Goal: Transaction & Acquisition: Purchase product/service

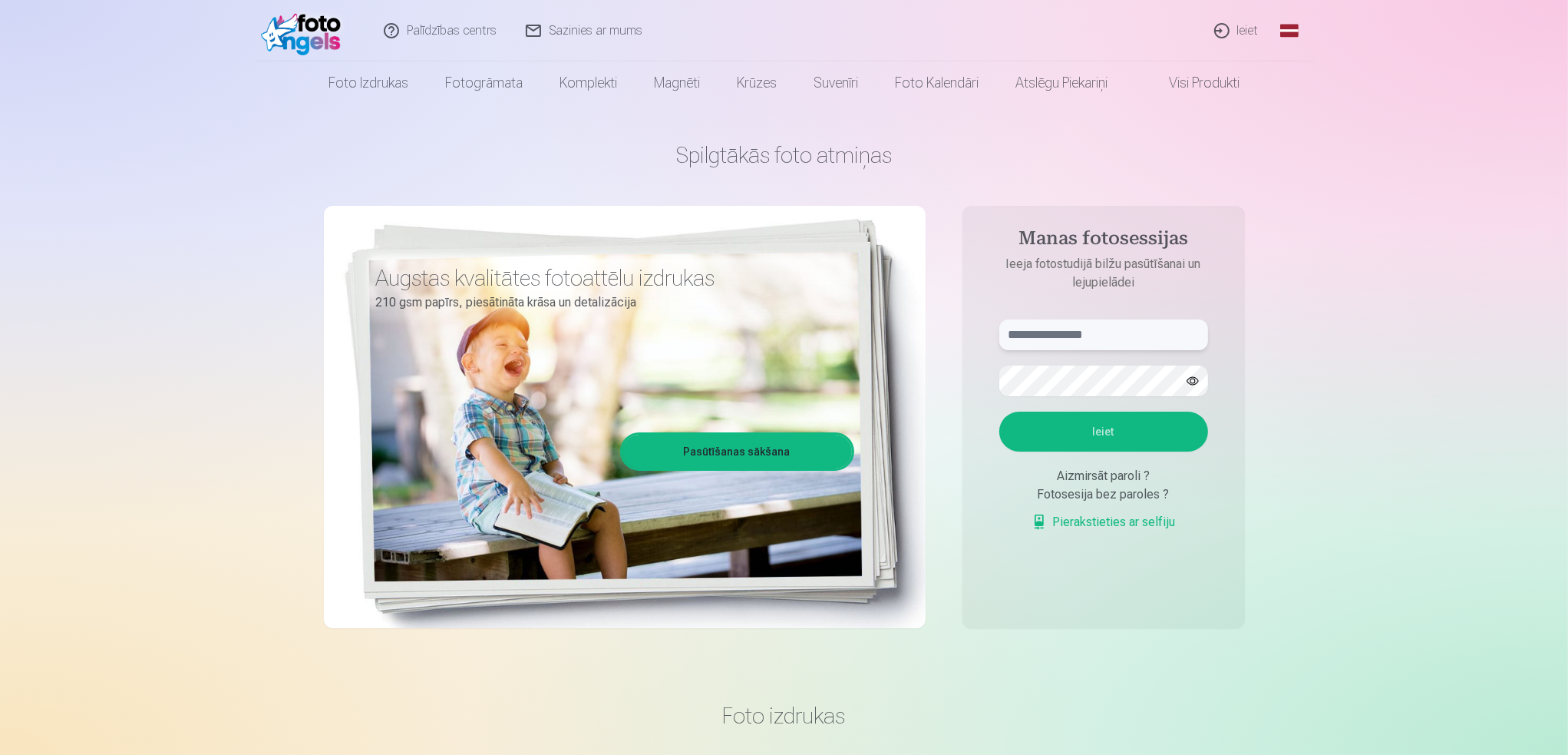
click at [1087, 338] on input "text" at bounding box center [1104, 334] width 209 height 31
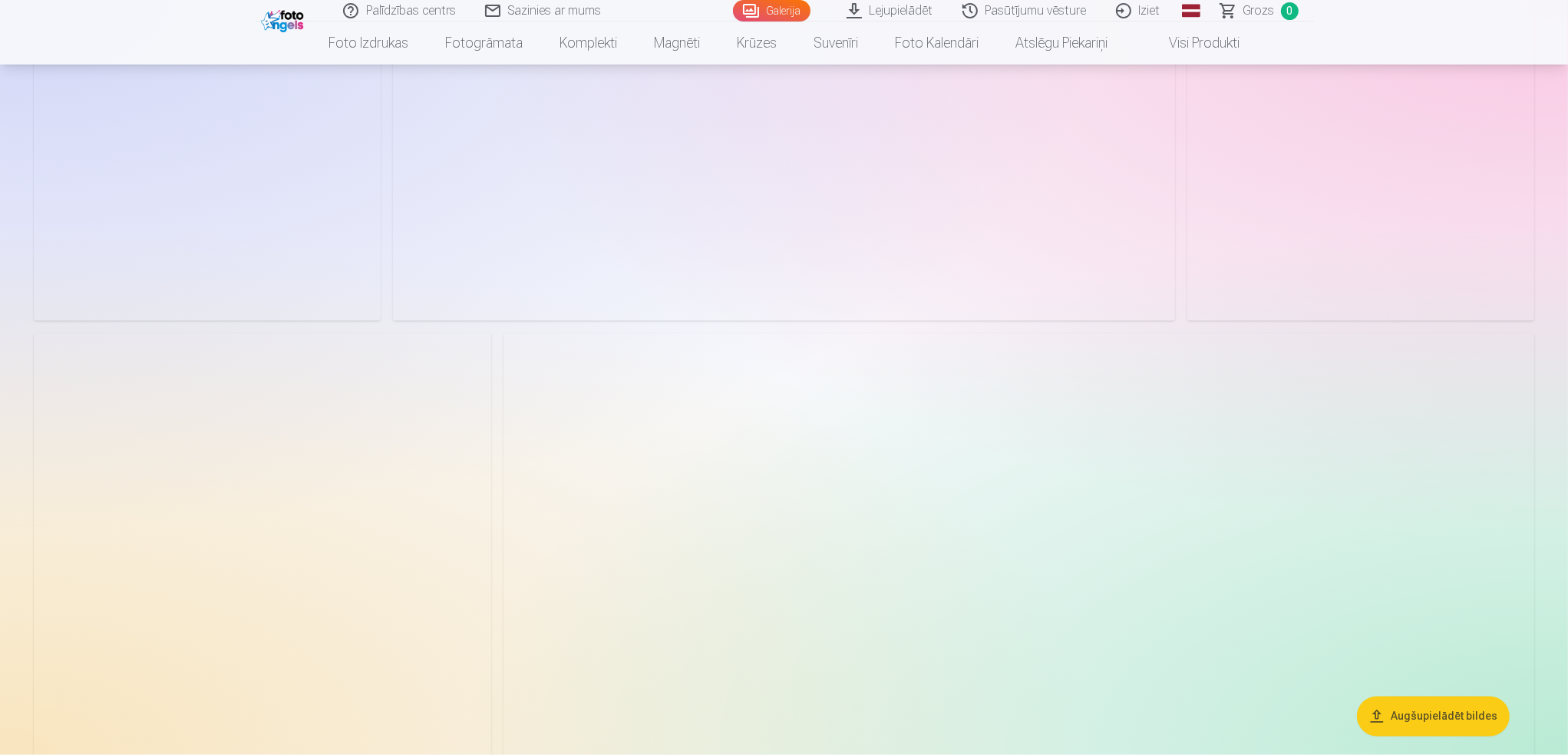
scroll to position [3531, 0]
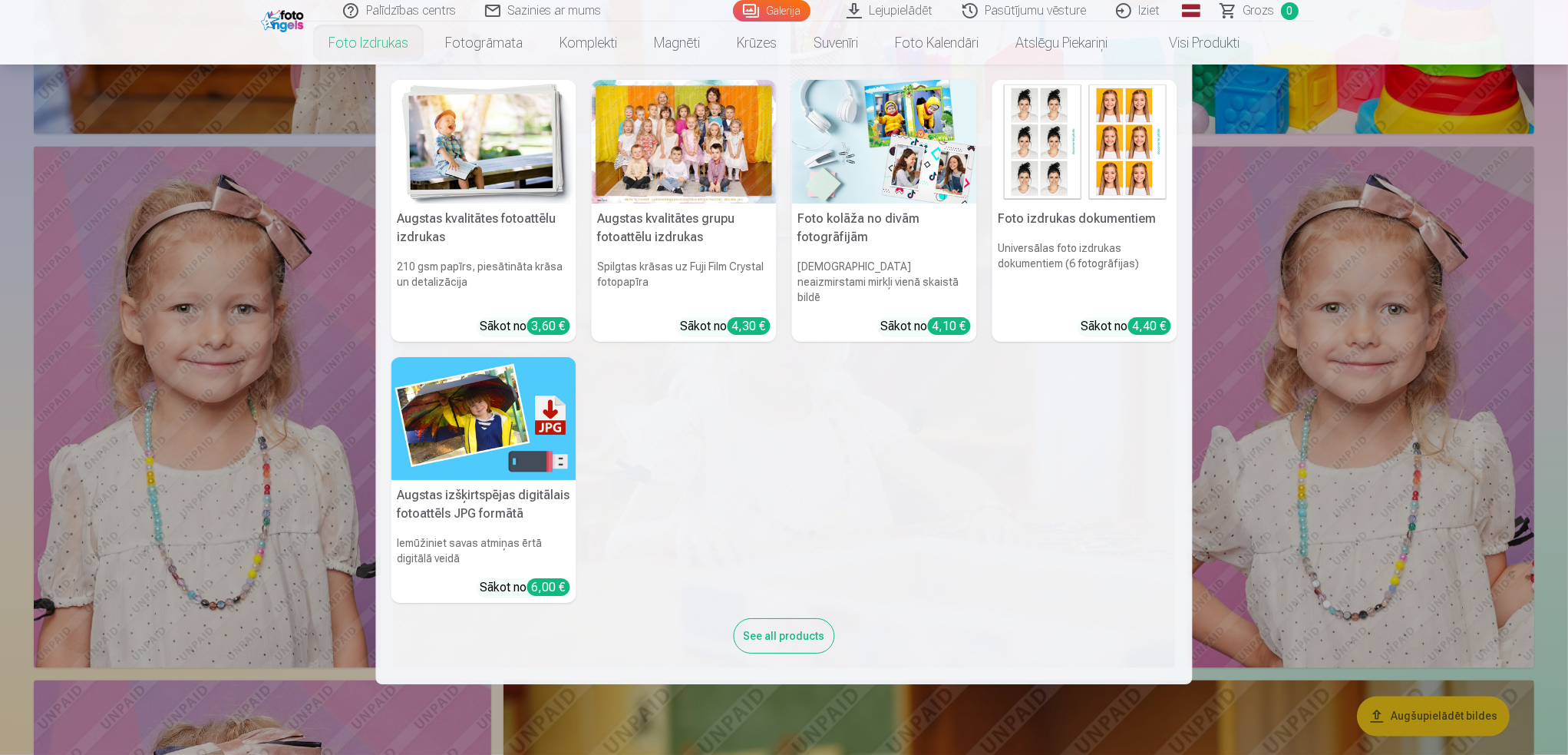
click at [384, 39] on link "Foto izdrukas" at bounding box center [368, 43] width 117 height 43
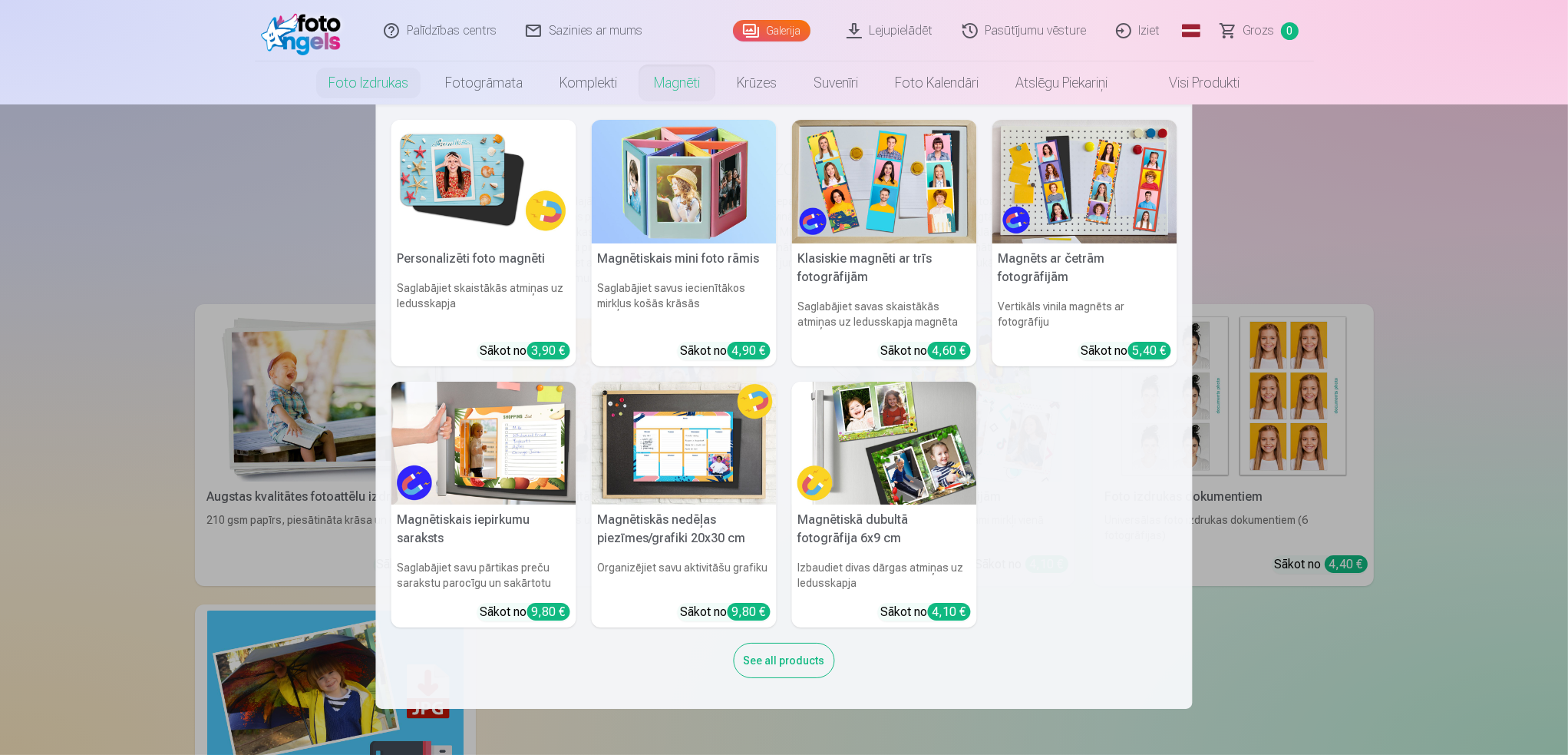
click at [661, 82] on link "Magnēti" at bounding box center [677, 82] width 83 height 43
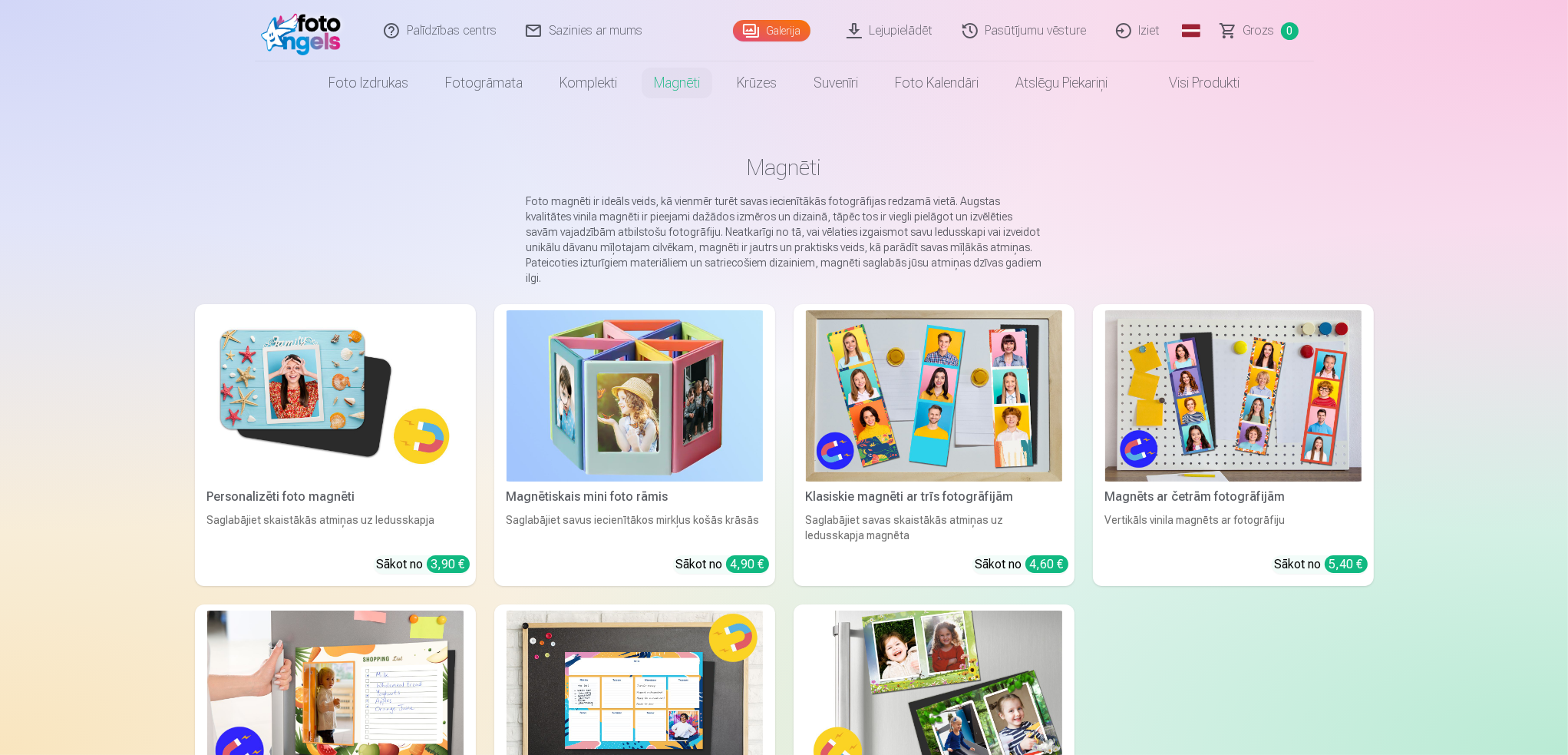
click at [296, 392] on img at bounding box center [336, 396] width 257 height 171
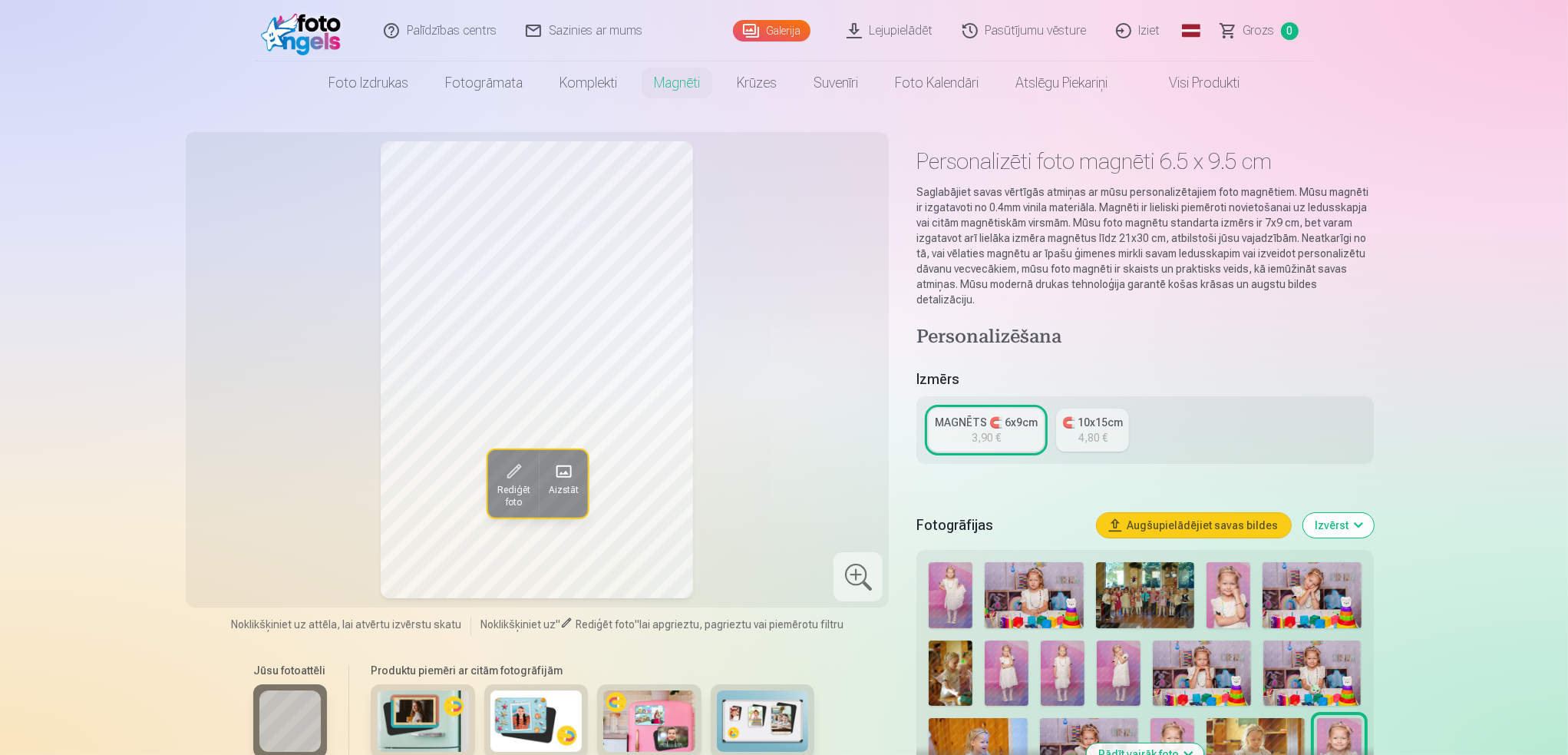
click at [987, 414] on div "MAGNĒTS 🧲 6x9cm" at bounding box center [986, 422] width 103 height 15
click at [991, 430] on div "3,90 €" at bounding box center [987, 437] width 29 height 15
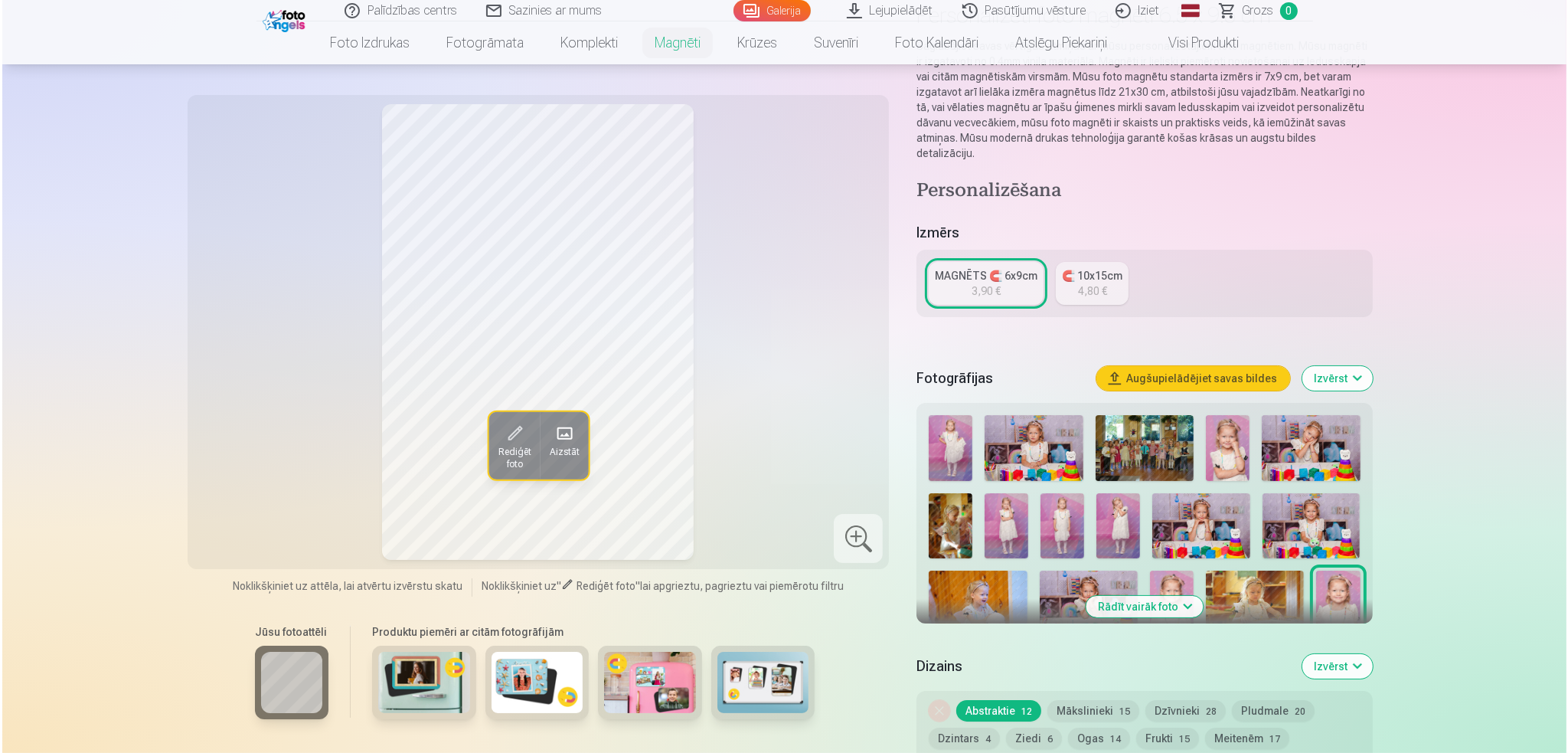
scroll to position [153, 0]
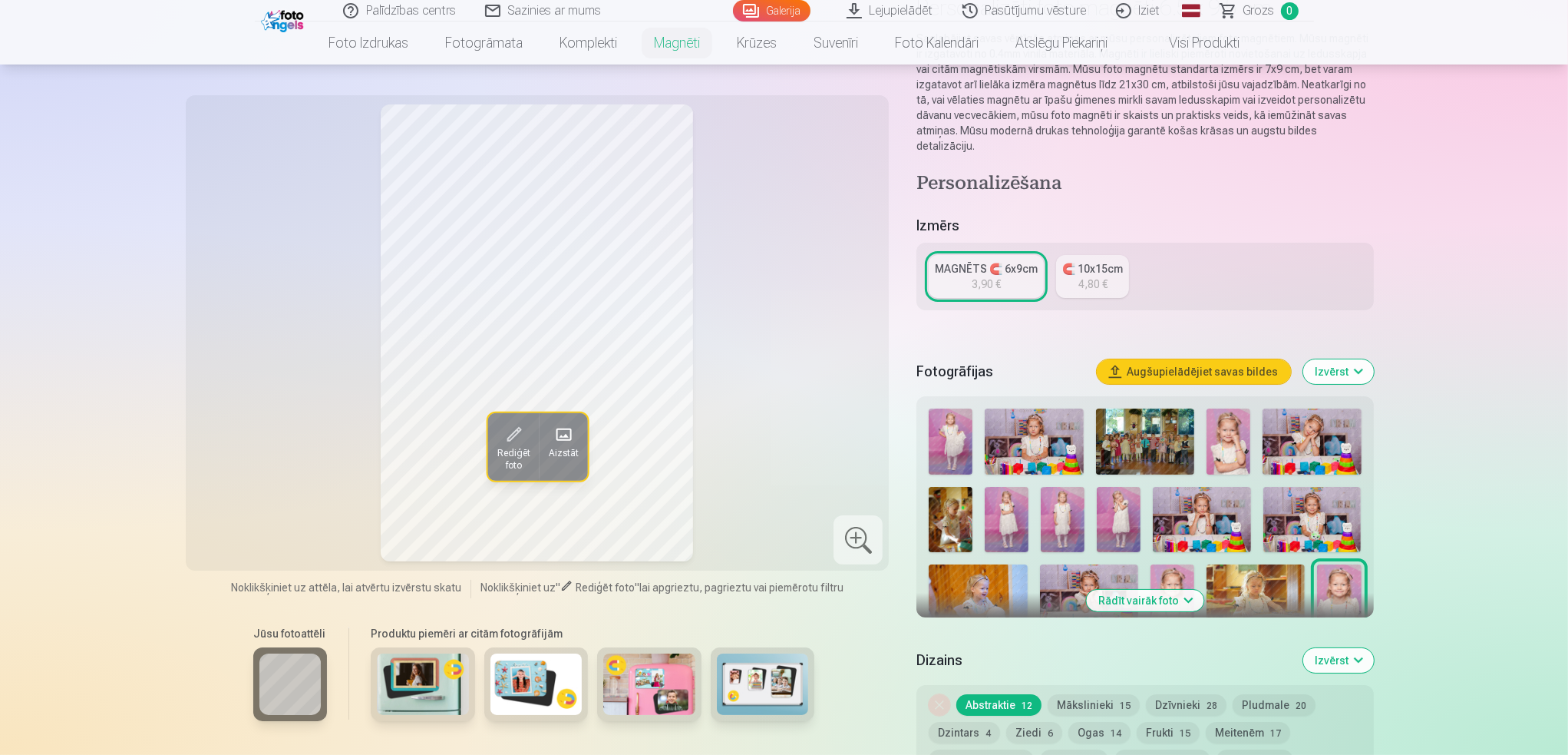
click at [430, 684] on img at bounding box center [423, 684] width 92 height 61
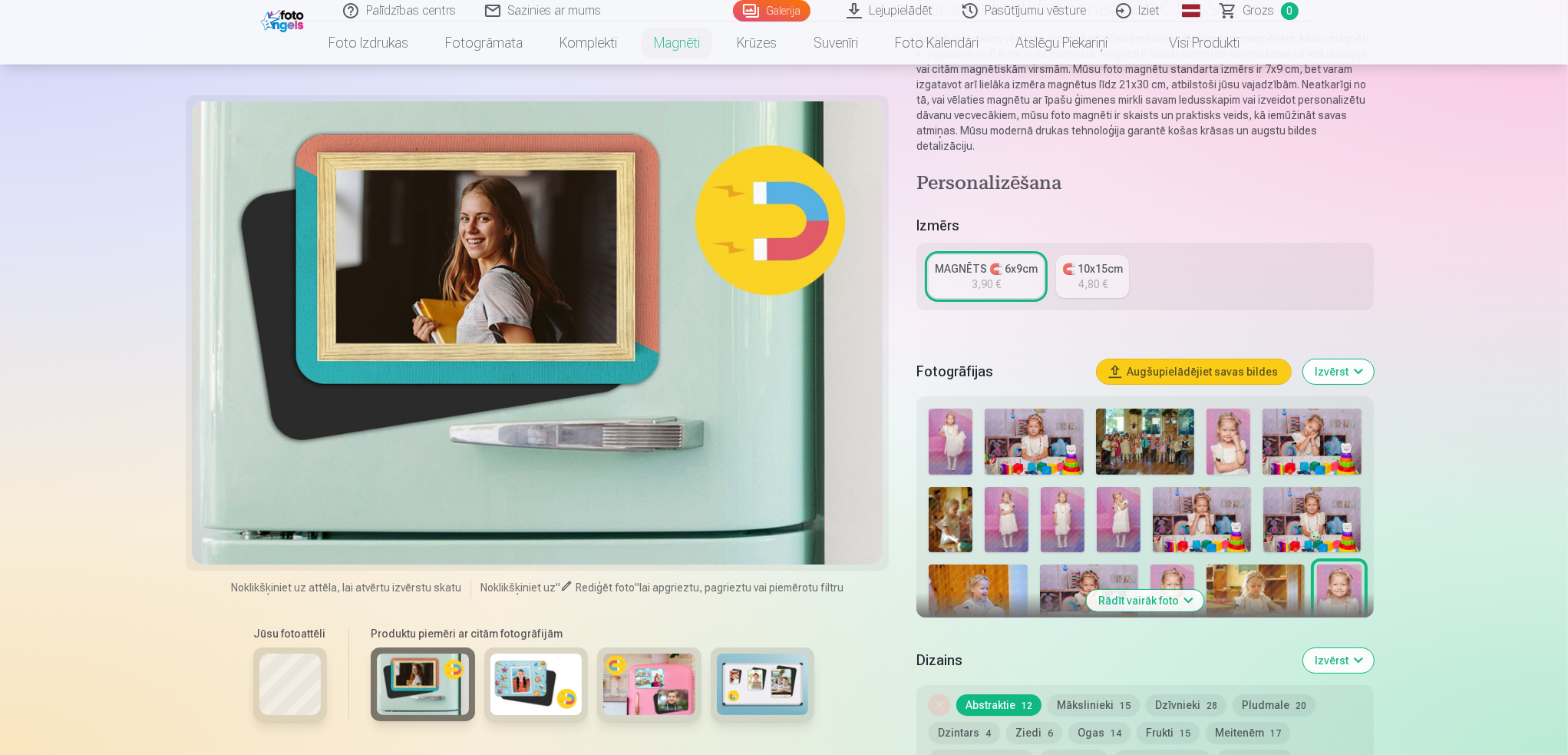
click at [556, 690] on img at bounding box center [537, 684] width 92 height 61
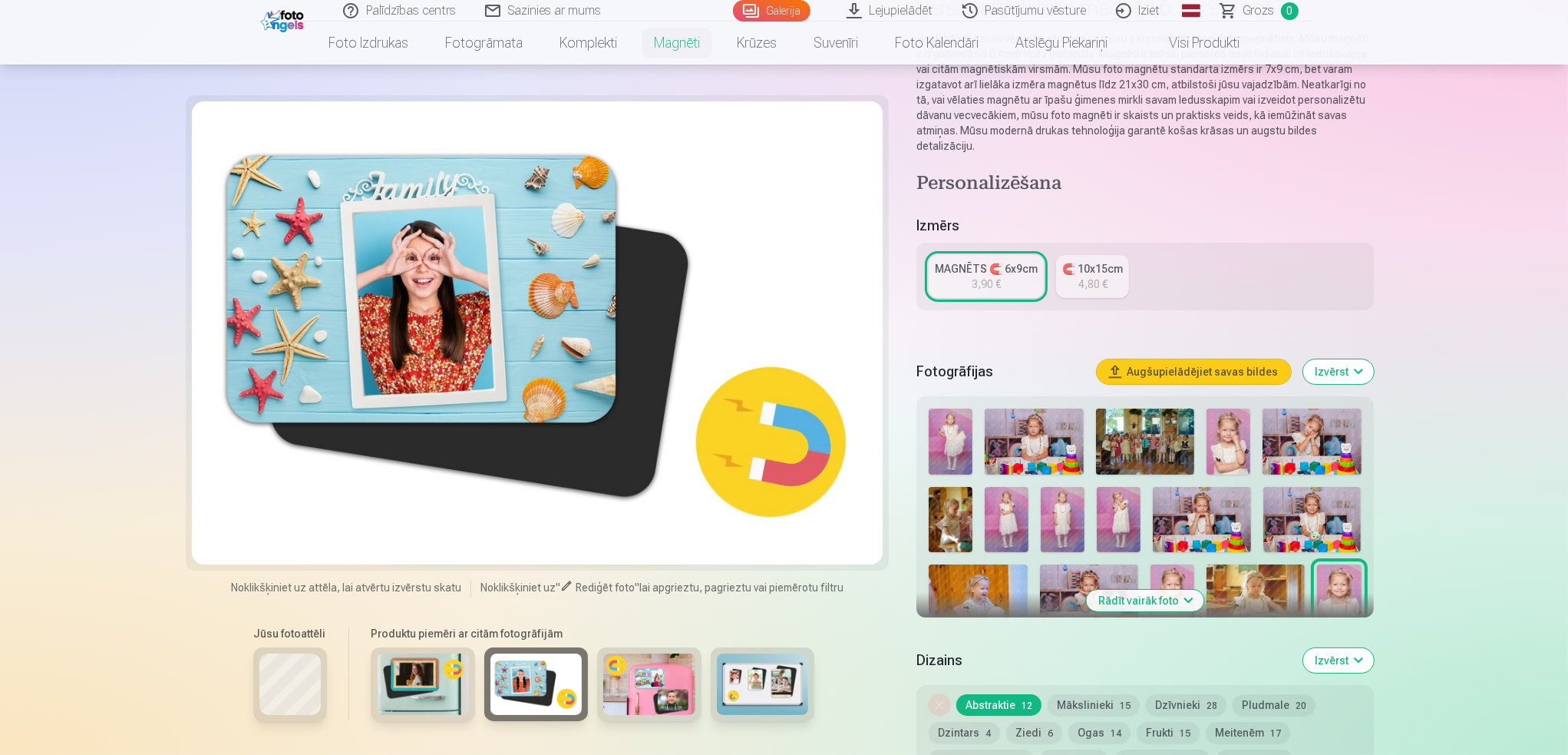
click at [669, 693] on img at bounding box center [649, 684] width 92 height 61
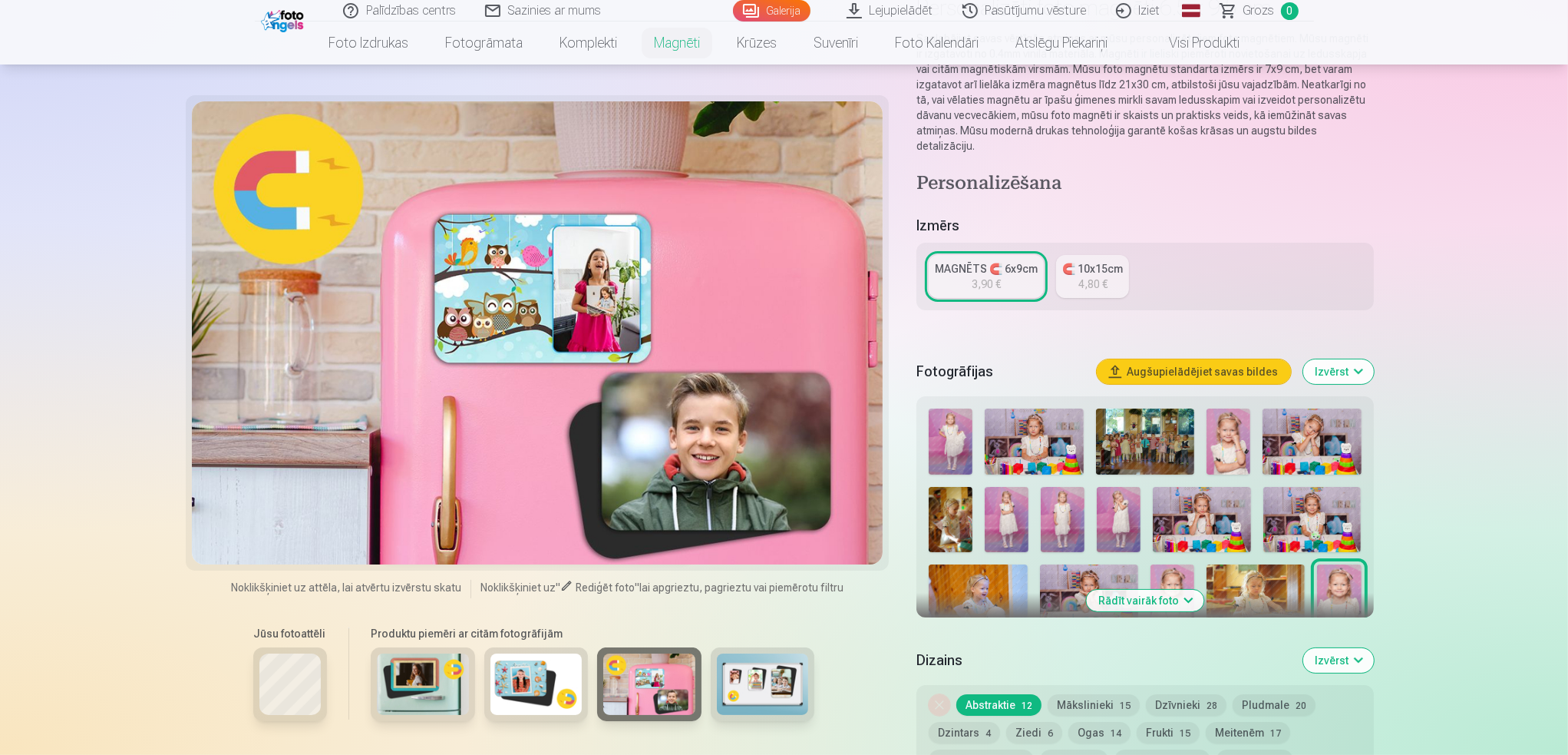
click at [774, 694] on img at bounding box center [763, 684] width 92 height 61
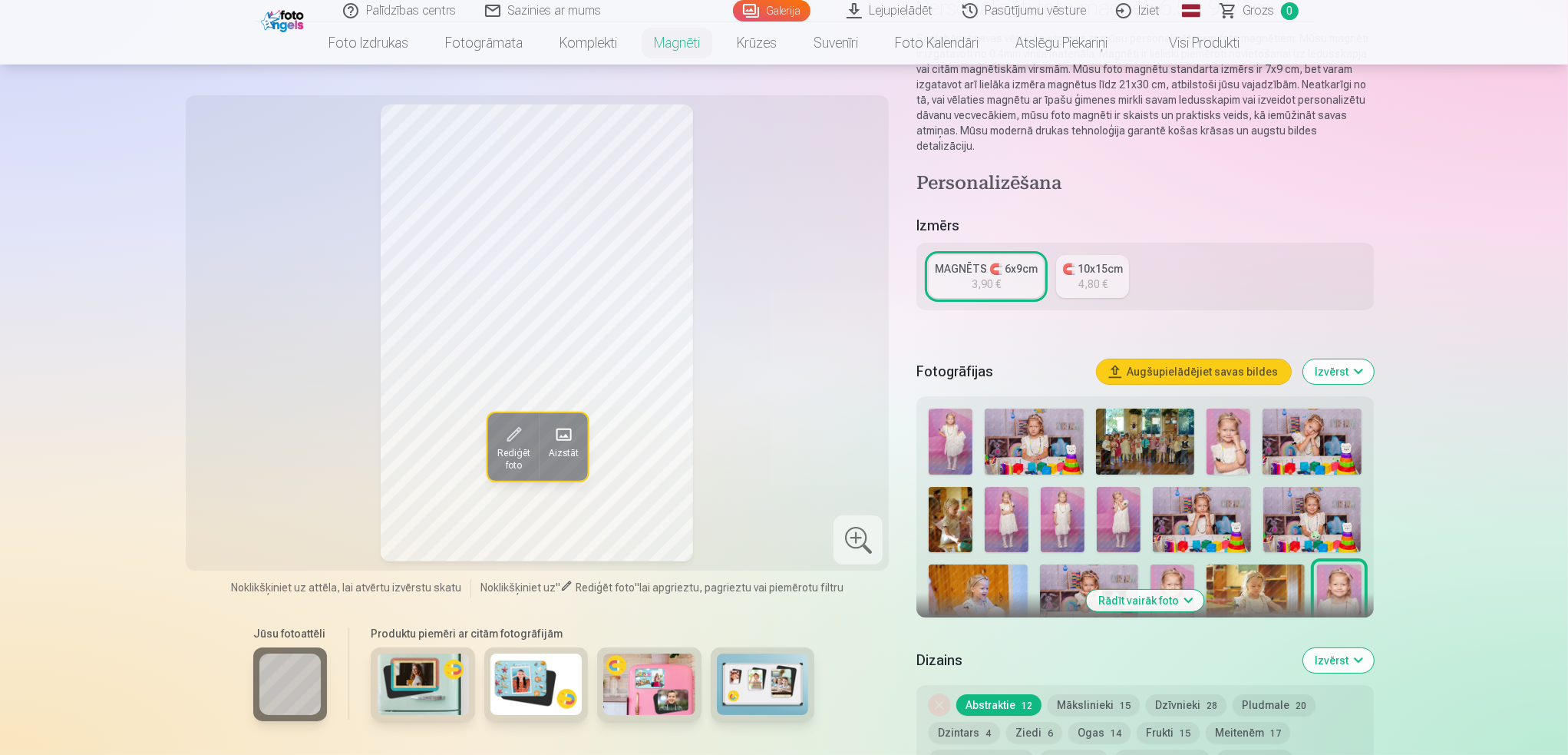
click at [512, 447] on span "Rediģēt foto" at bounding box center [513, 459] width 33 height 24
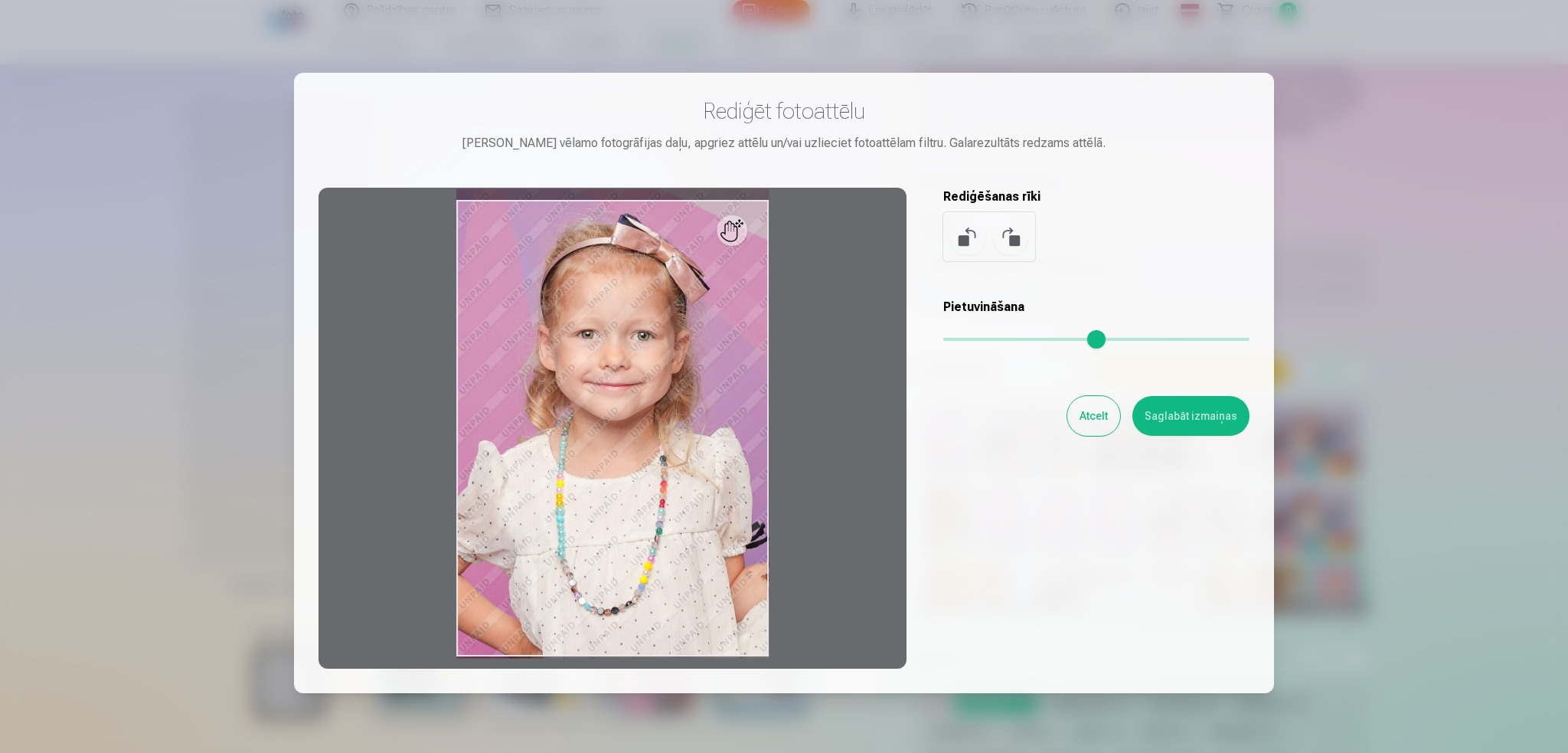
click at [1182, 414] on button "Saglabāt izmaiņas" at bounding box center [1190, 416] width 117 height 39
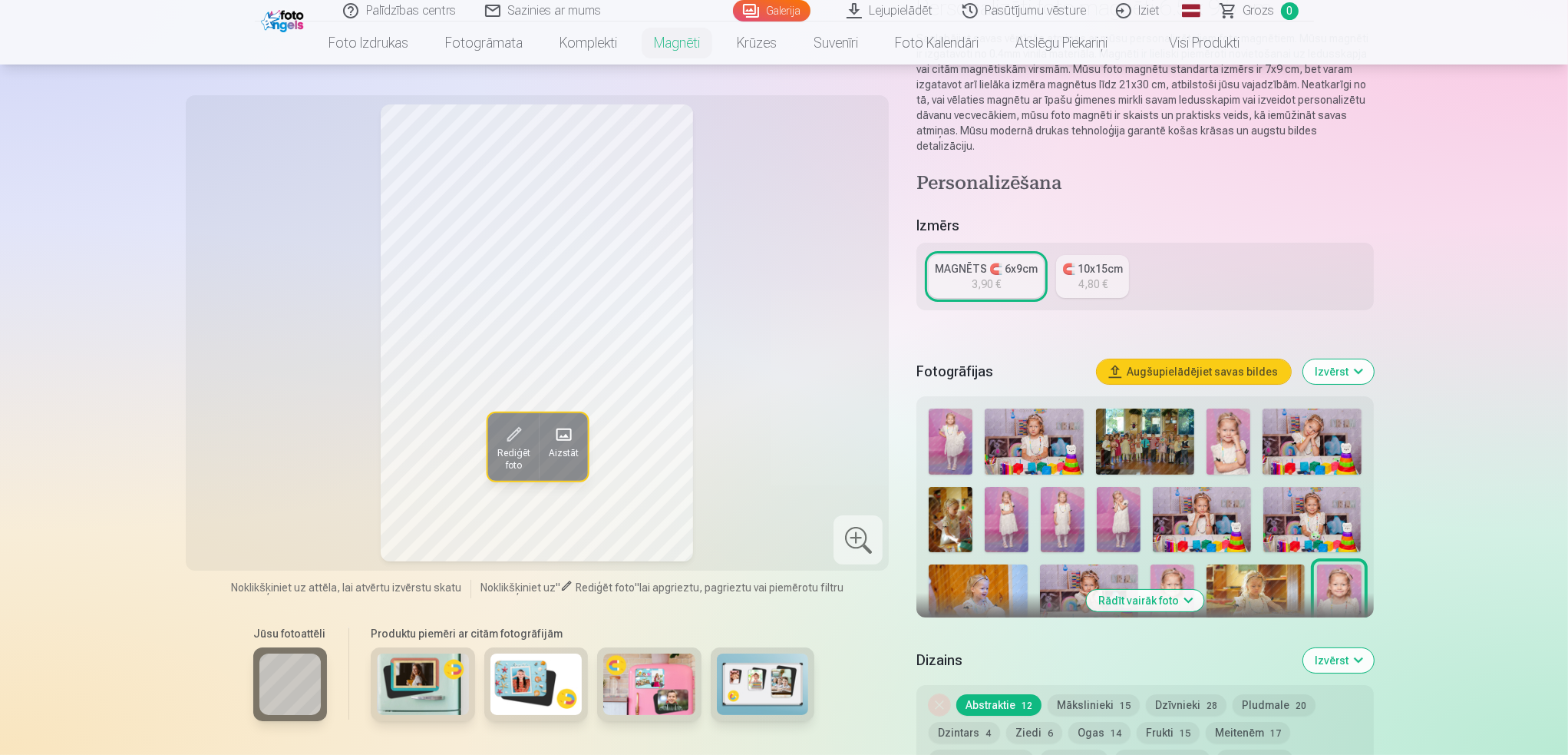
click at [1011, 261] on div "MAGNĒTS 🧲 6x9cm" at bounding box center [986, 268] width 103 height 15
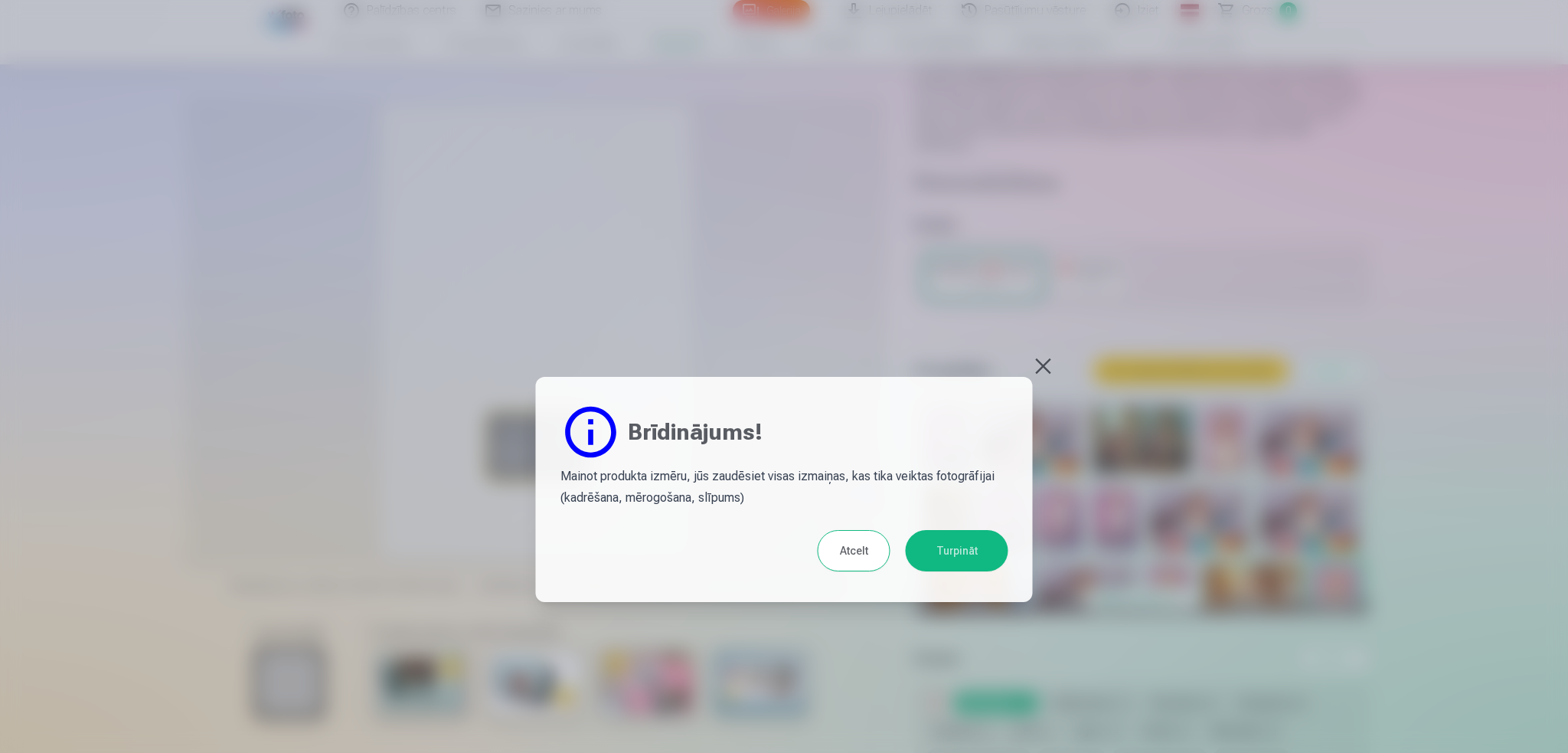
click at [970, 561] on button "Turpināt" at bounding box center [957, 550] width 102 height 41
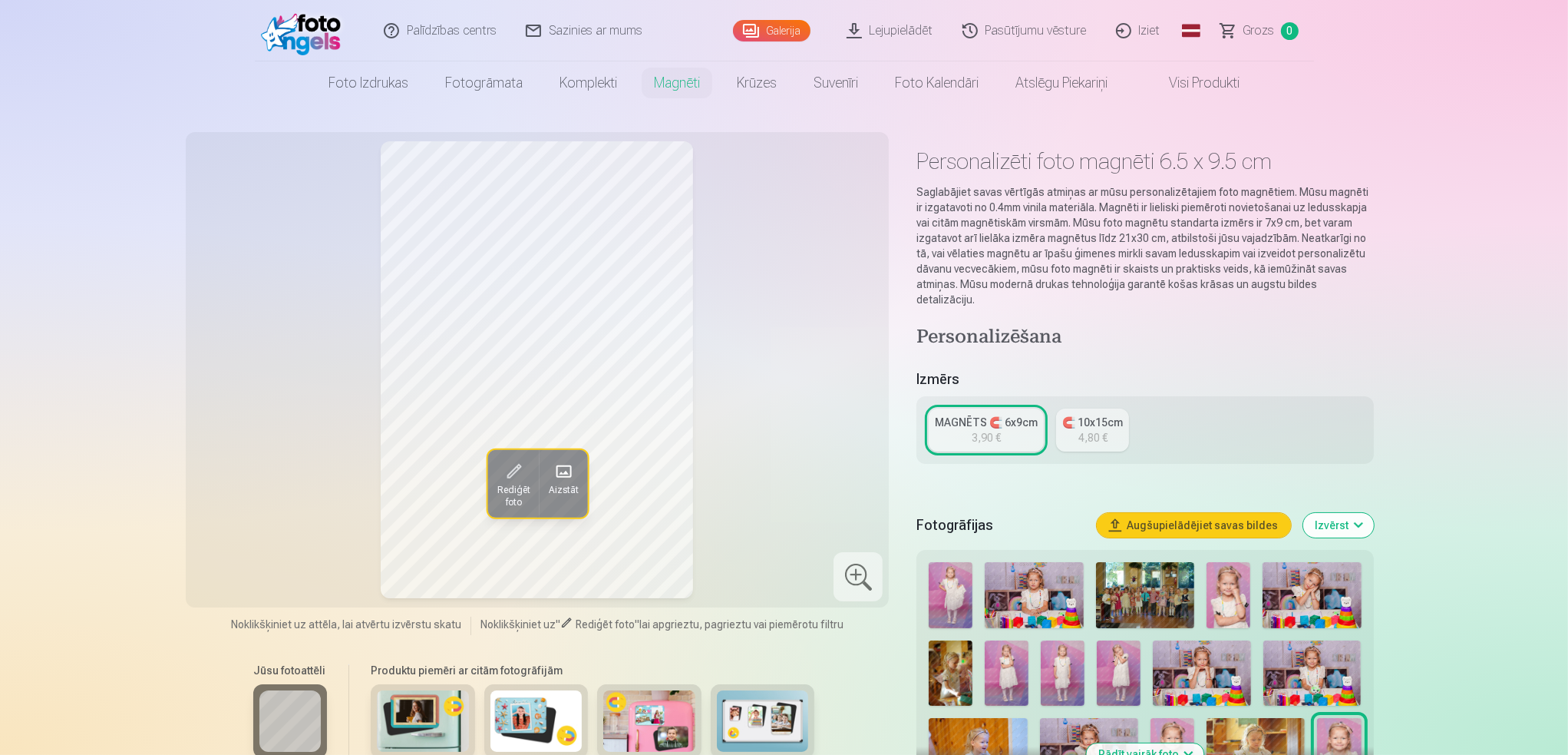
click at [990, 414] on div "MAGNĒTS 🧲 6x9cm" at bounding box center [986, 422] width 103 height 15
click at [1193, 87] on link "Visi produkti" at bounding box center [1193, 82] width 132 height 43
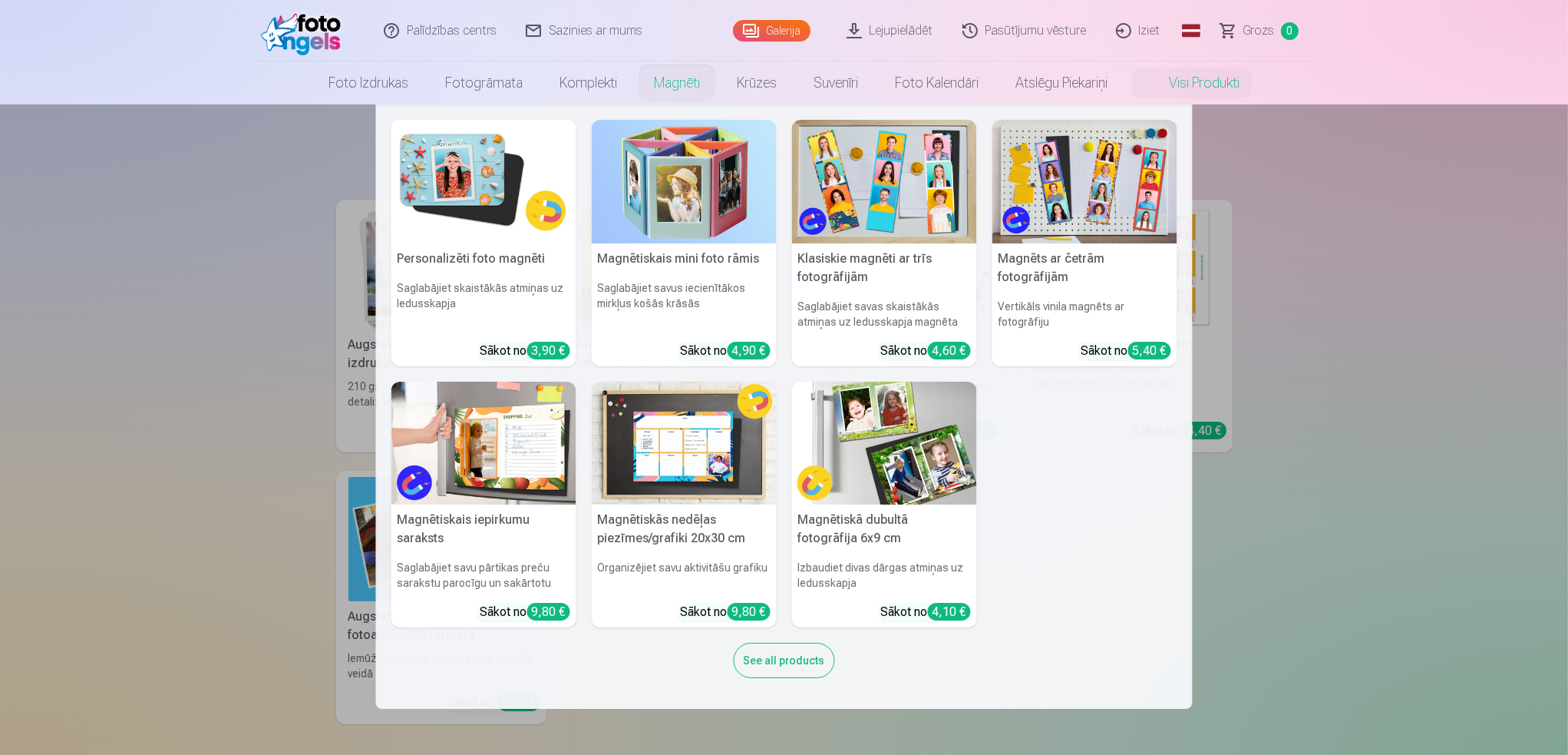
click at [645, 77] on link "Magnēti" at bounding box center [677, 82] width 83 height 43
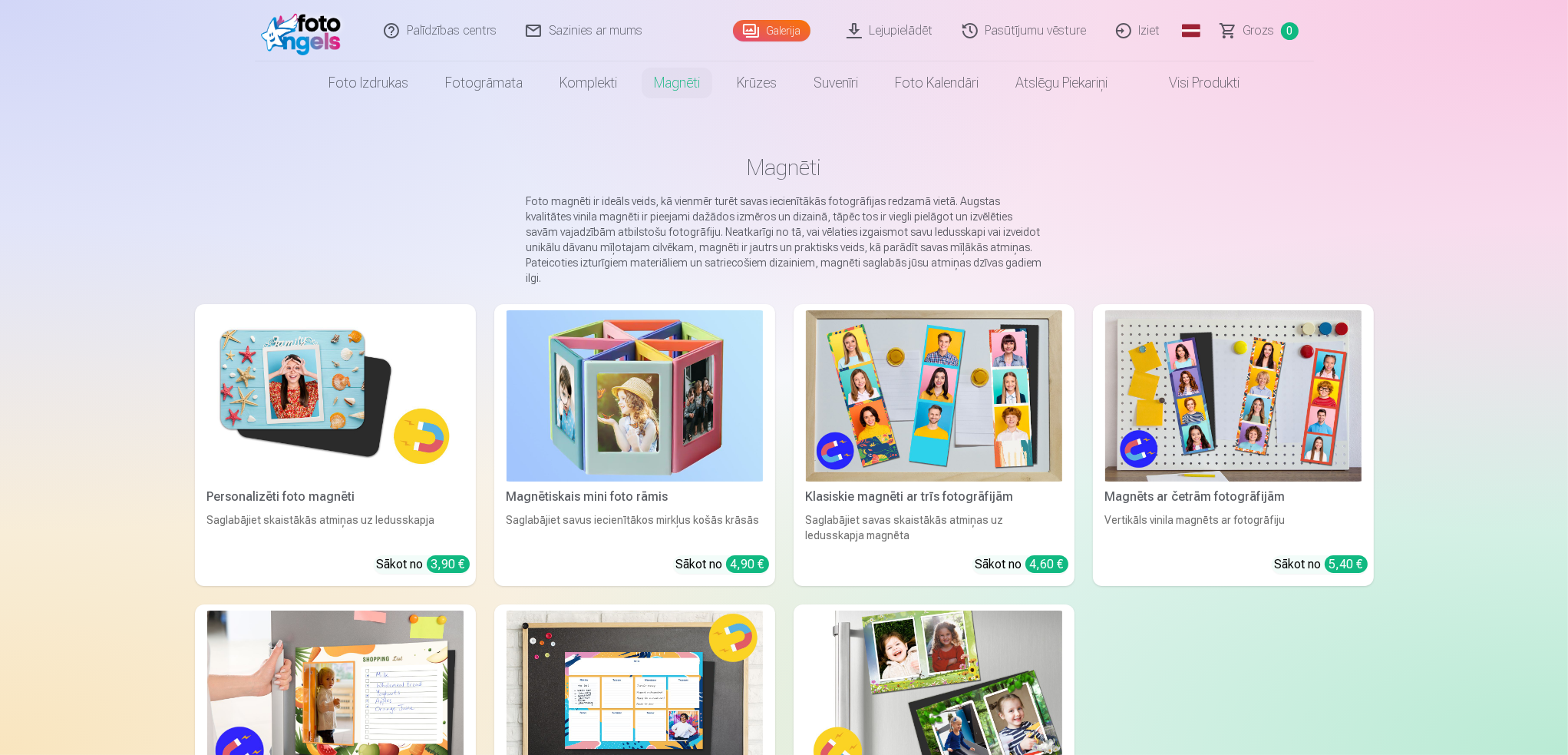
click at [243, 408] on img at bounding box center [336, 396] width 257 height 171
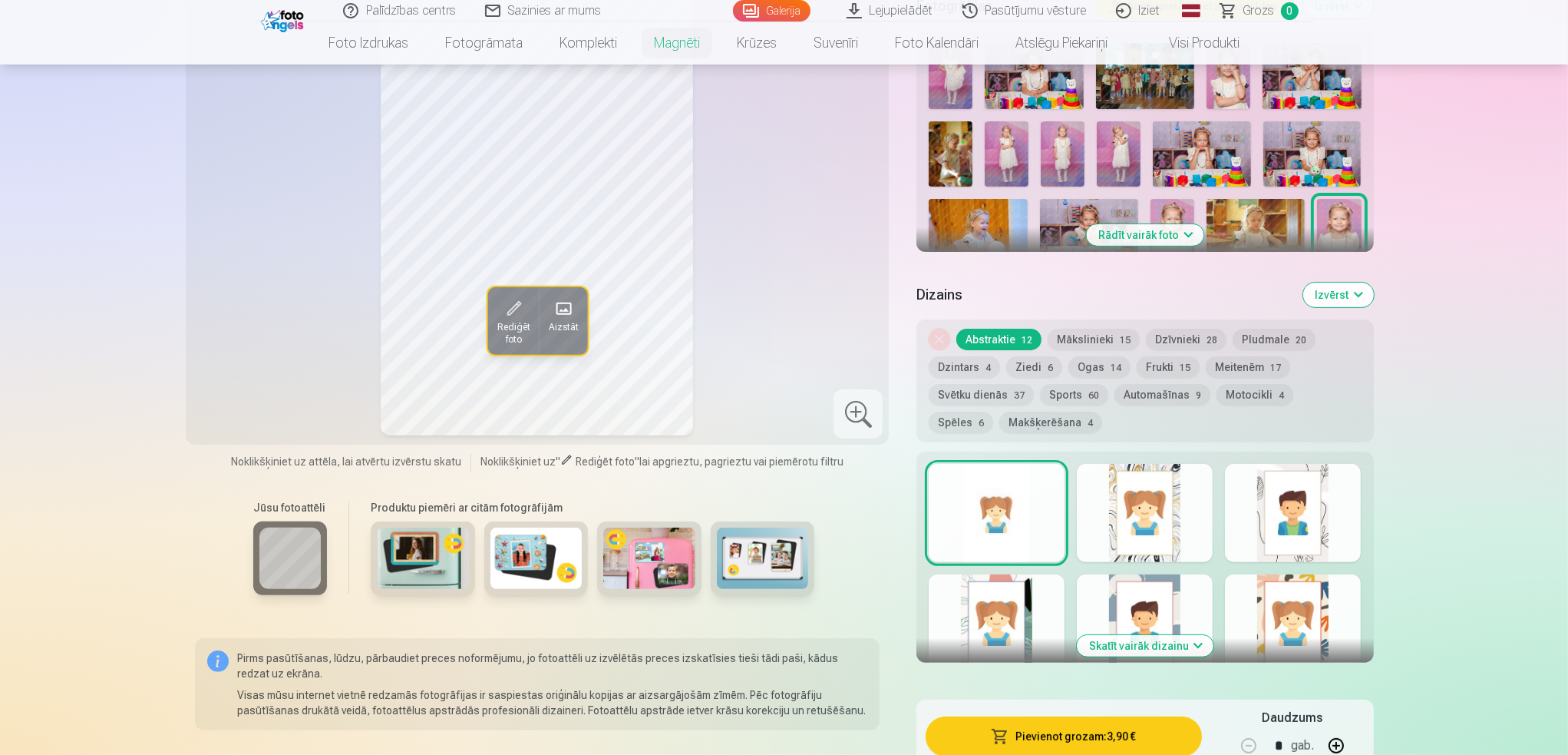
scroll to position [614, 0]
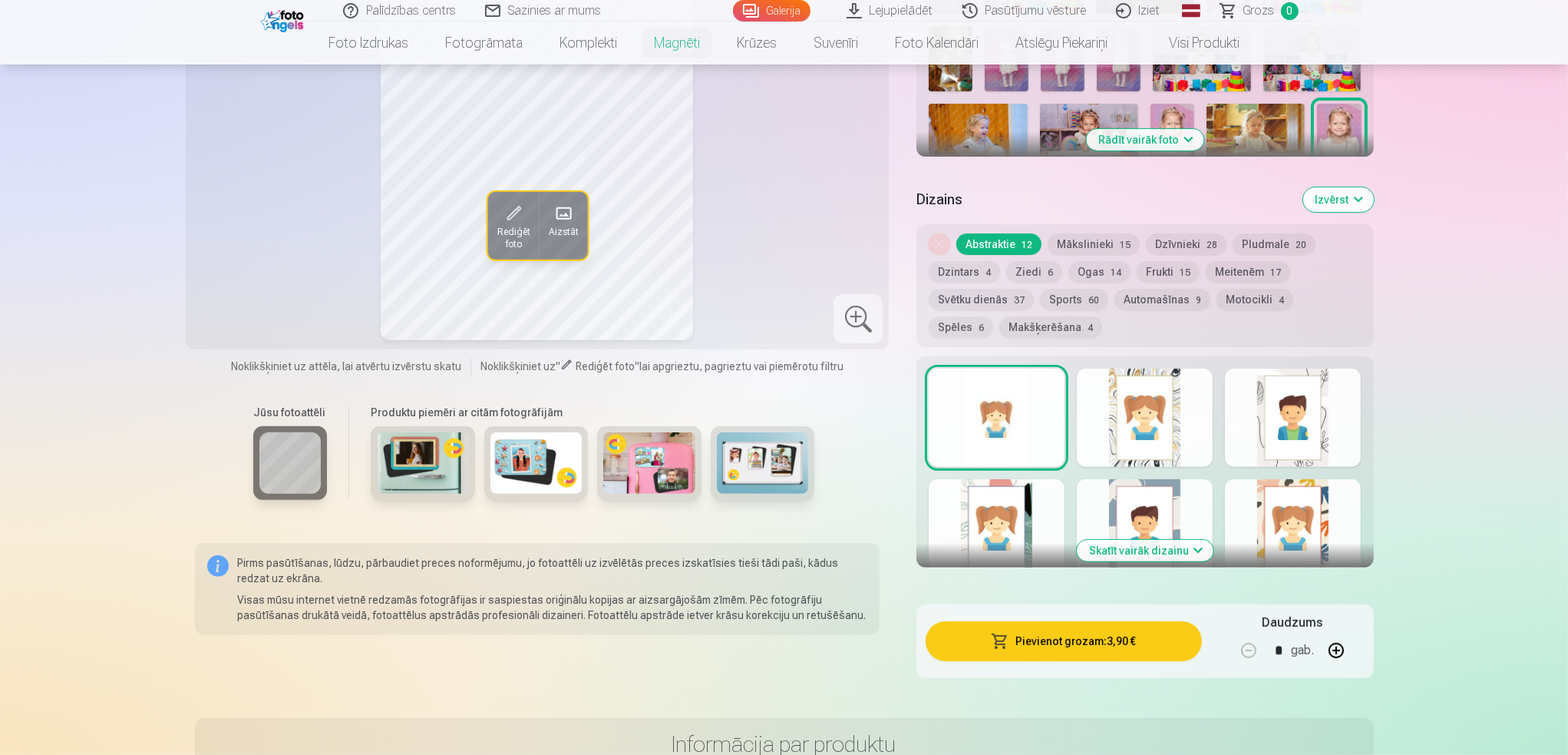
click at [1145, 406] on div at bounding box center [1145, 417] width 136 height 99
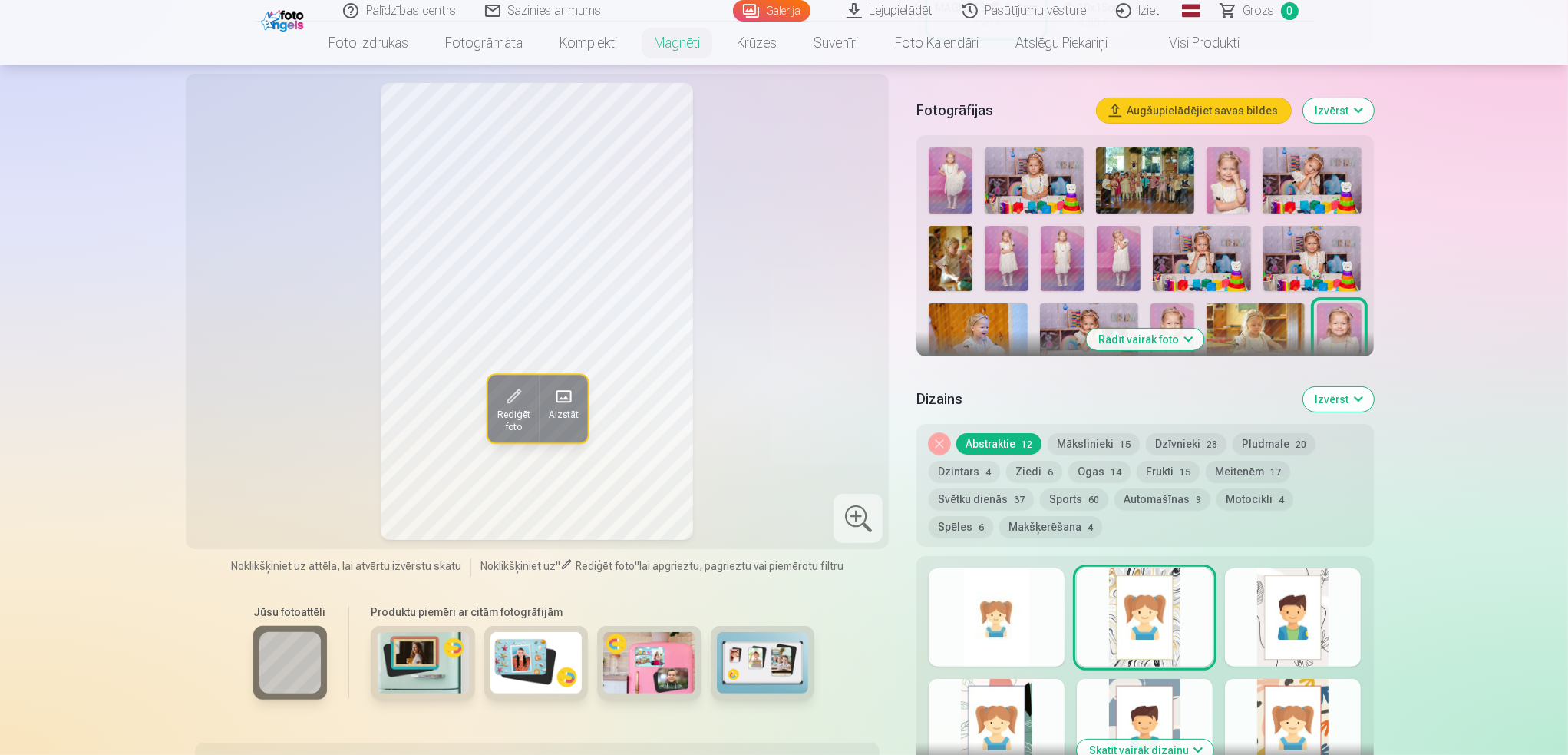
scroll to position [384, 0]
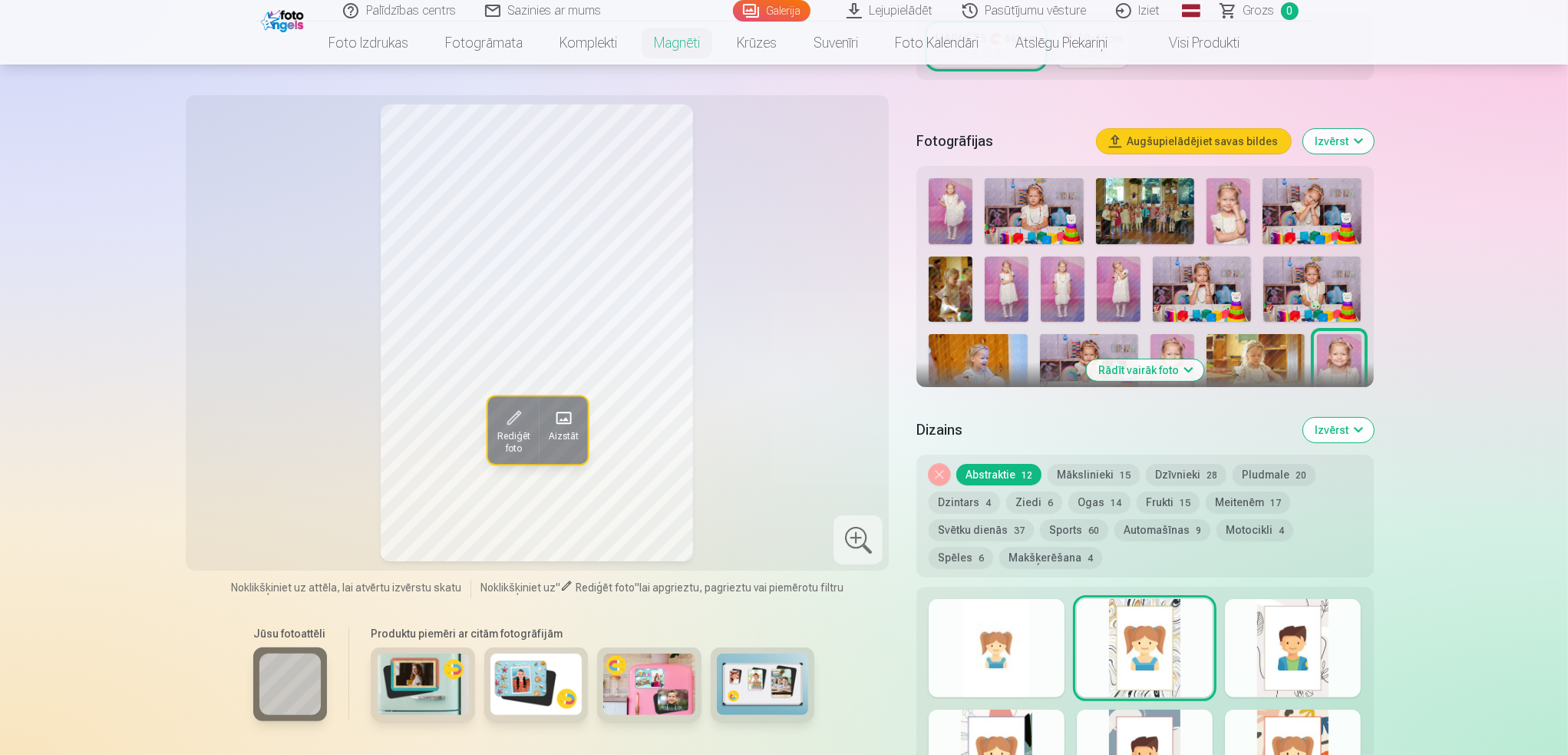
click at [989, 649] on div at bounding box center [996, 648] width 136 height 99
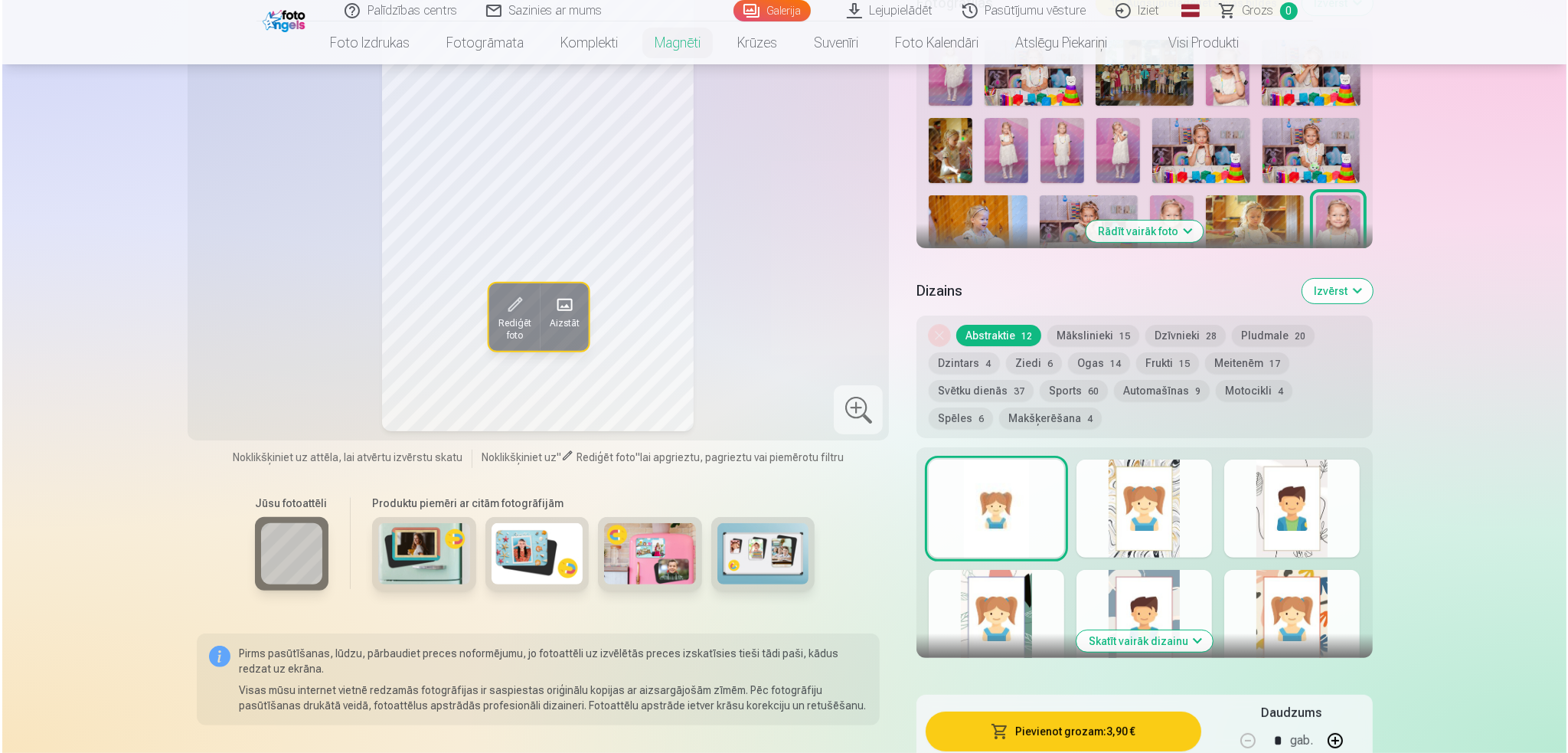
scroll to position [689, 0]
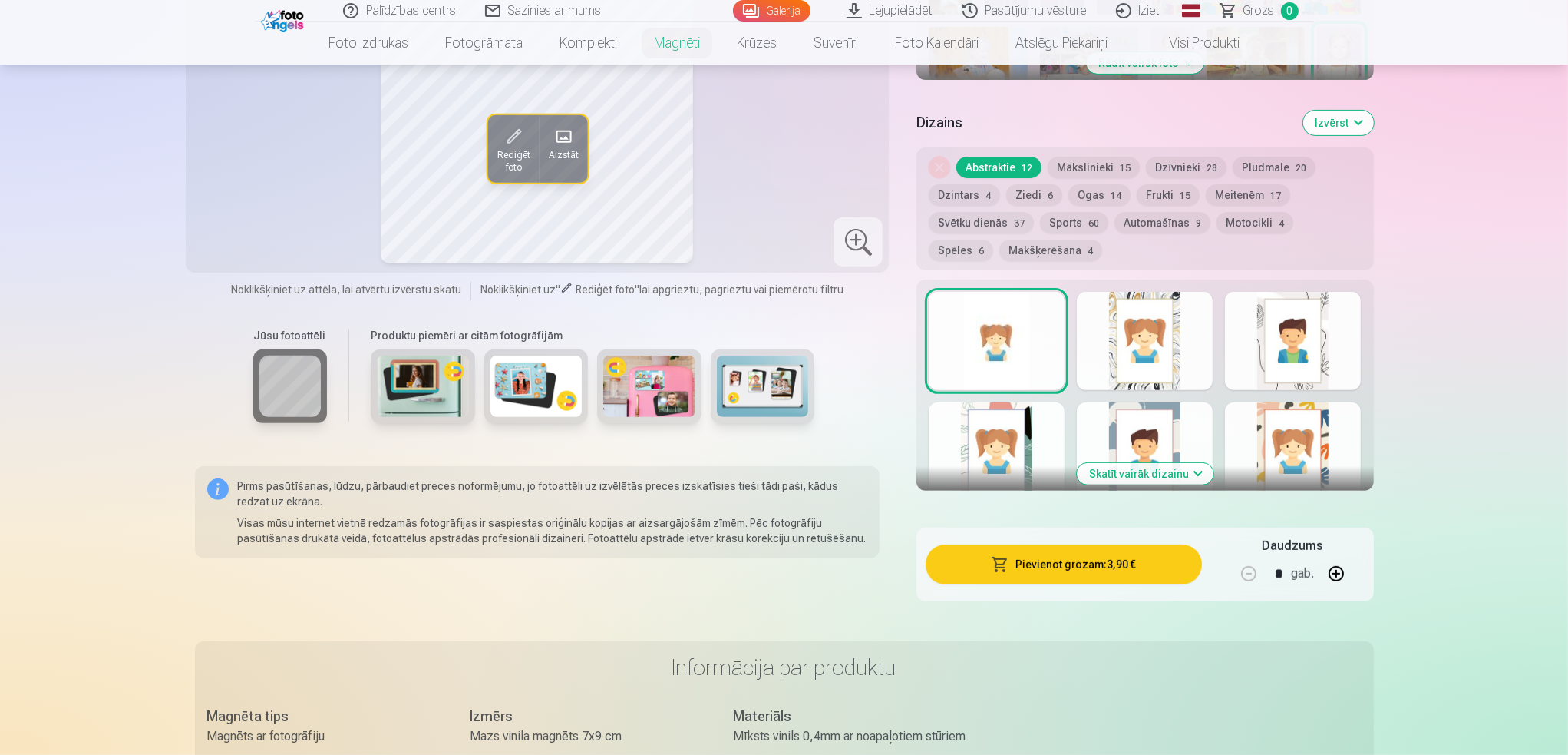
click at [1332, 557] on button "button" at bounding box center [1336, 573] width 37 height 37
click at [1332, 558] on button "button" at bounding box center [1336, 573] width 37 height 37
type input "*"
click at [1071, 548] on button "Pievienot grozam : 11,70 €" at bounding box center [1063, 564] width 275 height 40
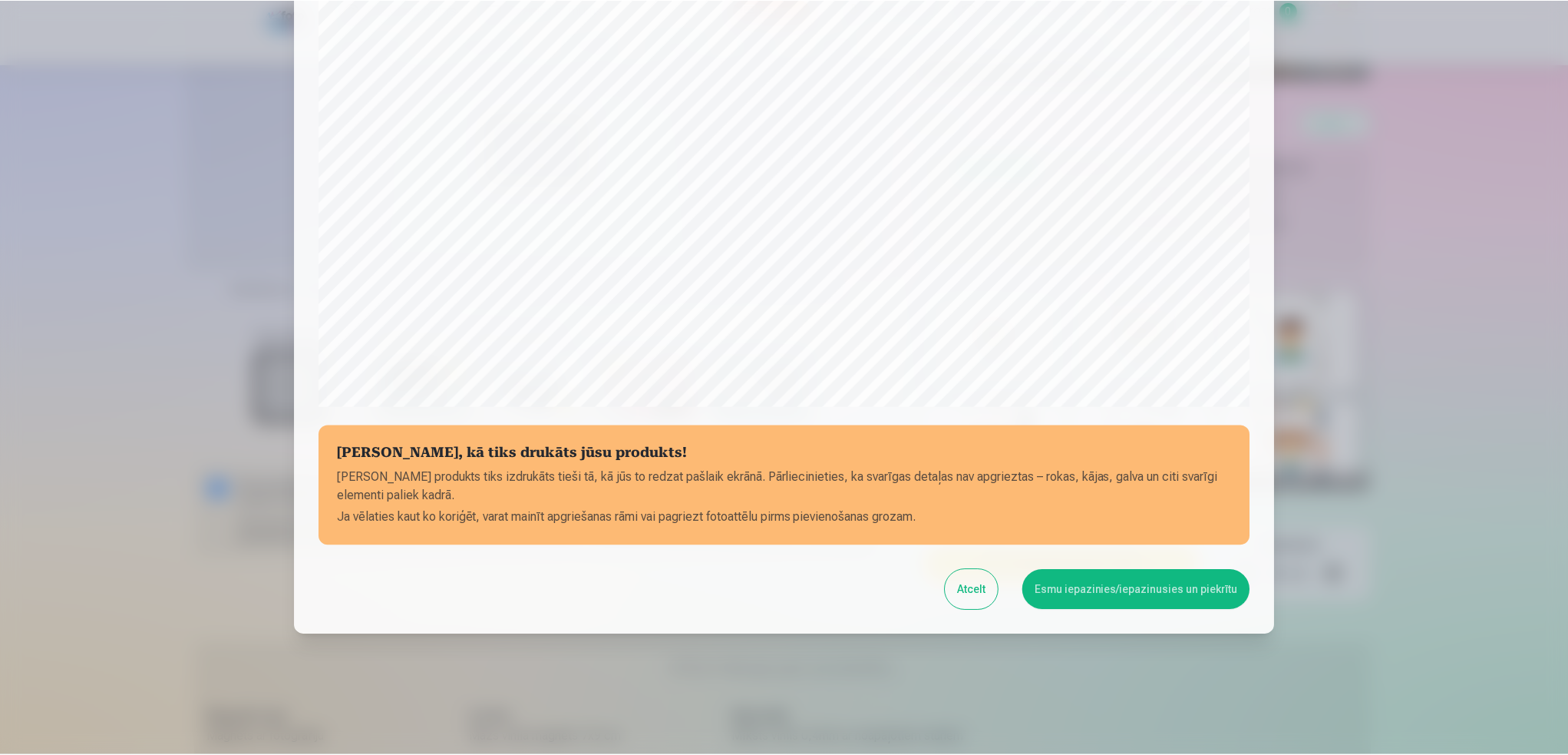
scroll to position [350, 0]
click at [1144, 585] on button "Esmu iepazinies/iepazinusies un piekrītu" at bounding box center [1138, 588] width 228 height 40
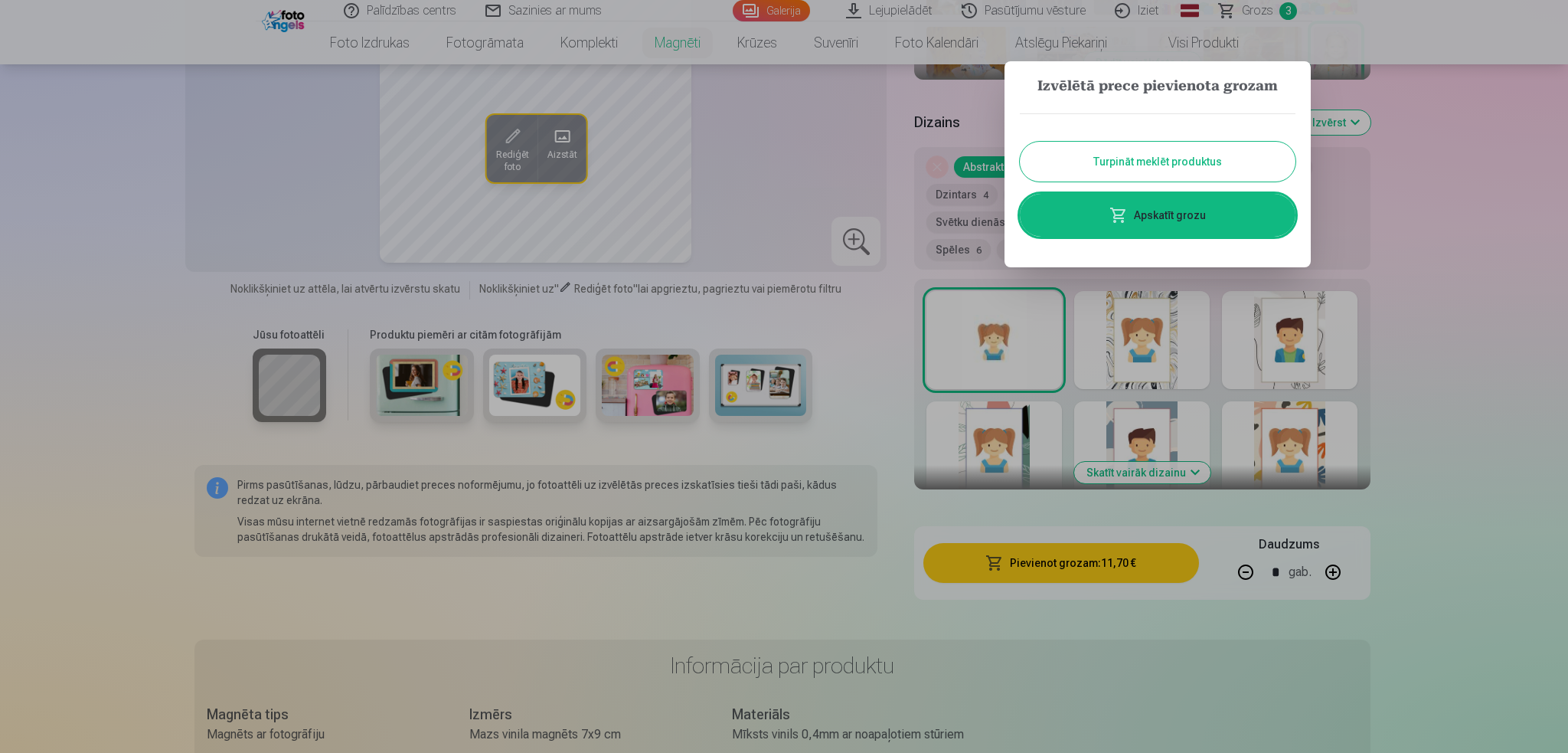
click at [1143, 163] on button "Turpināt meklēt produktus" at bounding box center [1157, 161] width 275 height 39
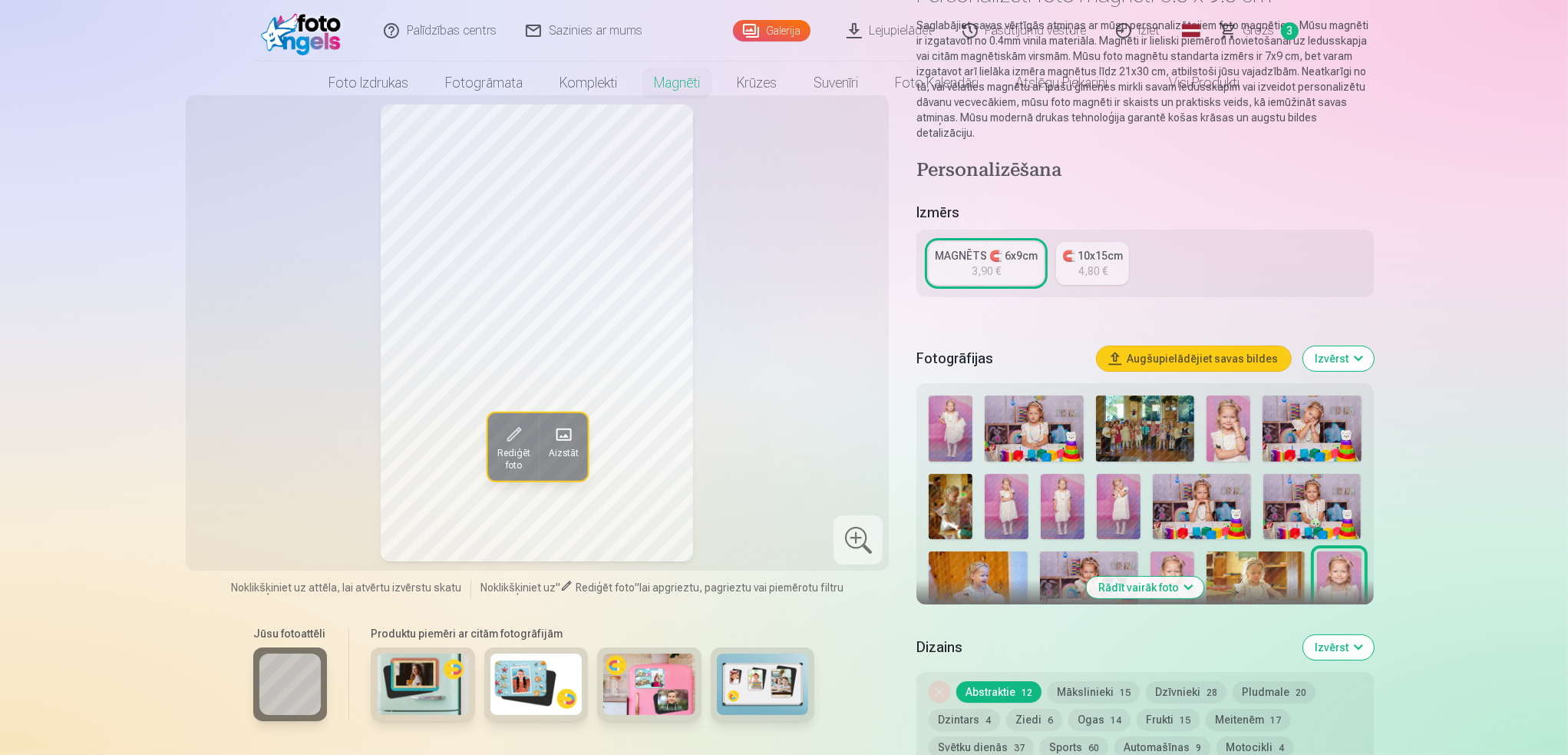
scroll to position [0, 0]
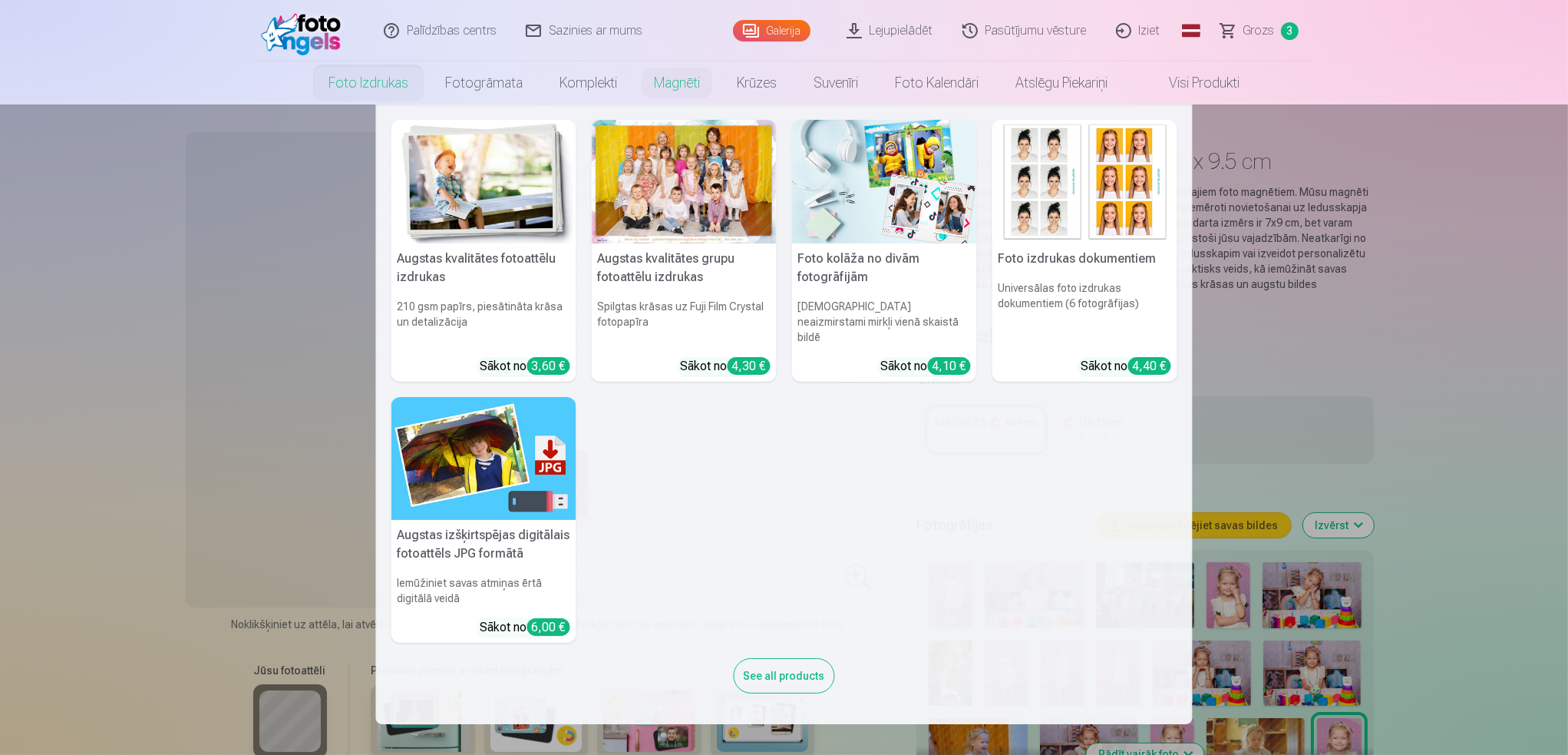
click at [350, 84] on link "Foto izdrukas" at bounding box center [368, 82] width 117 height 43
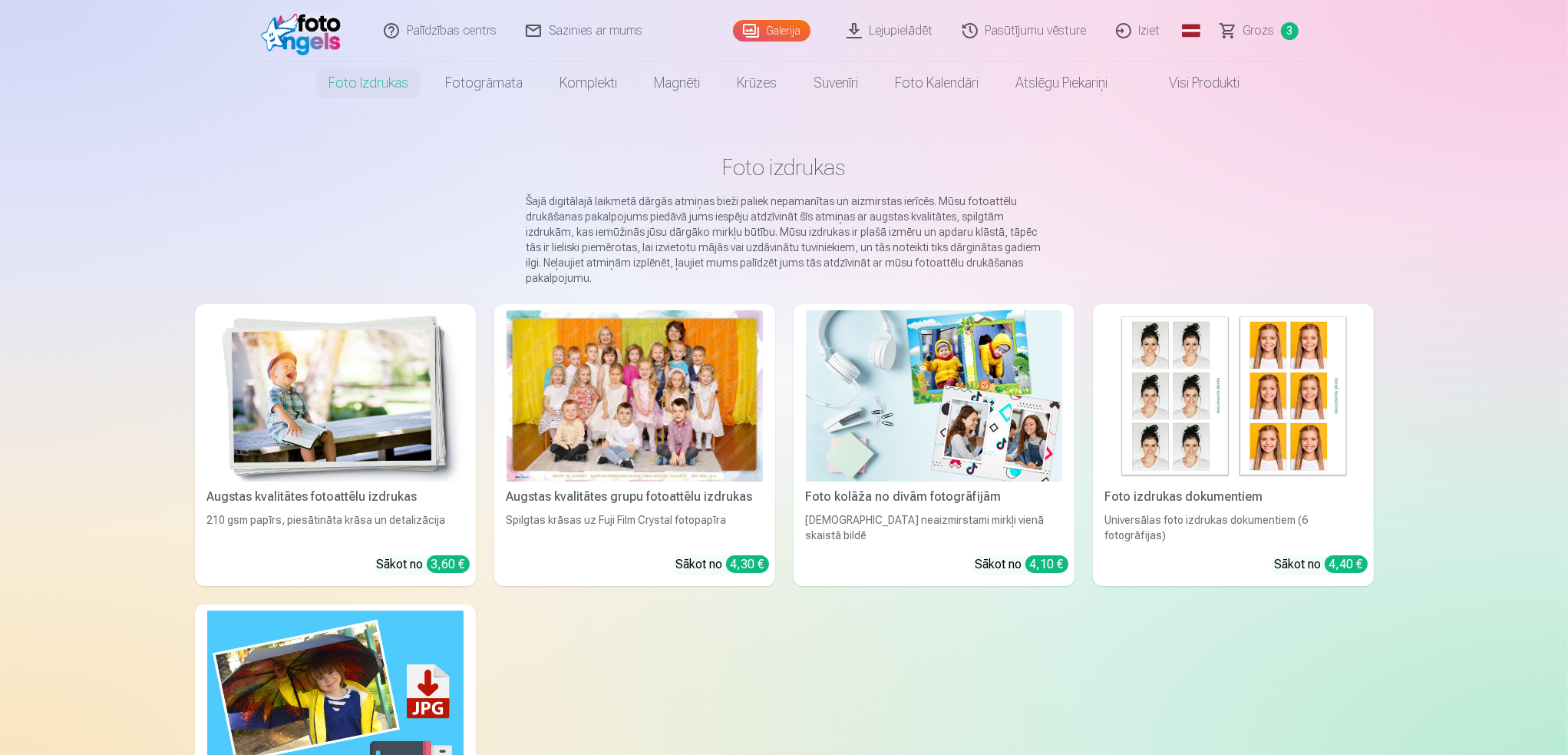
click at [685, 380] on div at bounding box center [635, 396] width 257 height 171
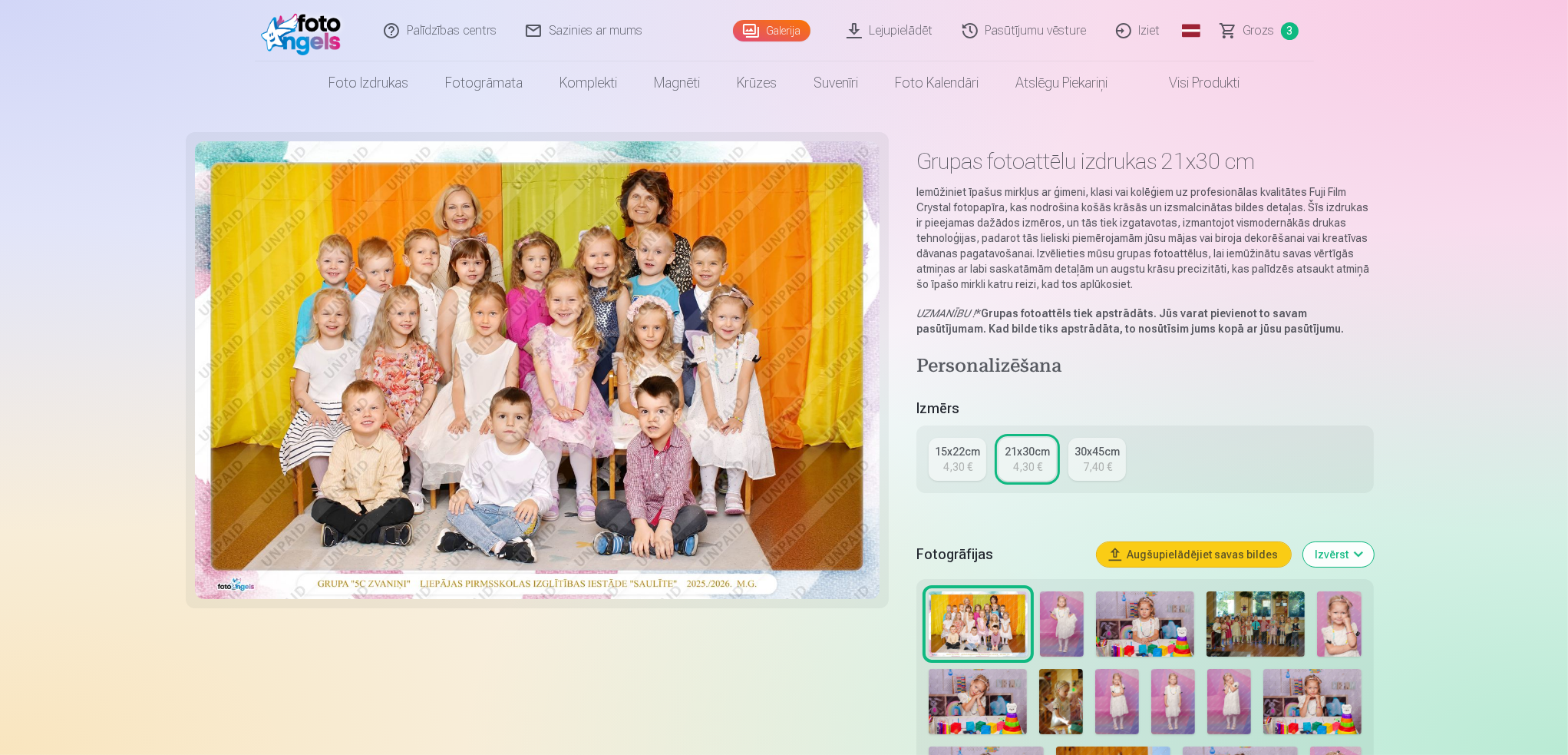
drag, startPoint x: 952, startPoint y: 438, endPoint x: 952, endPoint y: 453, distance: 15.0
click at [952, 441] on link "15x22cm 4,30 €" at bounding box center [957, 459] width 57 height 43
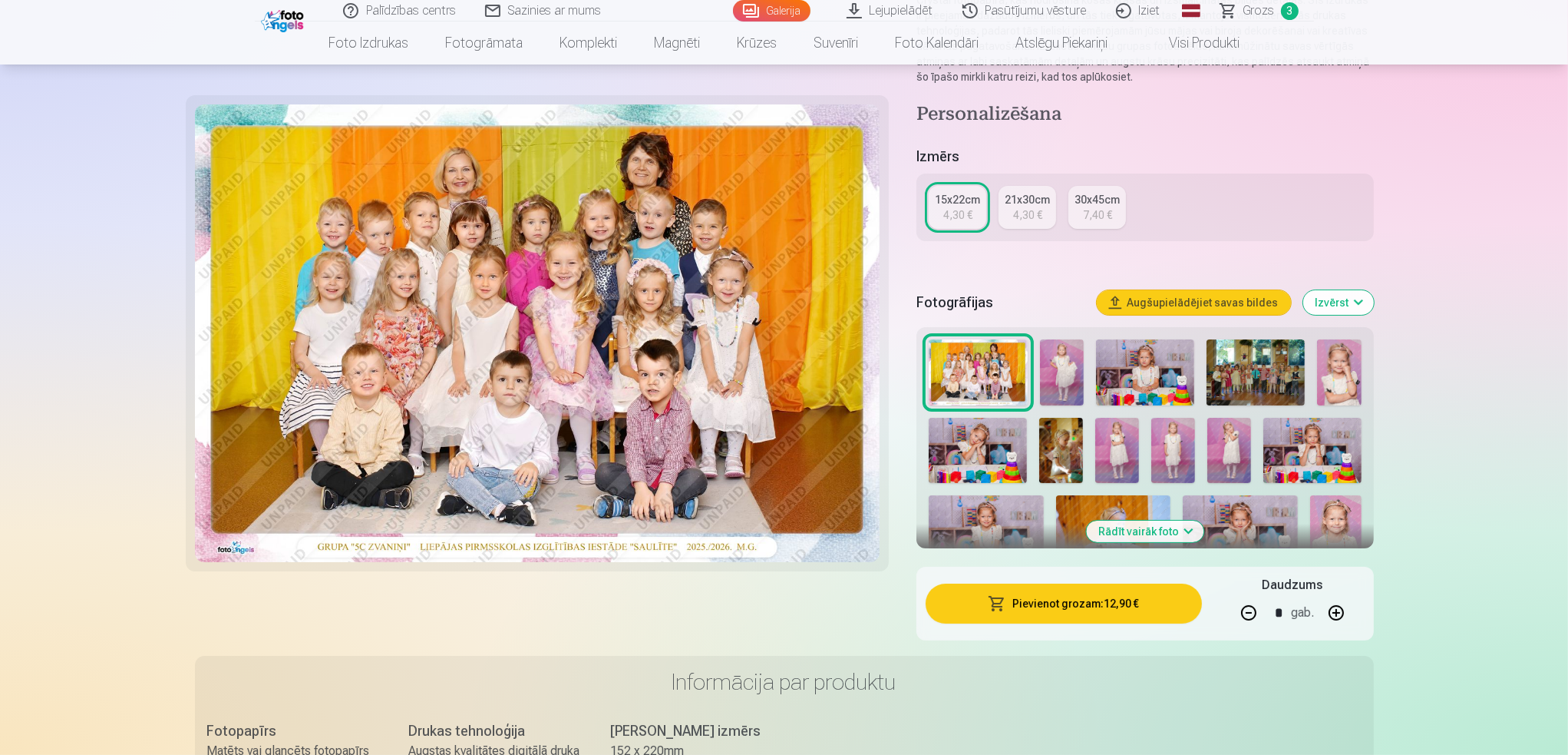
scroll to position [307, 0]
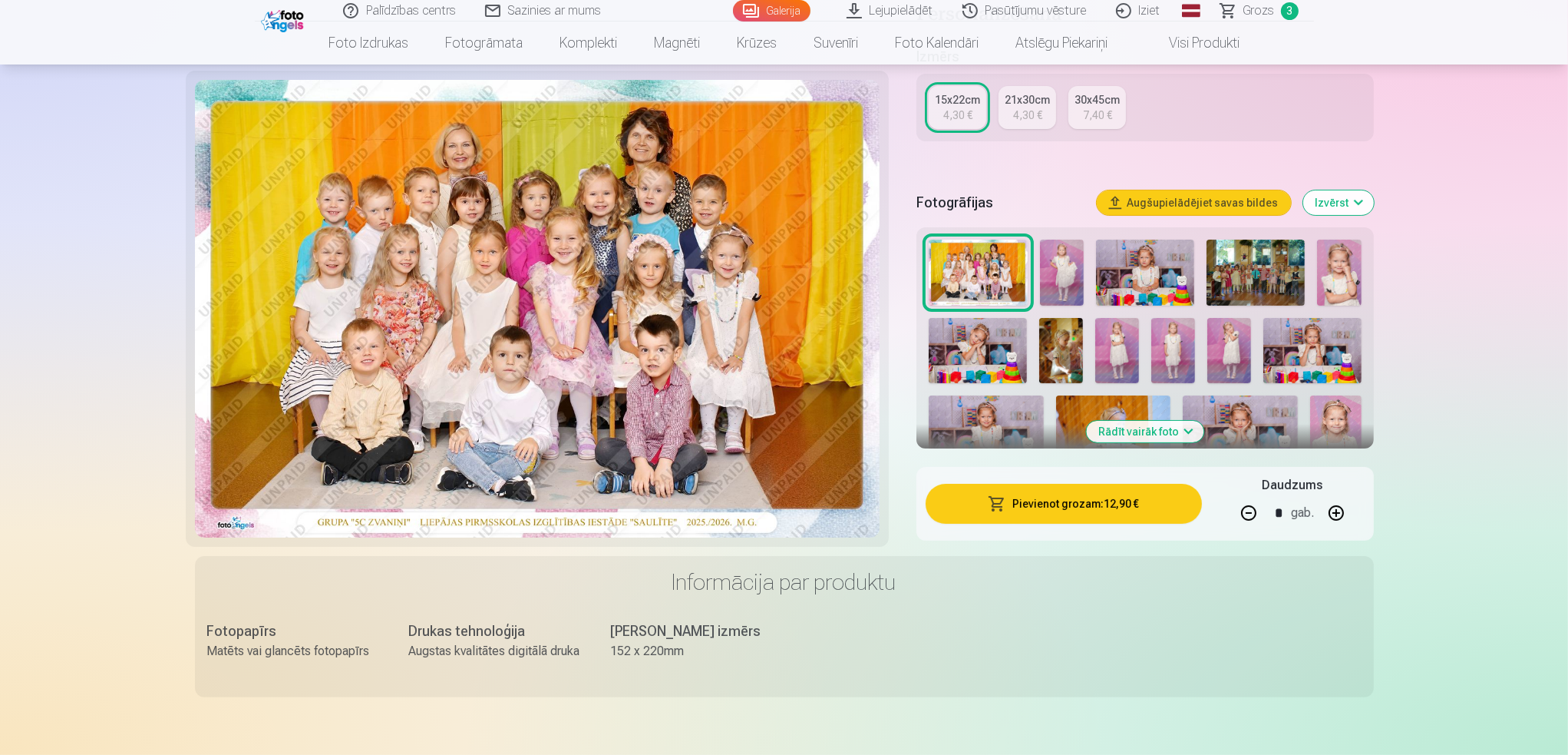
click at [1251, 513] on button "button" at bounding box center [1249, 513] width 37 height 37
type input "*"
click at [1114, 508] on button "Pievienot grozam : 4,30 €" at bounding box center [1063, 503] width 275 height 40
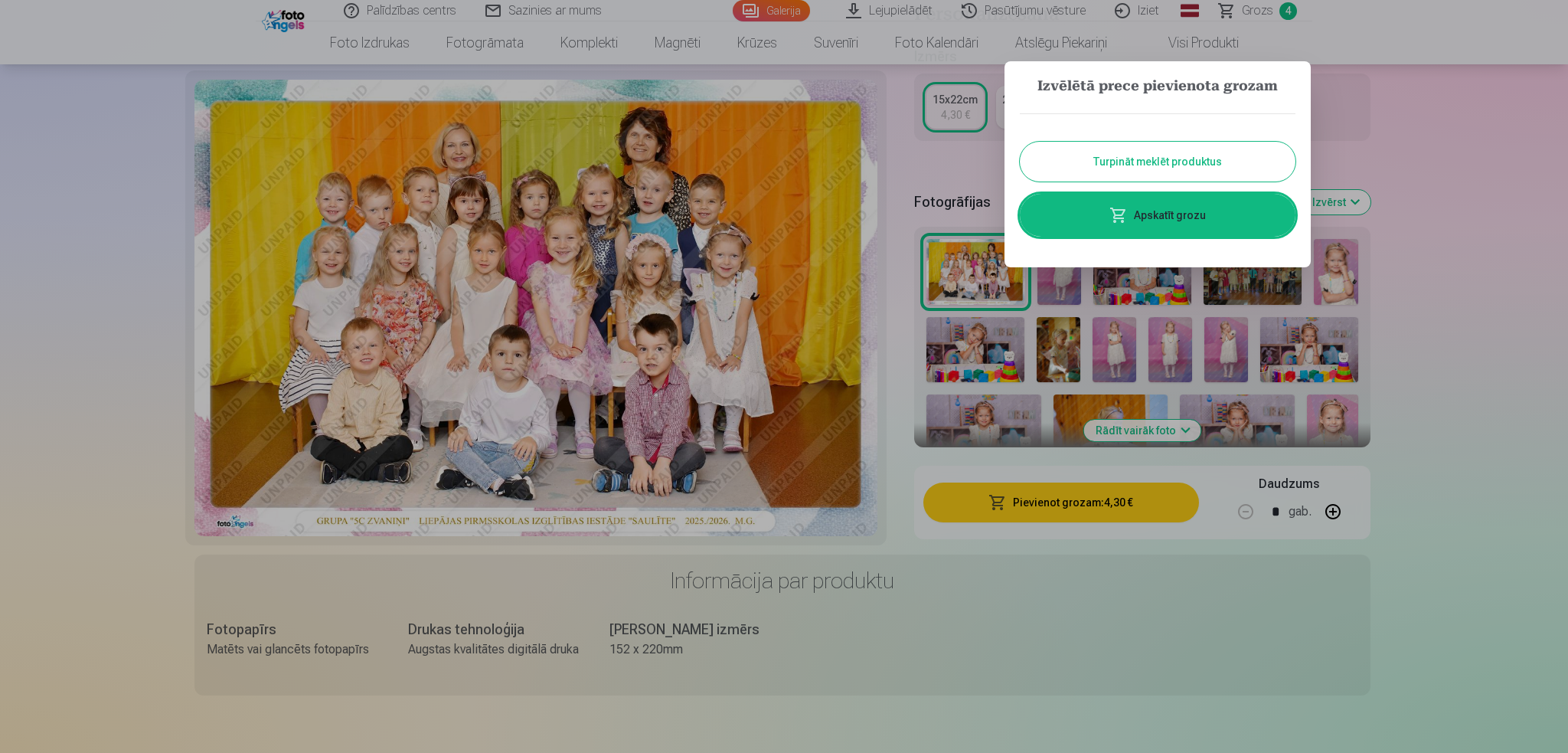
click at [1144, 152] on button "Turpināt meklēt produktus" at bounding box center [1157, 161] width 275 height 39
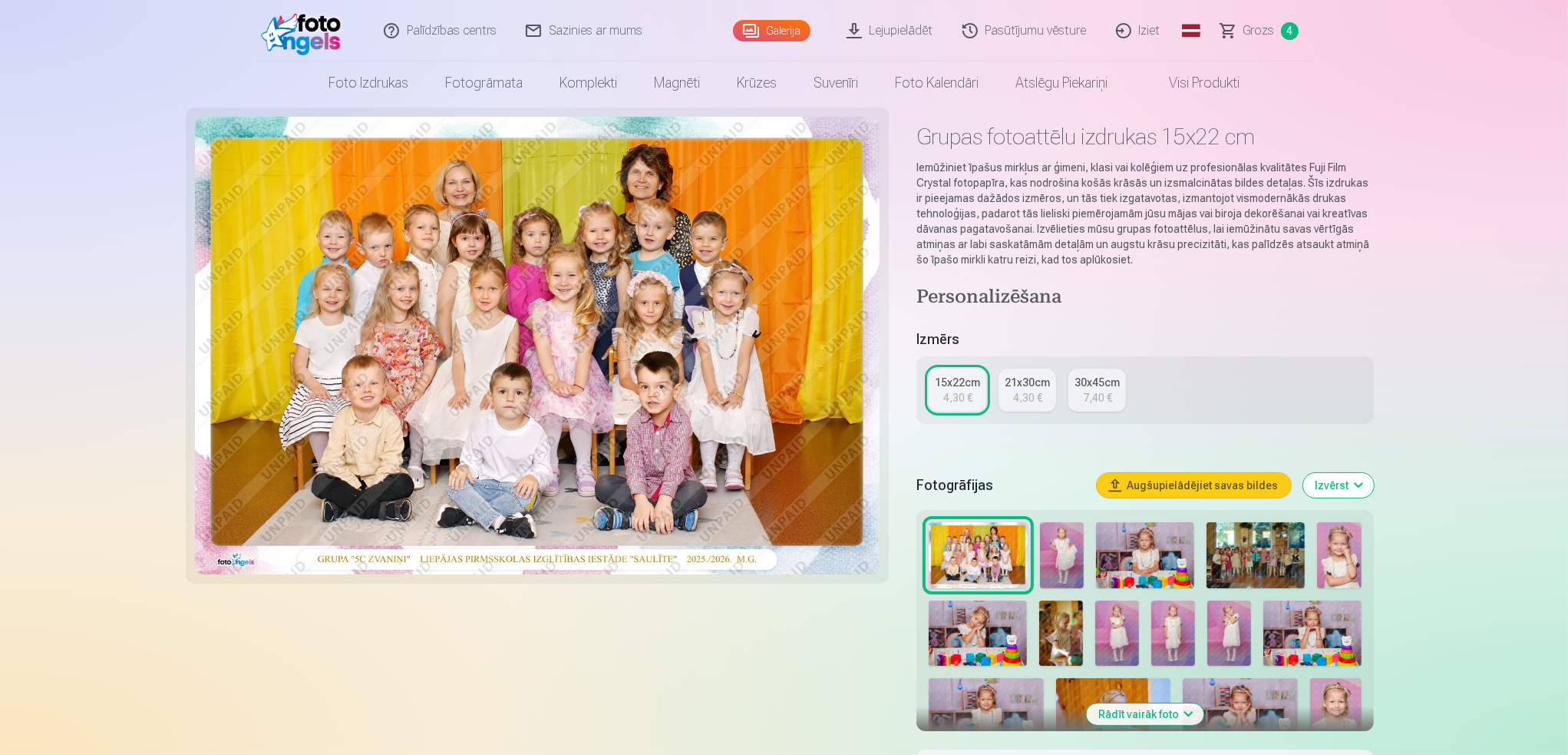
scroll to position [0, 0]
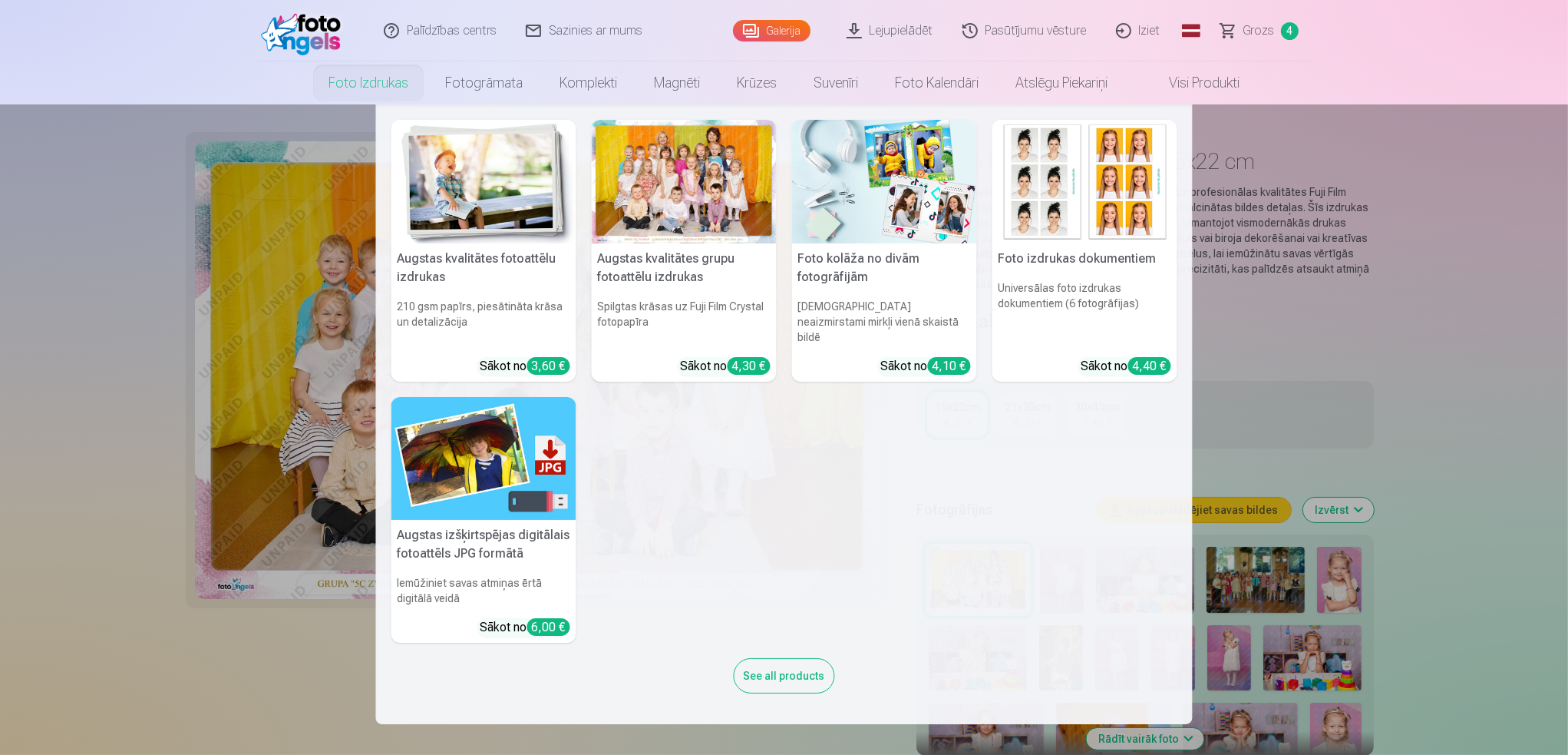
click at [485, 199] on img at bounding box center [484, 181] width 185 height 124
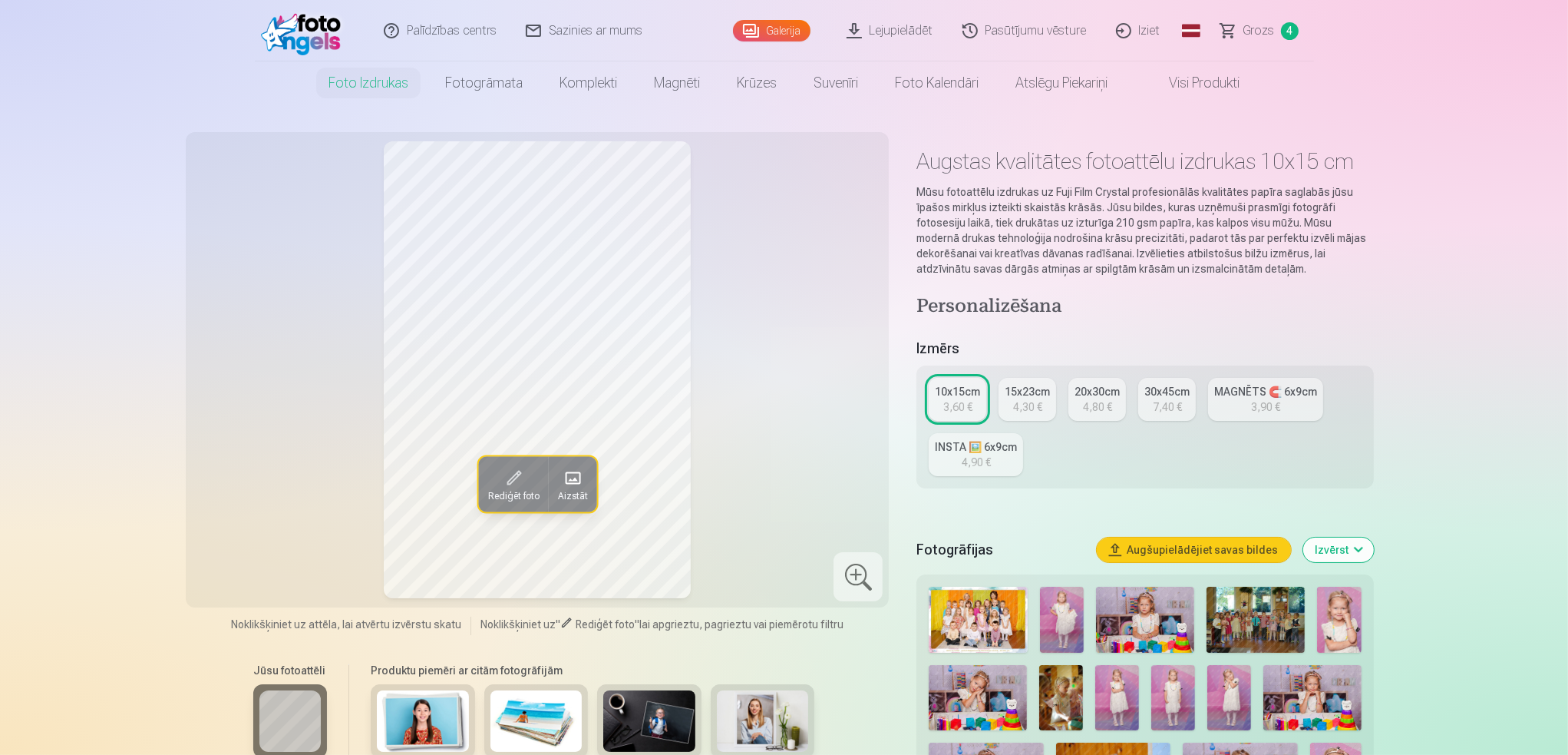
click at [1051, 618] on img at bounding box center [1062, 619] width 44 height 66
click at [1112, 681] on img at bounding box center [1117, 697] width 44 height 65
click at [1160, 694] on img at bounding box center [1173, 697] width 44 height 65
click at [1213, 699] on img at bounding box center [1229, 697] width 44 height 65
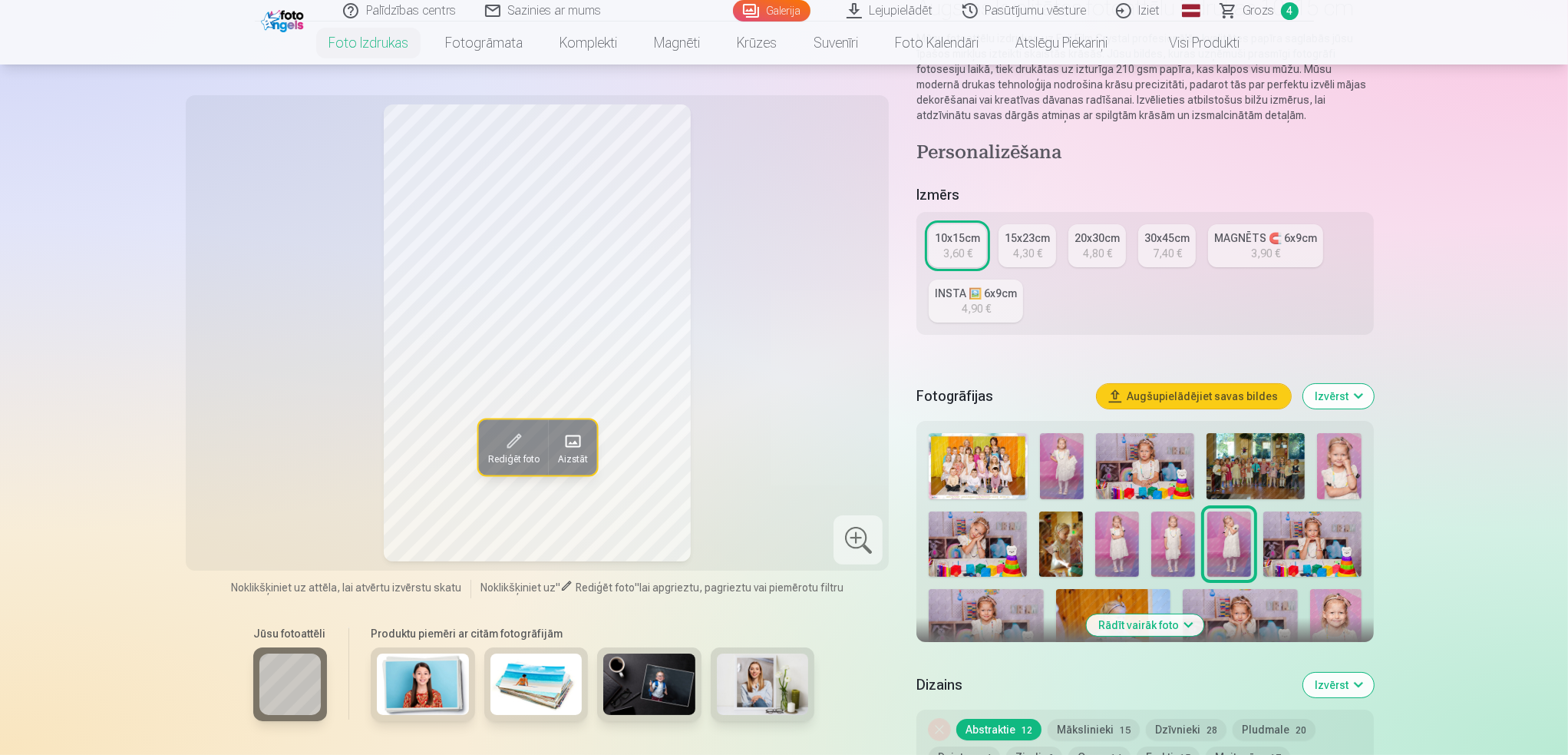
scroll to position [307, 0]
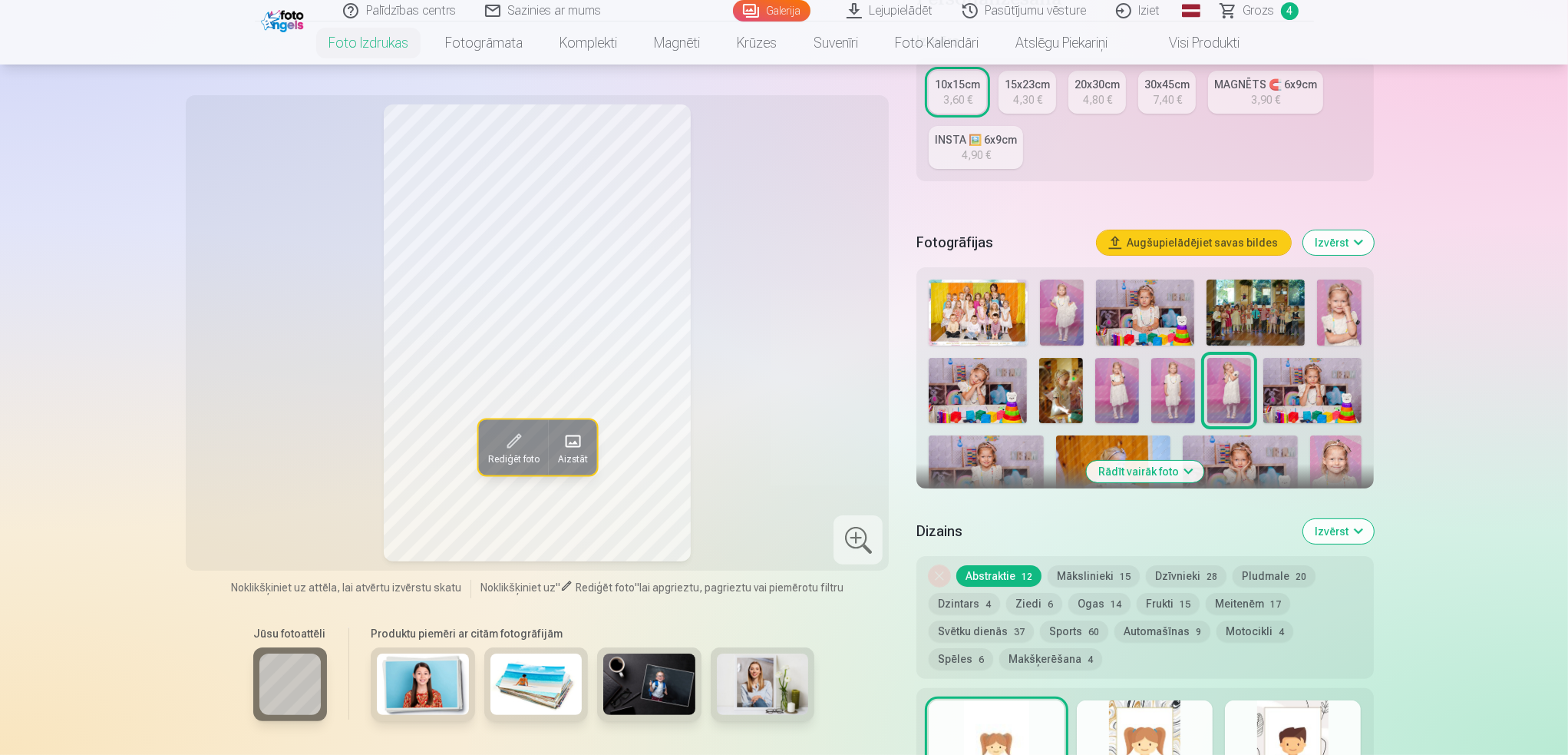
click at [1166, 469] on button "Rādīt vairāk foto" at bounding box center [1144, 471] width 117 height 22
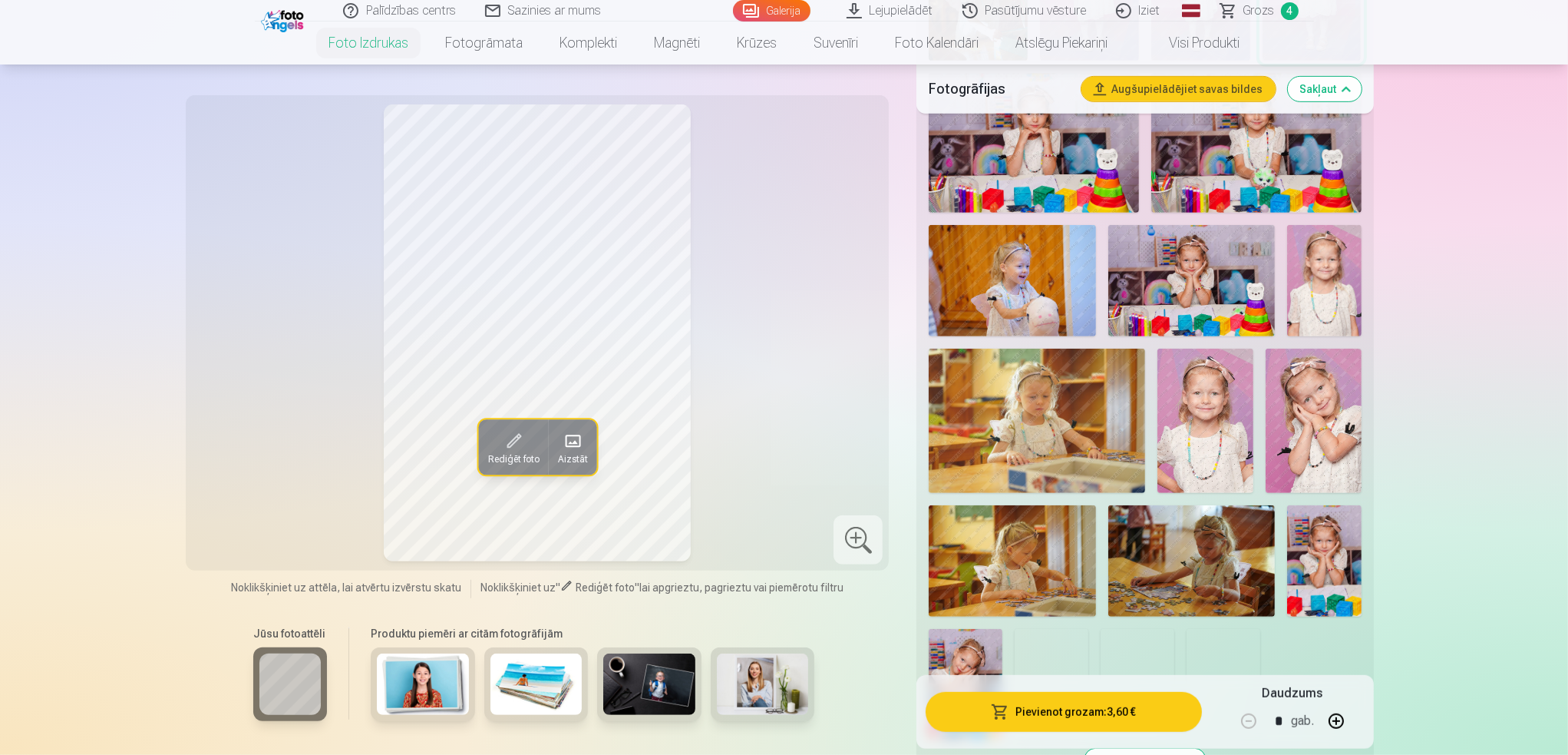
scroll to position [998, 0]
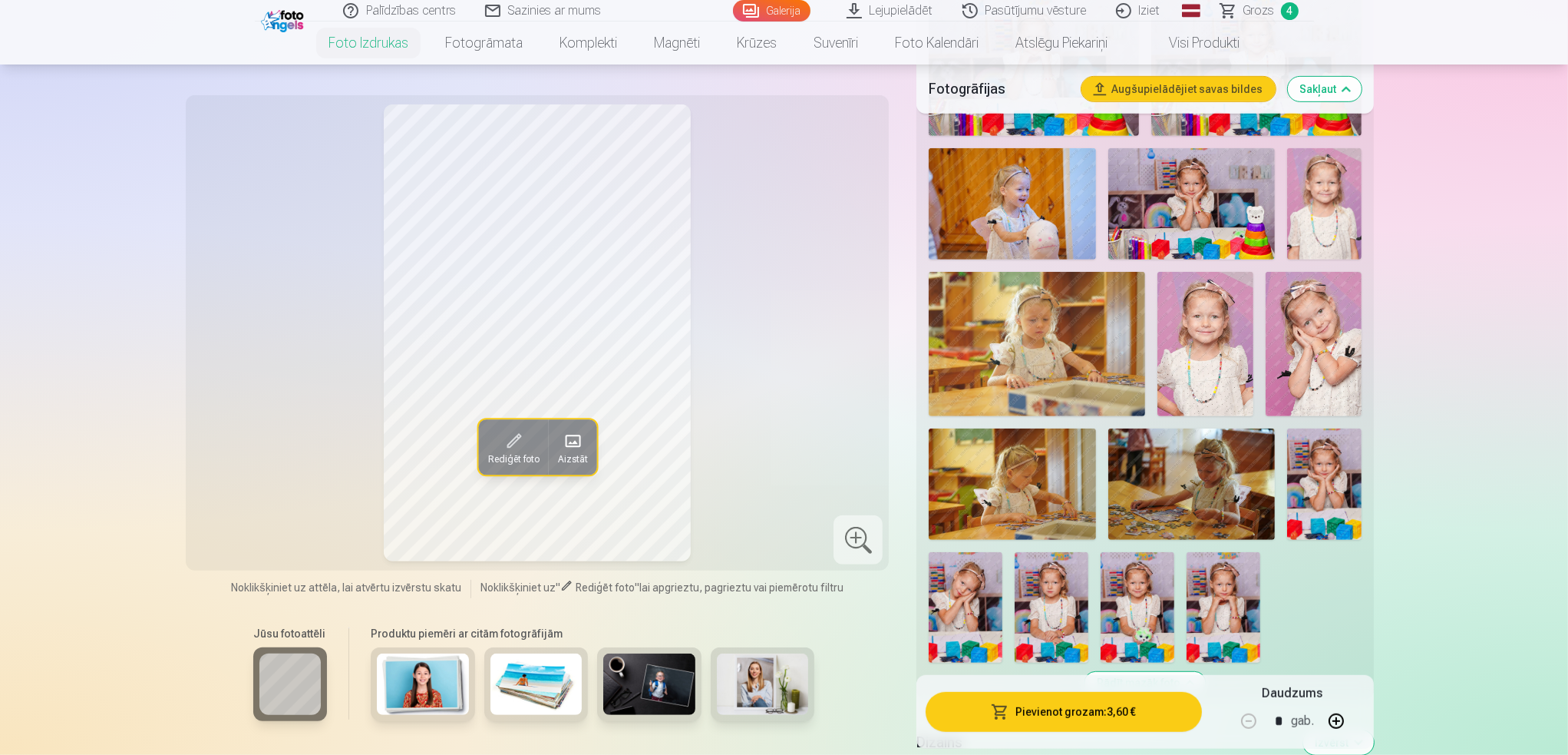
click at [1131, 604] on img at bounding box center [1137, 607] width 73 height 111
click at [1341, 486] on img at bounding box center [1324, 484] width 74 height 111
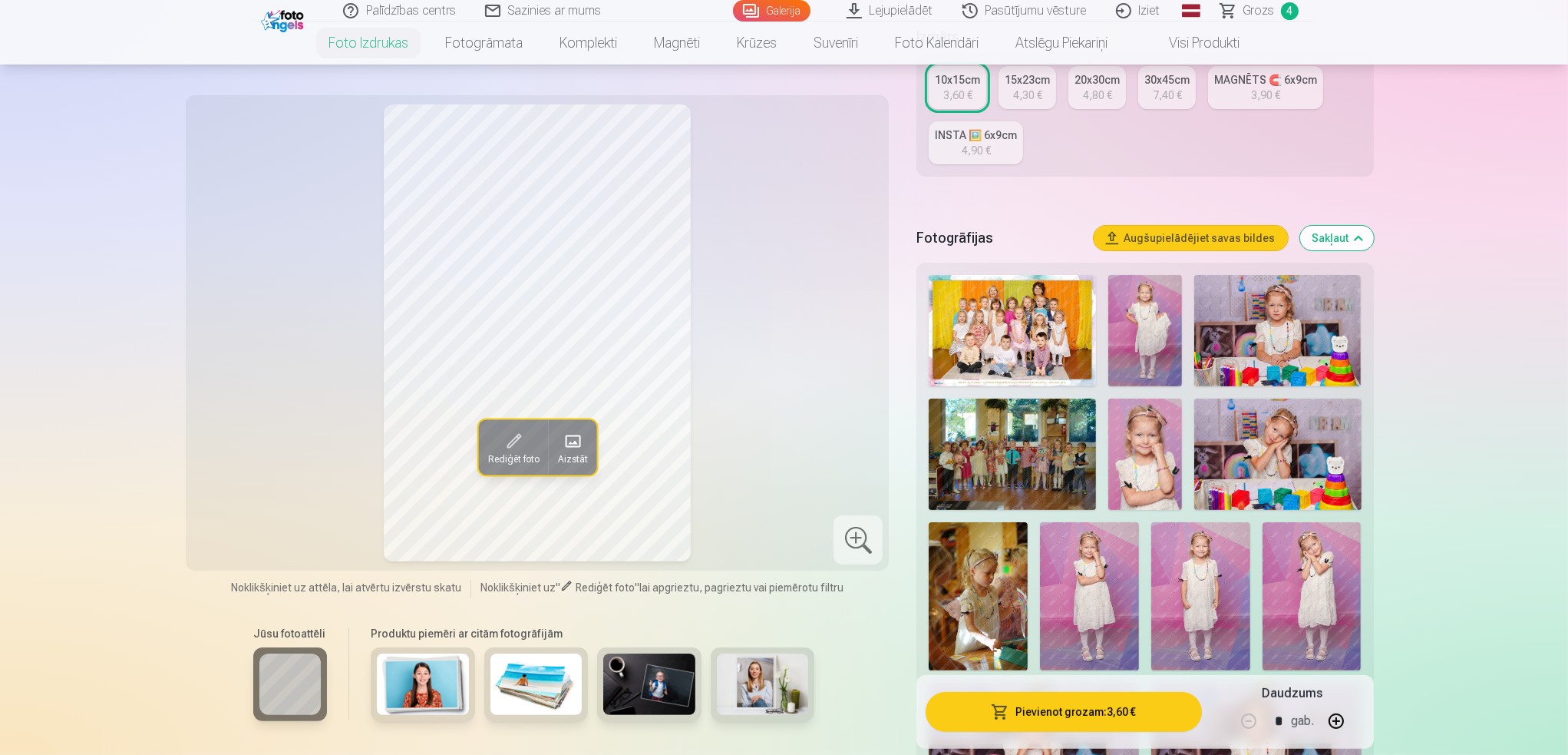
scroll to position [230, 0]
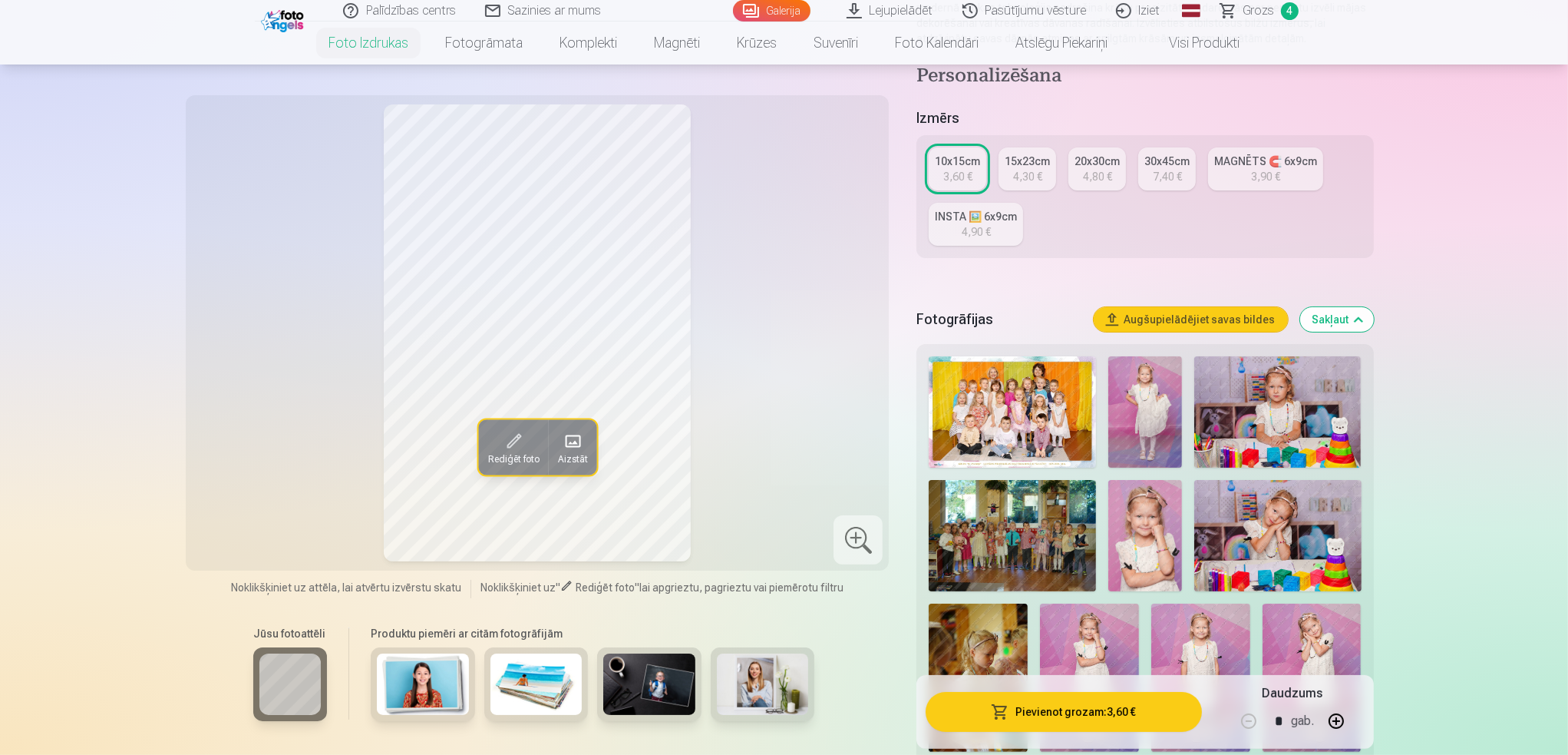
click at [1138, 399] on img at bounding box center [1146, 412] width 74 height 111
click at [1138, 561] on img at bounding box center [1146, 535] width 74 height 111
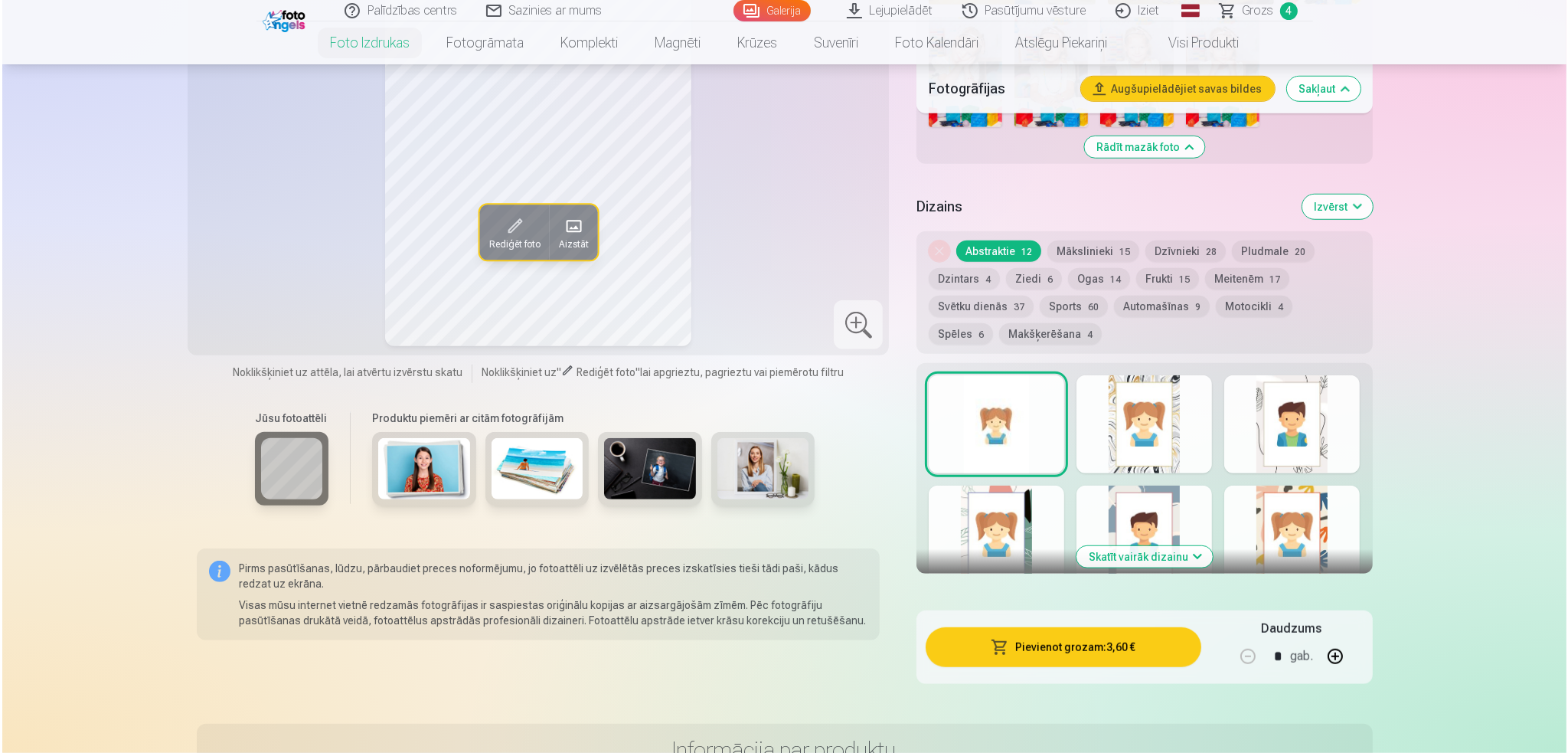
scroll to position [1531, 0]
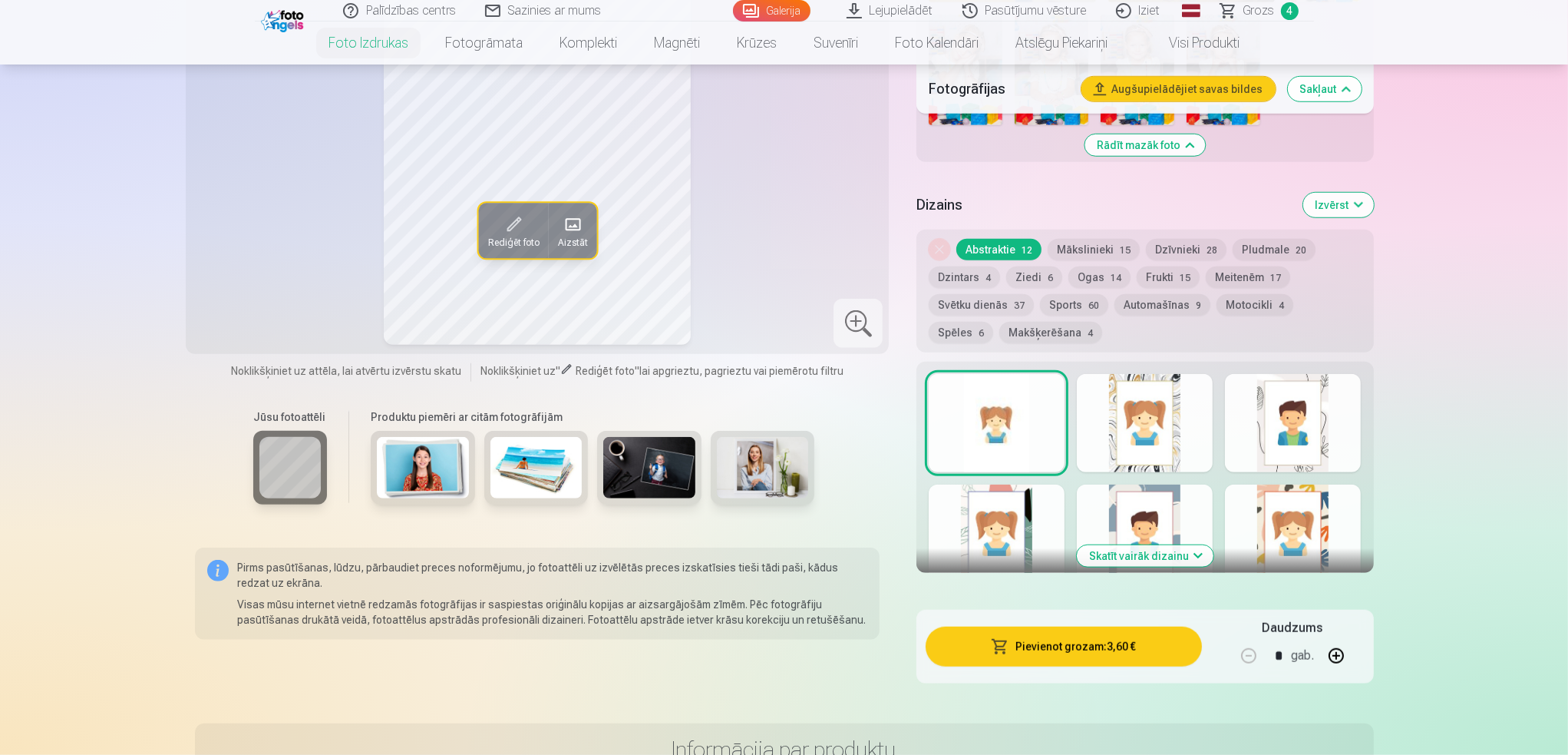
click at [1083, 647] on button "Pievienot grozam : 3,60 €" at bounding box center [1063, 646] width 275 height 40
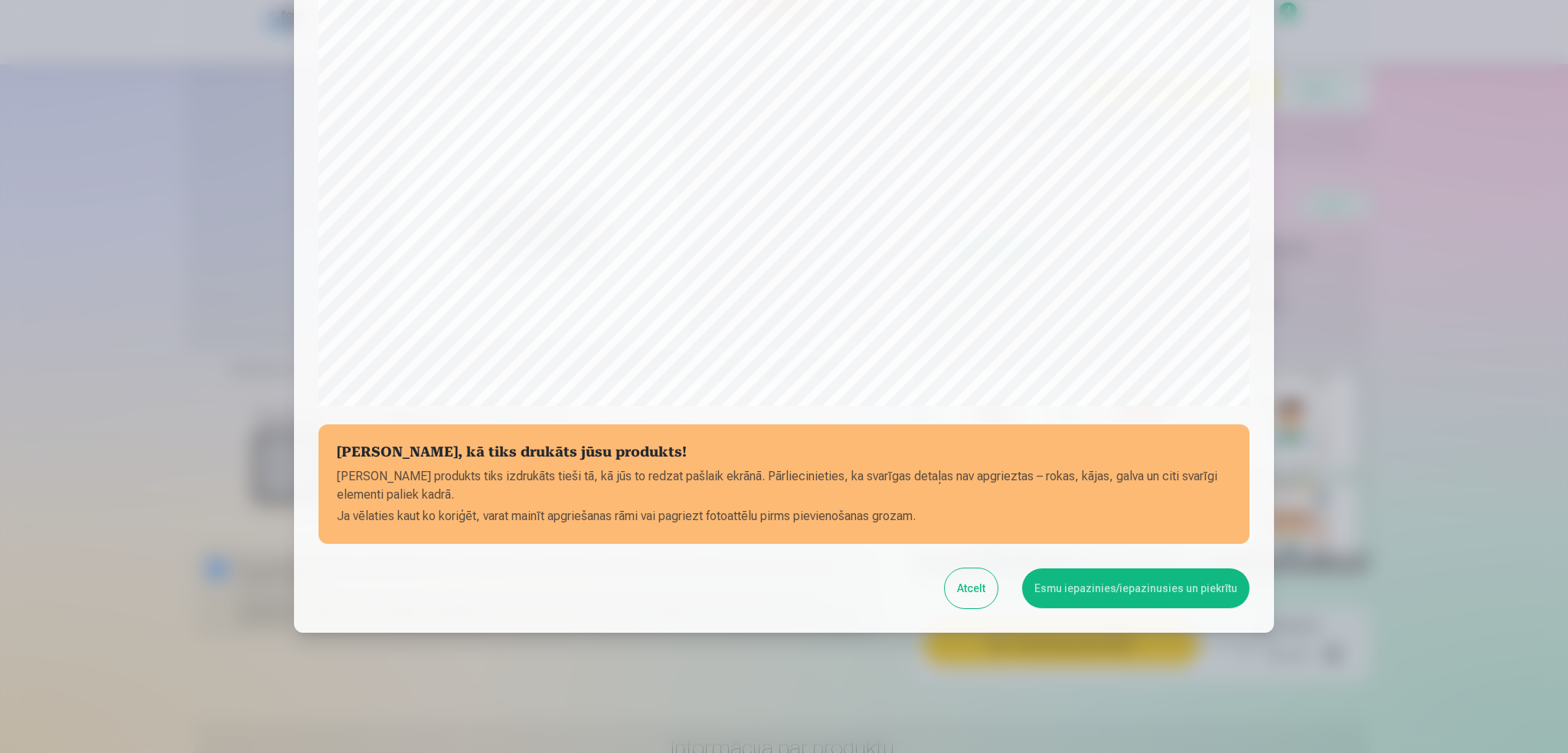
scroll to position [350, 0]
click at [1115, 582] on button "Esmu iepazinies/iepazinusies un piekrītu" at bounding box center [1136, 586] width 227 height 39
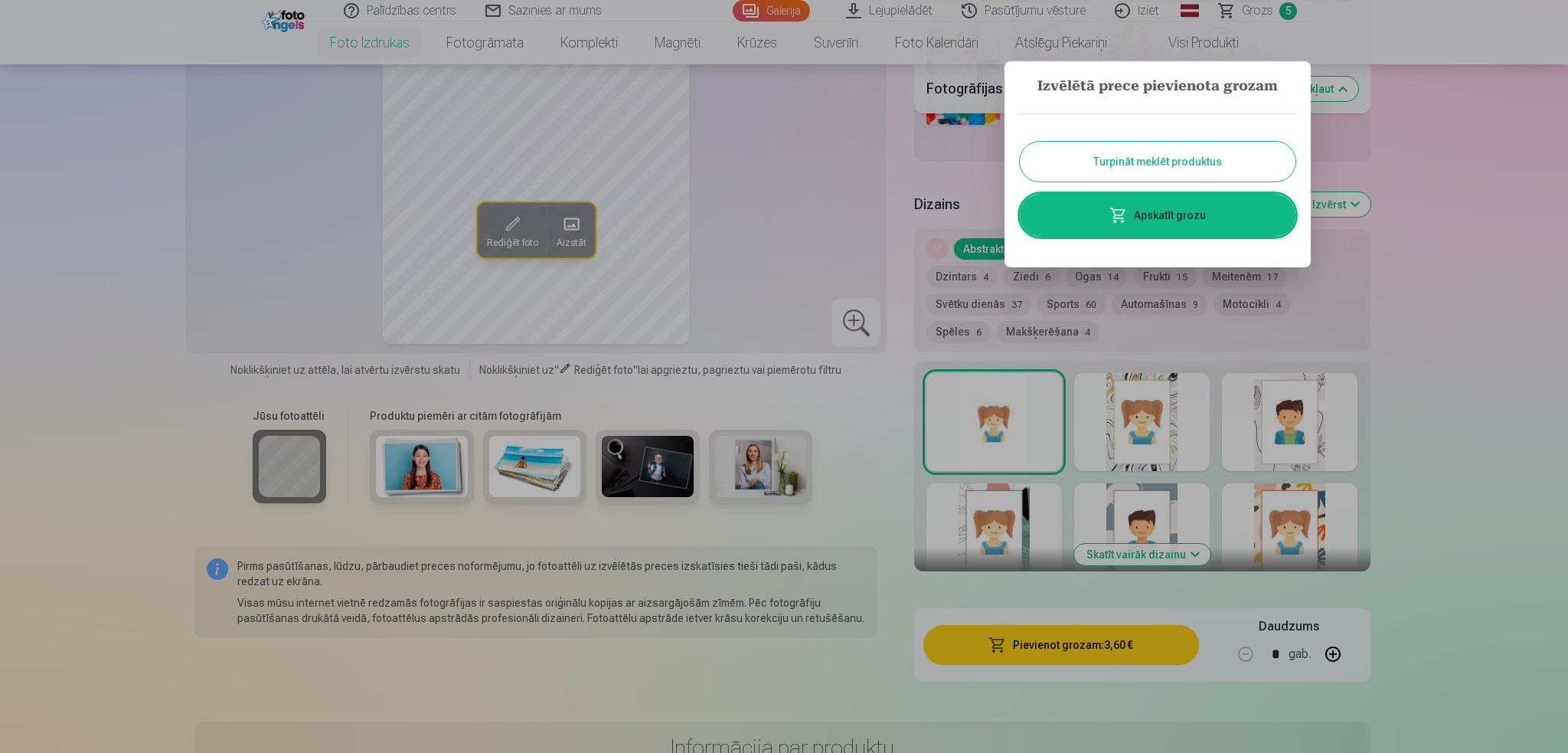
click at [1151, 212] on link "Apskatīt grozu" at bounding box center [1157, 215] width 275 height 43
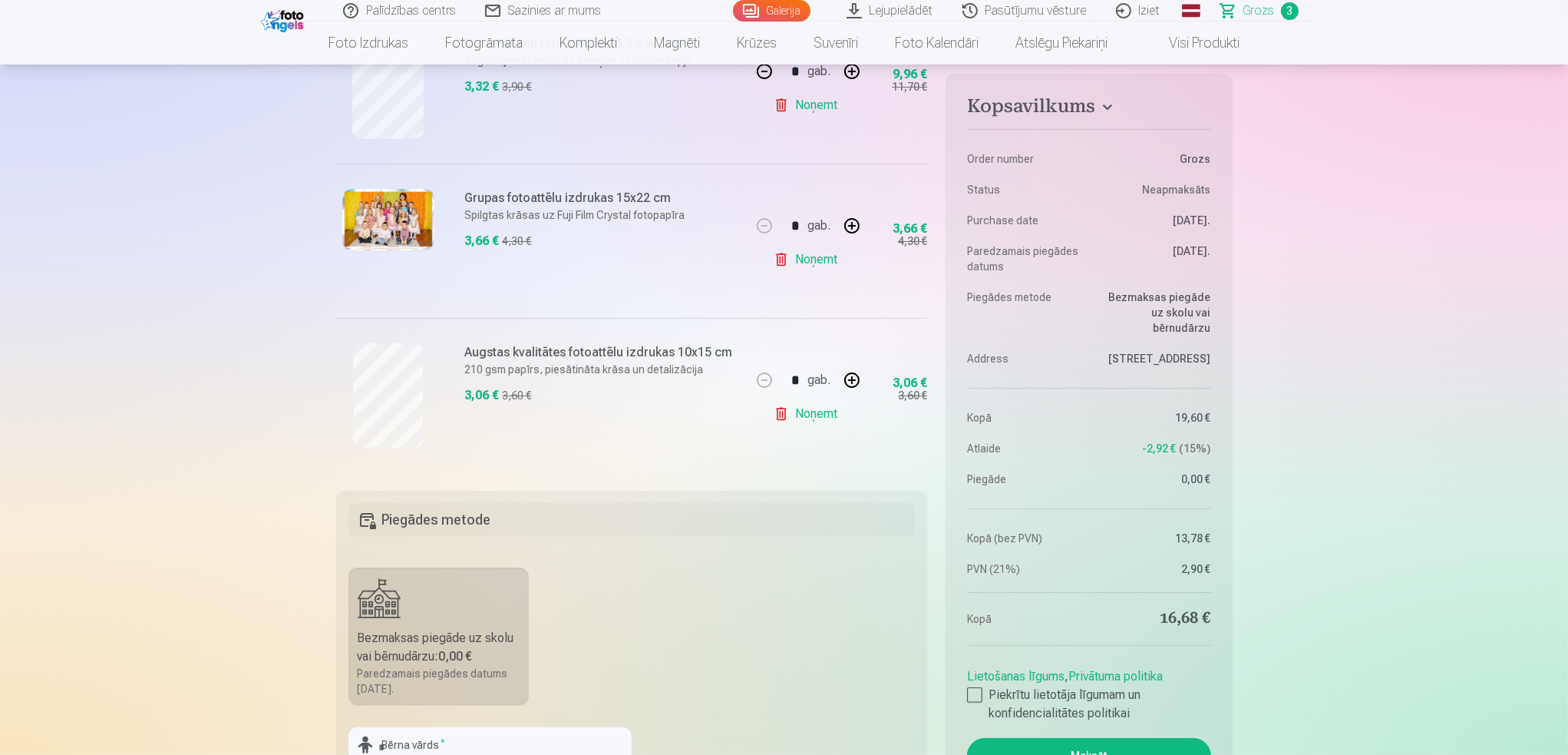
scroll to position [538, 0]
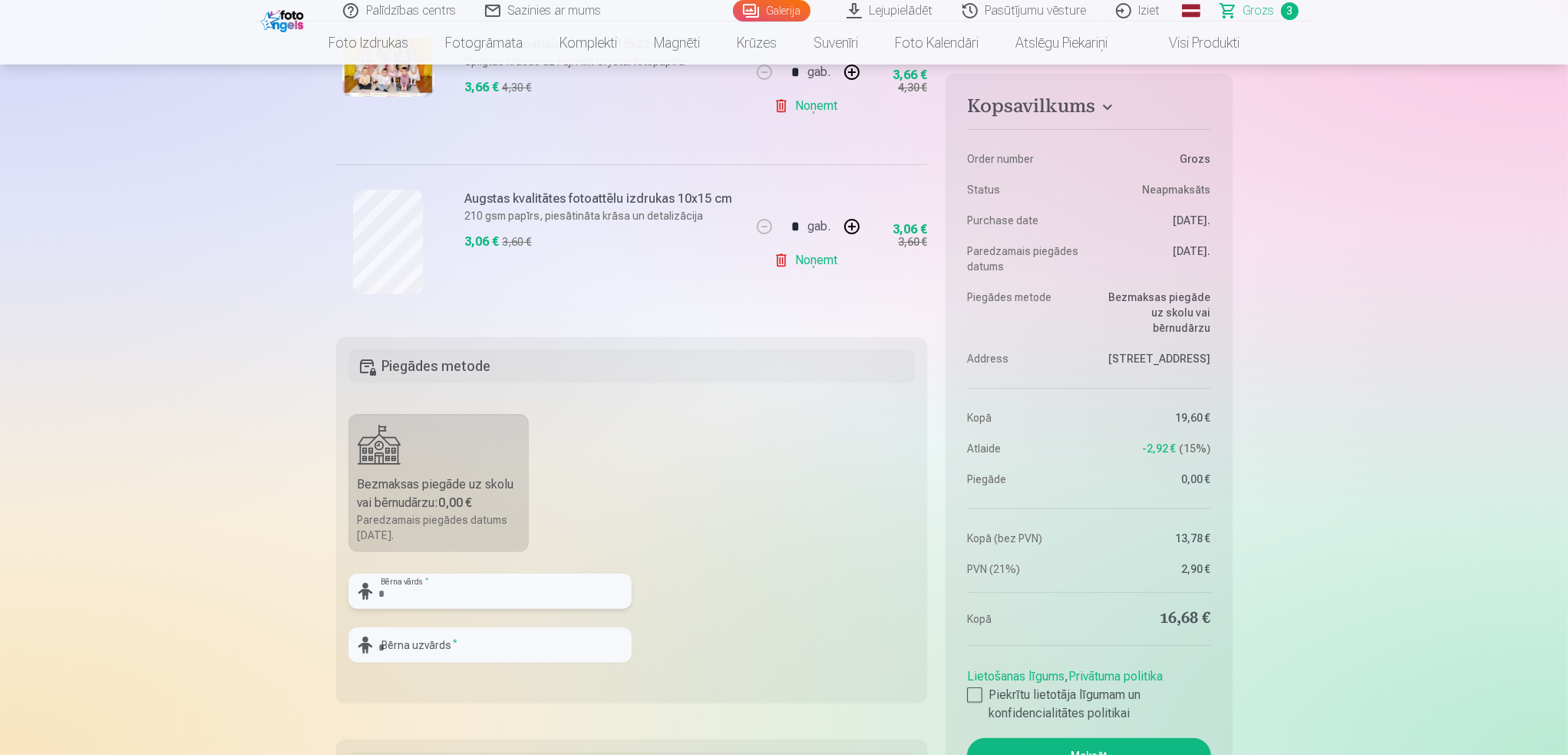
click at [483, 586] on input "text" at bounding box center [490, 591] width 283 height 36
type input "****"
type input "*********"
drag, startPoint x: 706, startPoint y: 447, endPoint x: 727, endPoint y: 442, distance: 21.6
click at [706, 447] on fieldset "Piegādes metode Bezmaksas piegāde uz skolu vai bērnudārzu : 0,00 € Paredzamais …" at bounding box center [631, 519] width 592 height 366
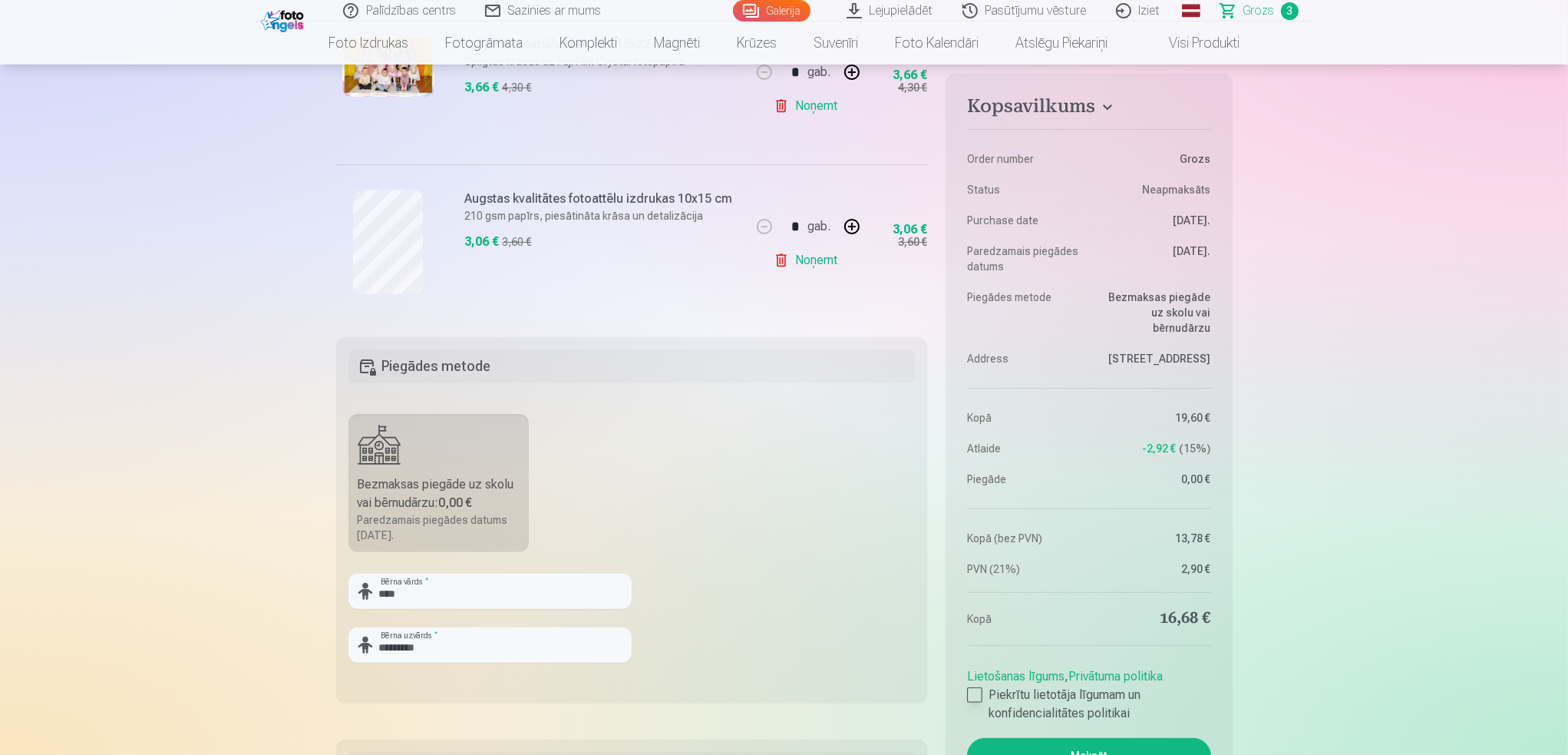
drag, startPoint x: 976, startPoint y: 690, endPoint x: 1020, endPoint y: 687, distance: 44.1
click at [976, 690] on div at bounding box center [975, 694] width 15 height 15
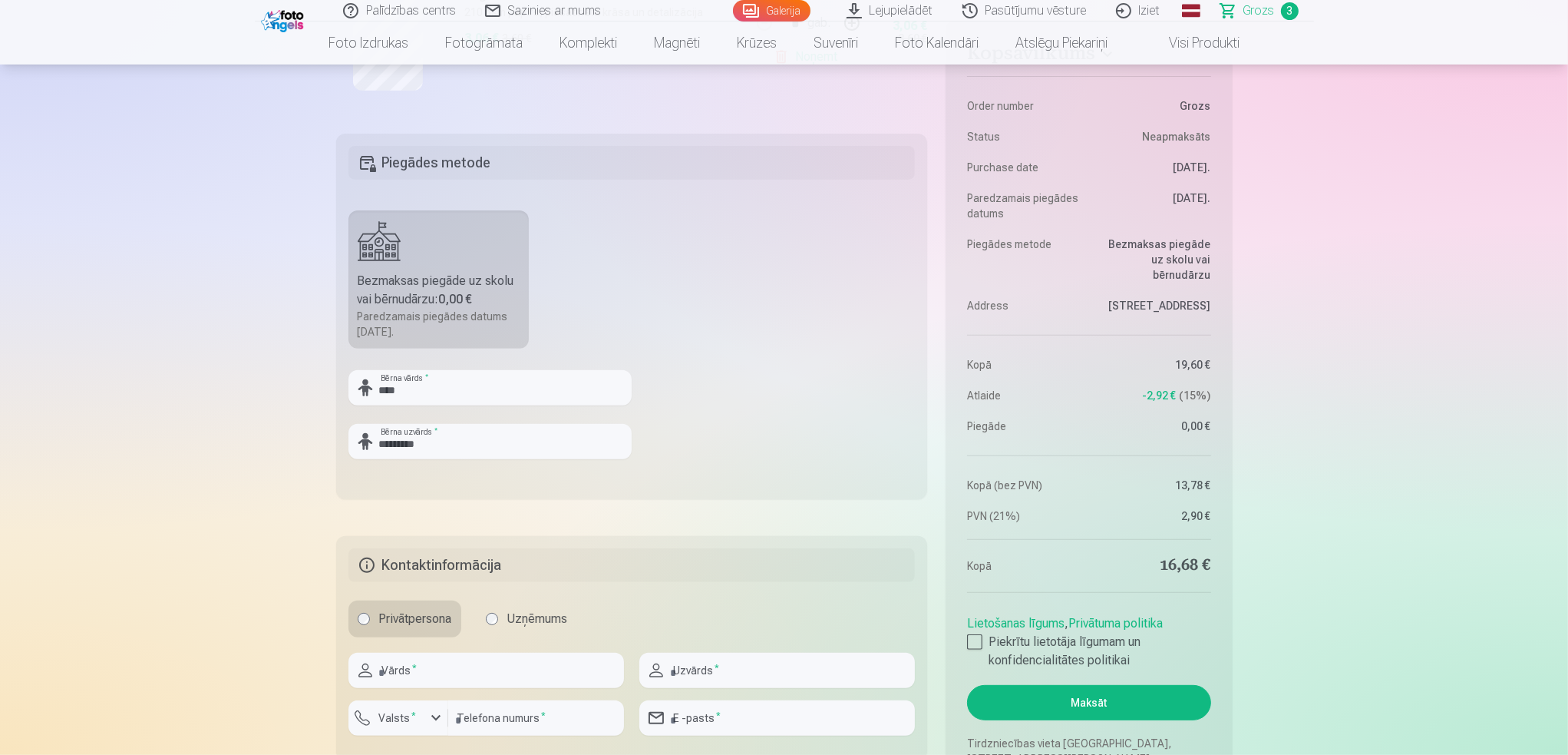
scroll to position [768, 0]
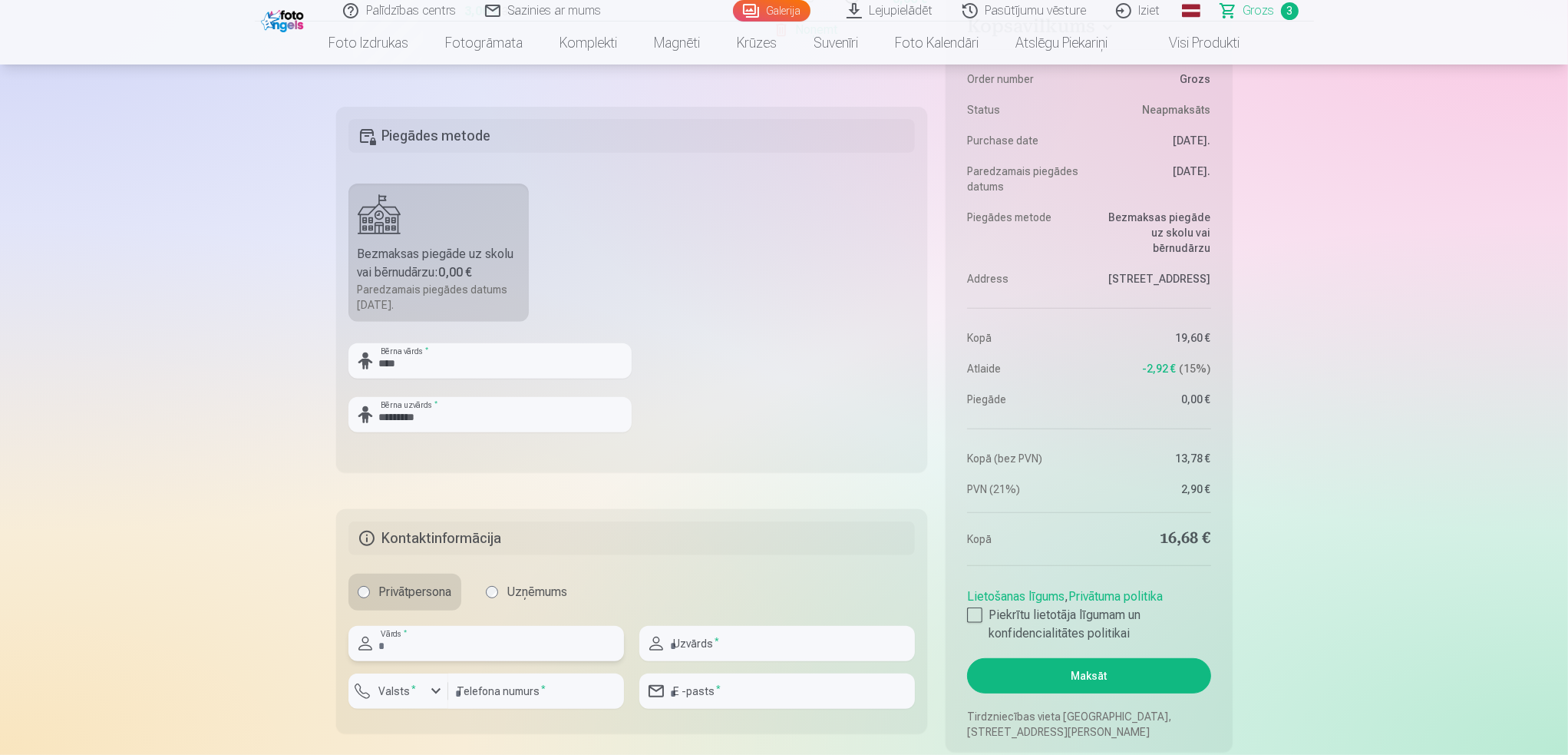
click at [440, 641] on input "text" at bounding box center [486, 644] width 275 height 36
type input "****"
type input "*********"
type input "********"
type input "**********"
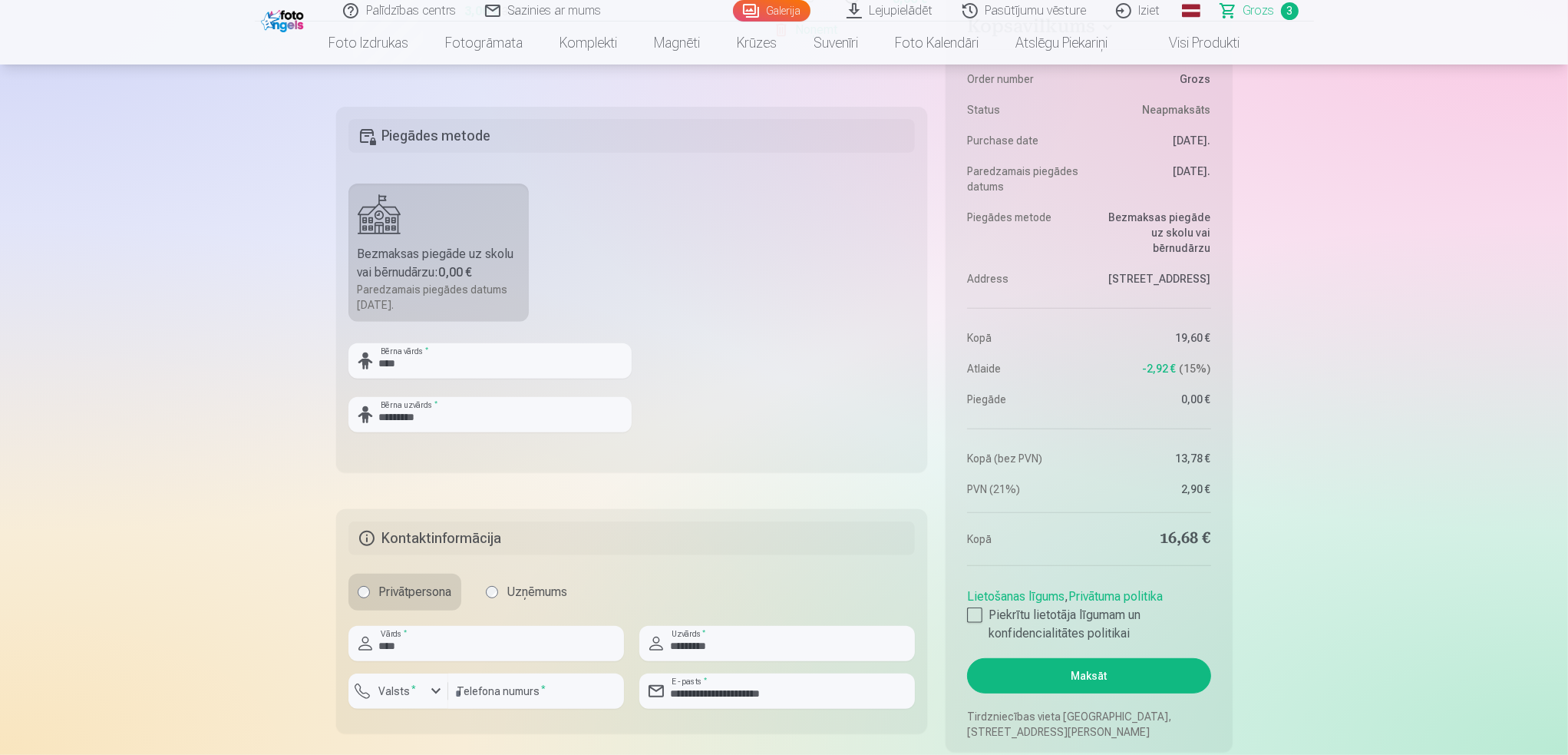
click at [1138, 675] on button "Maksāt" at bounding box center [1088, 676] width 243 height 36
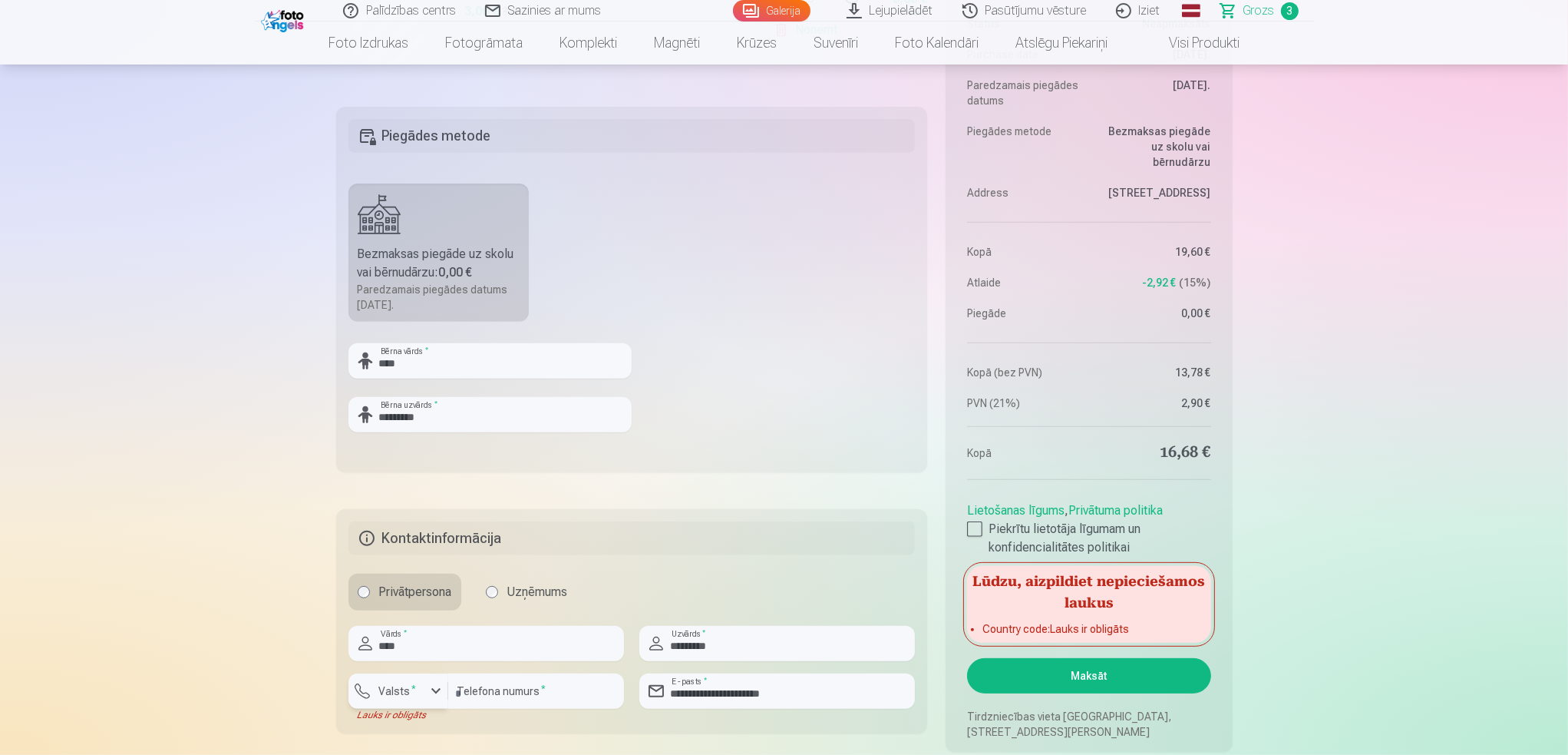
click at [384, 686] on label "Valsts *" at bounding box center [398, 690] width 50 height 15
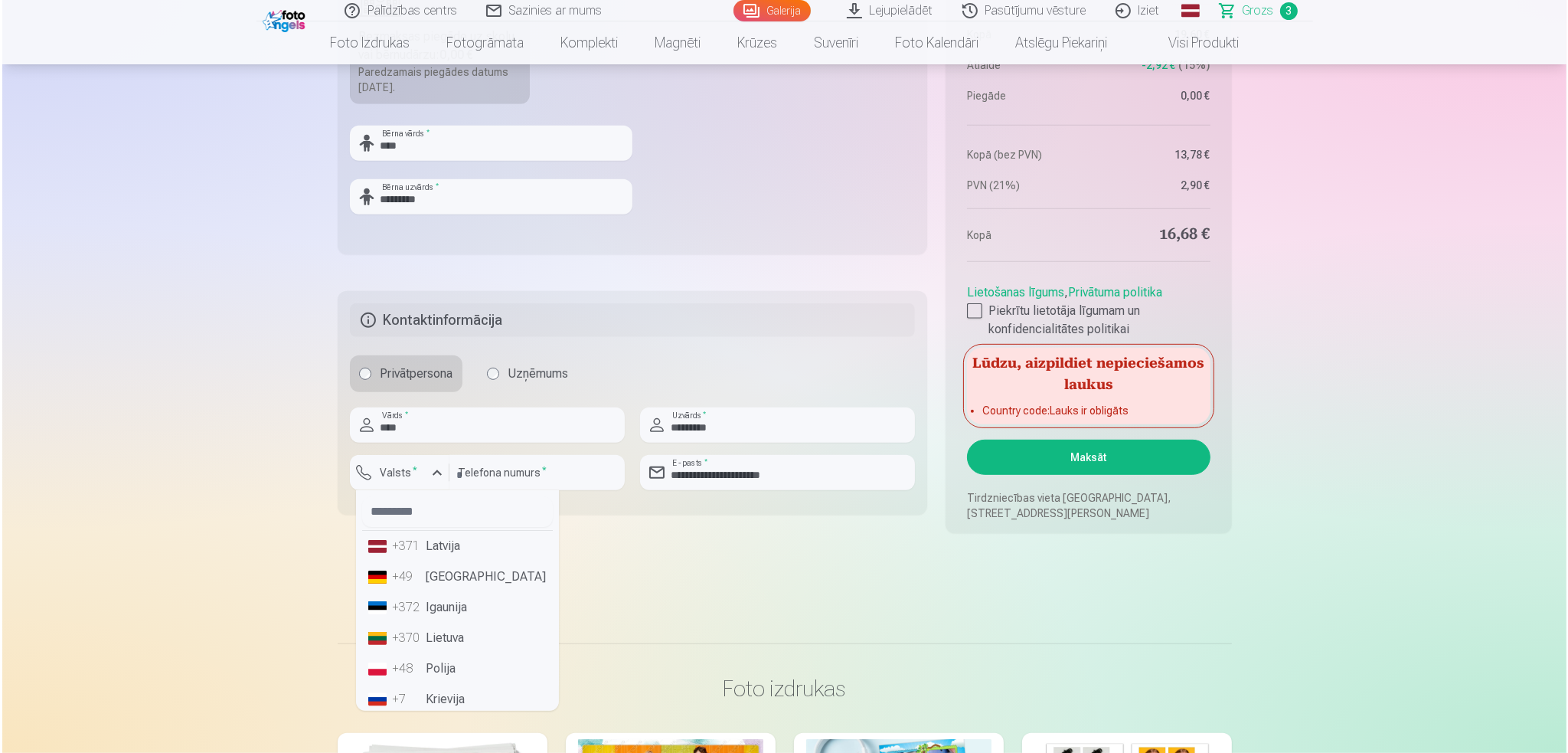
scroll to position [995, 0]
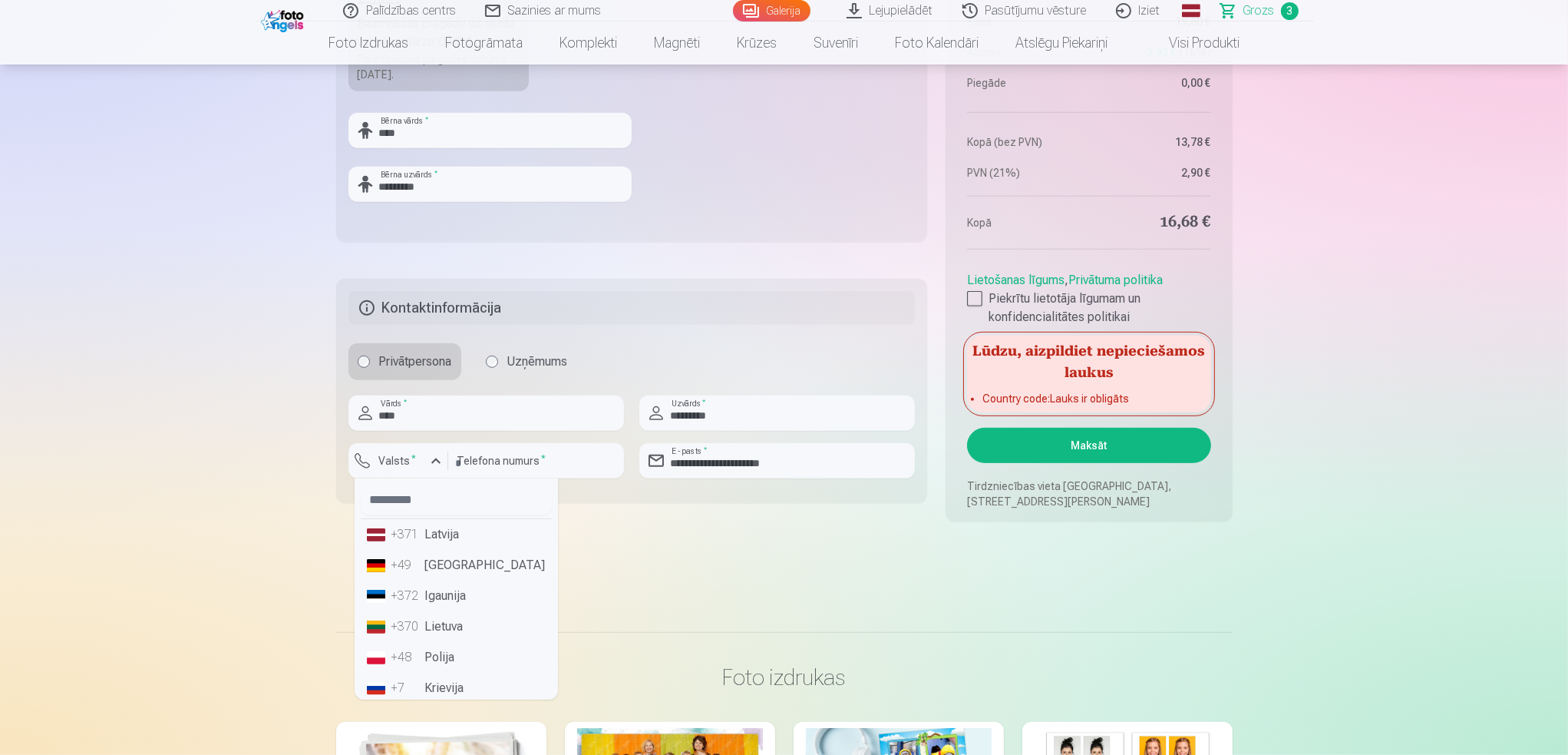
click at [428, 535] on li "+371 Latvija" at bounding box center [456, 535] width 191 height 31
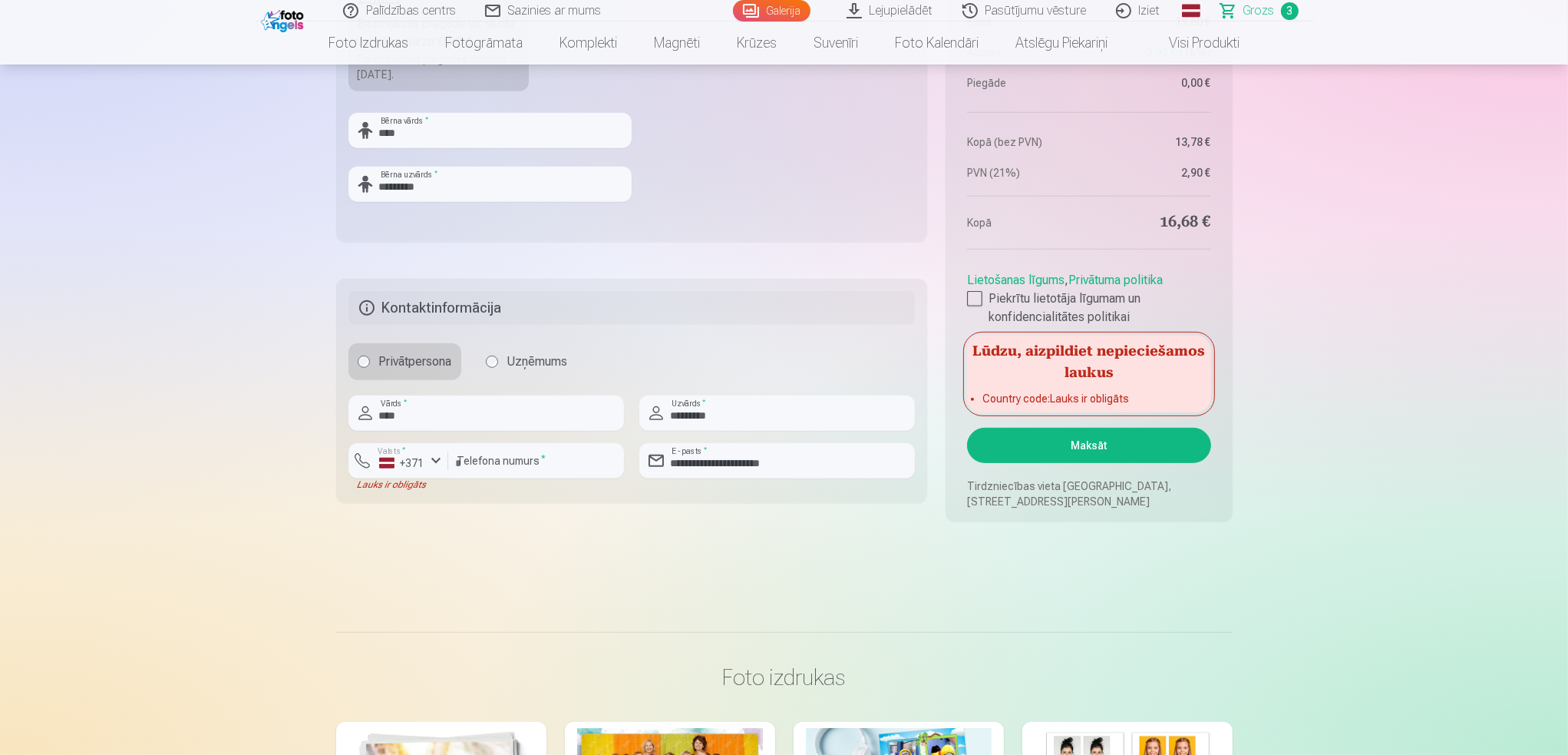
click at [1096, 446] on button "Maksāt" at bounding box center [1088, 446] width 243 height 36
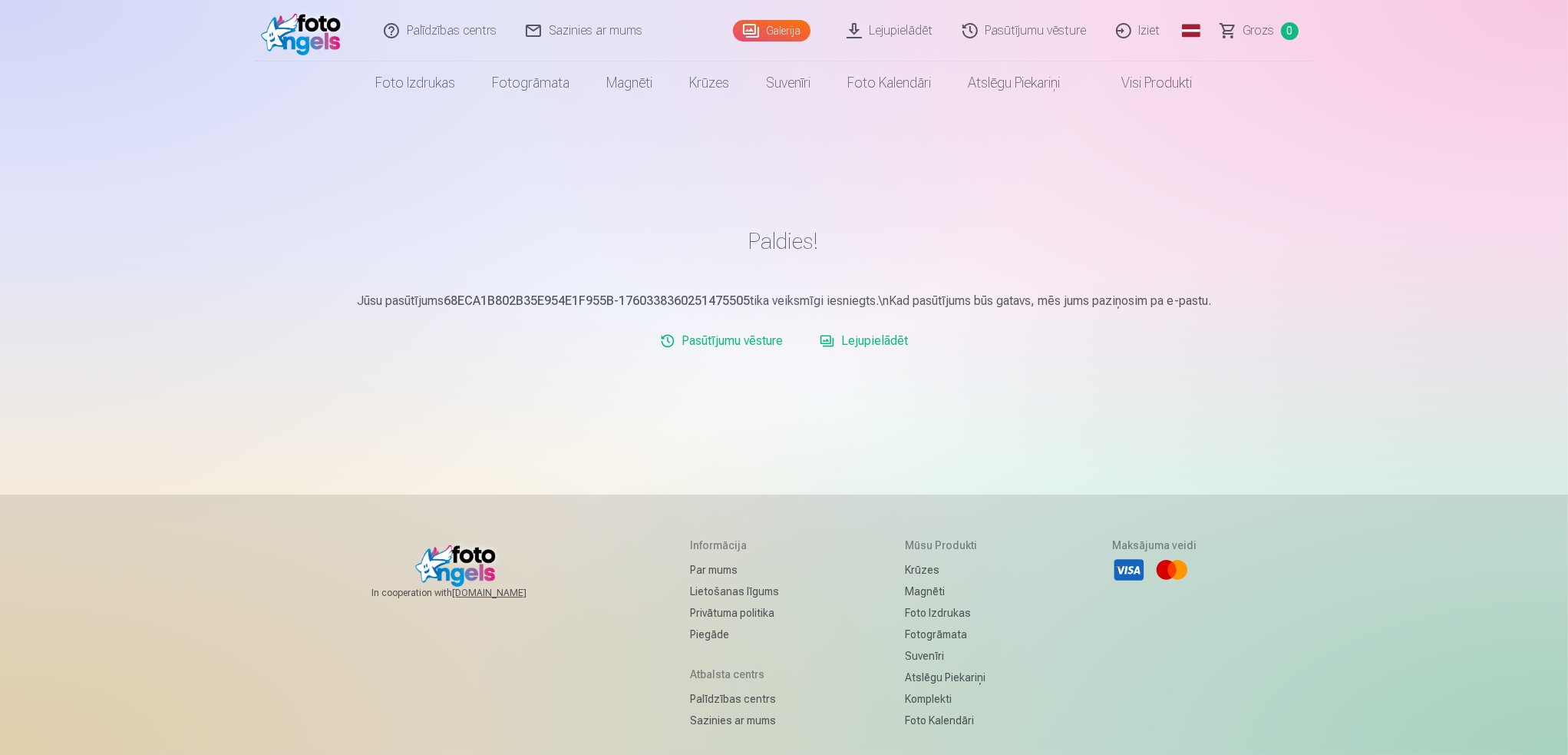
click at [869, 340] on link "Lejupielādēt" at bounding box center [864, 341] width 101 height 31
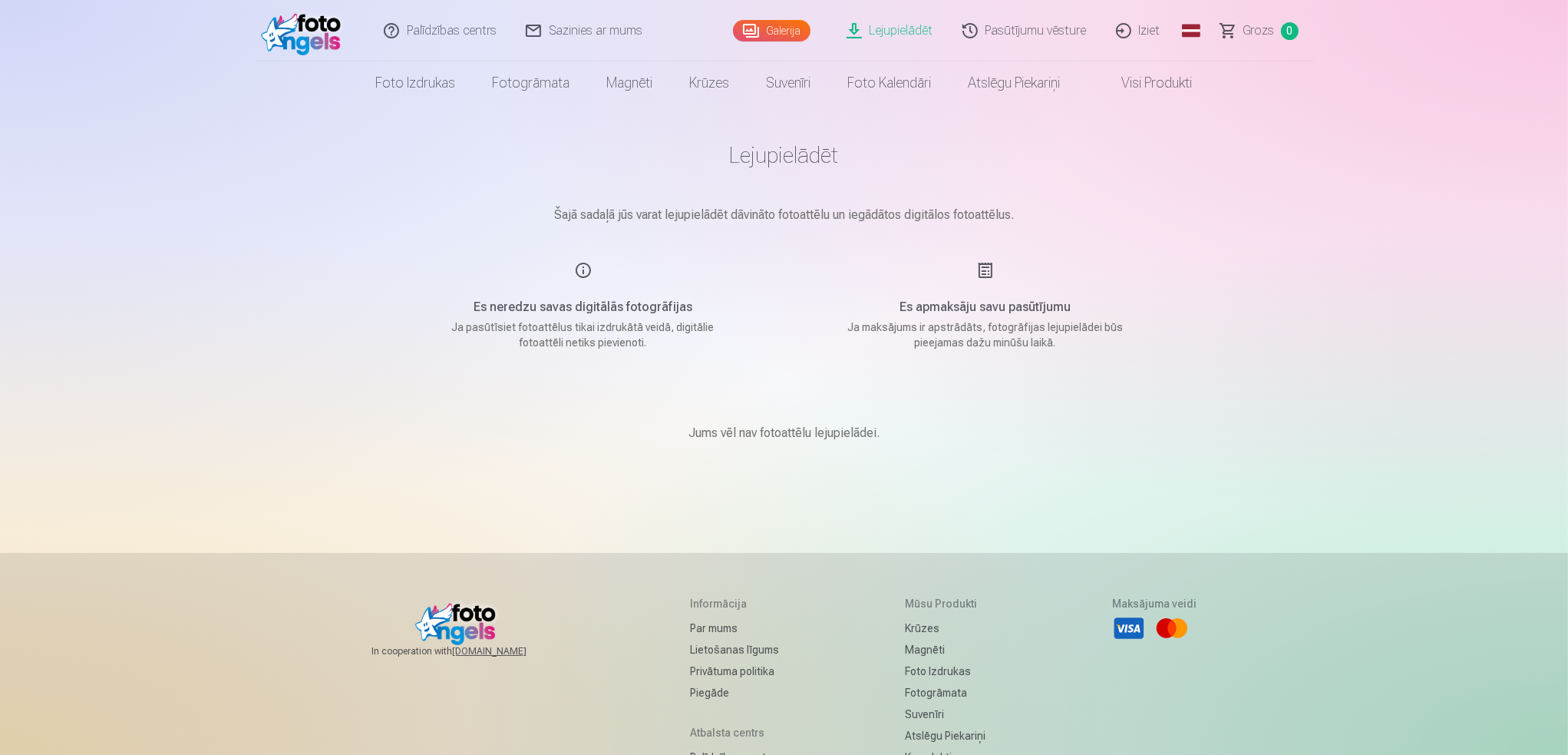
drag, startPoint x: 900, startPoint y: 30, endPoint x: 884, endPoint y: 52, distance: 27.2
click at [900, 30] on link "Lejupielādēt" at bounding box center [891, 31] width 116 height 61
click at [768, 27] on link "Galerija" at bounding box center [772, 31] width 78 height 22
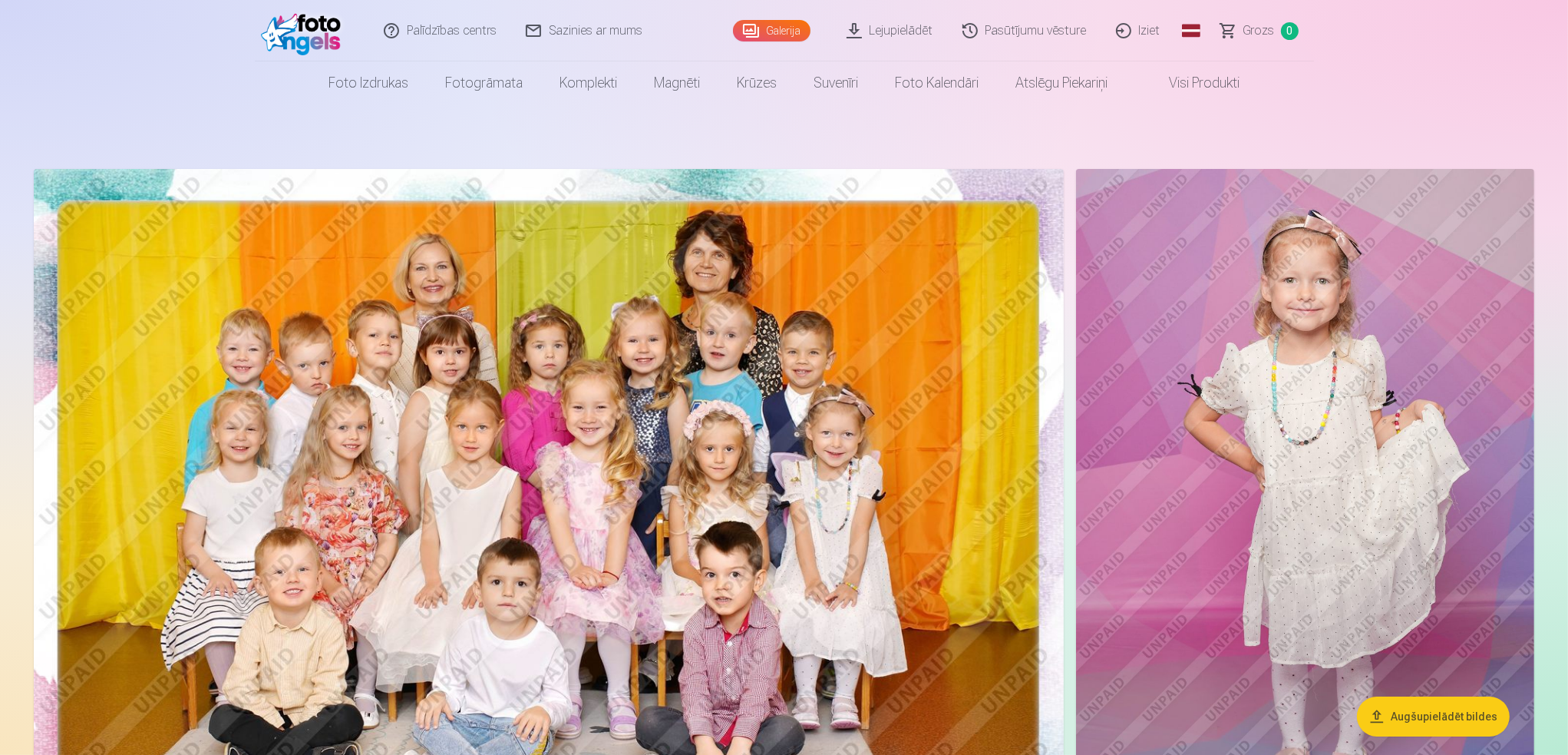
click at [886, 25] on link "Lejupielādēt" at bounding box center [891, 31] width 116 height 61
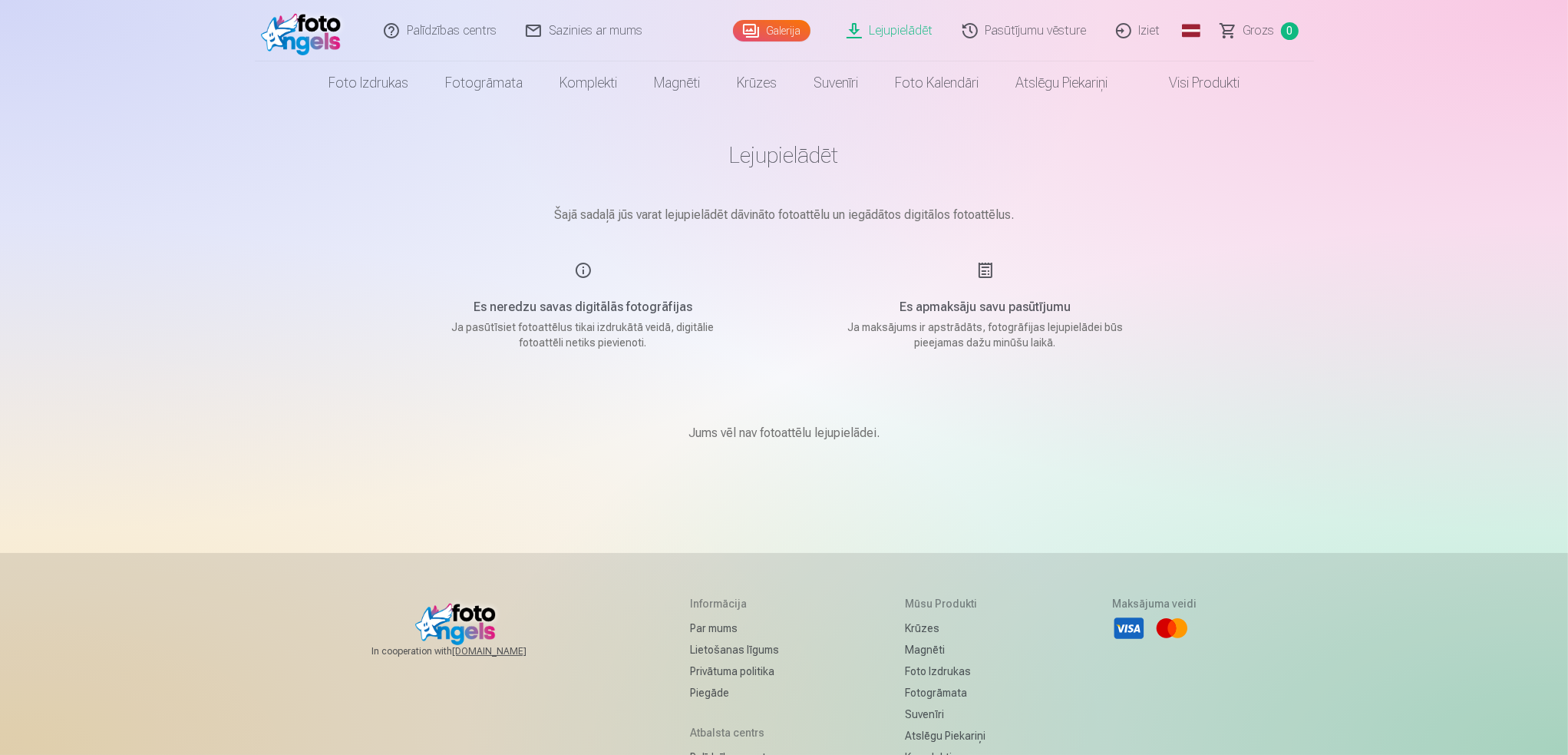
click at [1053, 27] on link "Pasūtījumu vēsture" at bounding box center [1025, 31] width 153 height 61
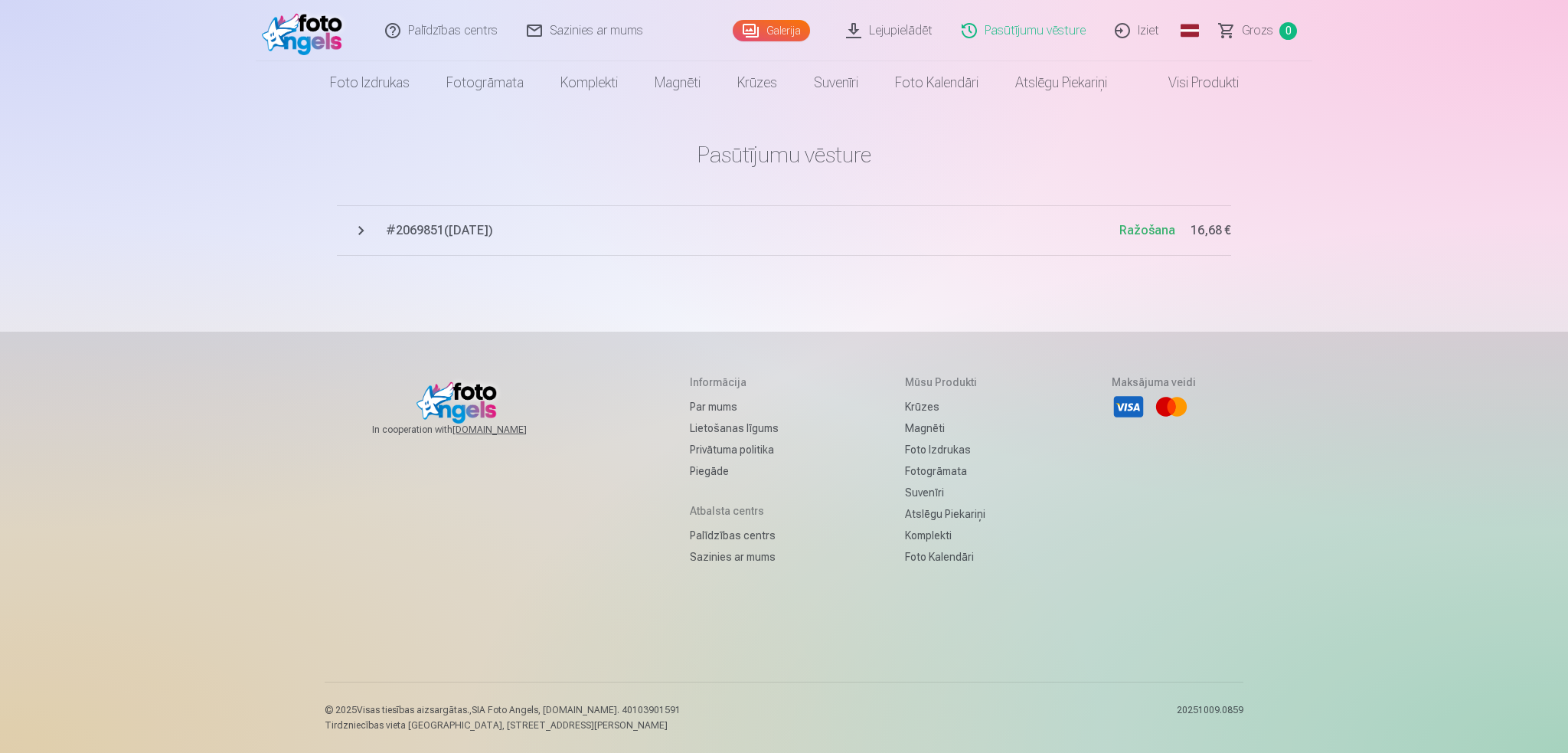
click at [1199, 79] on link "Visi produkti" at bounding box center [1192, 82] width 132 height 43
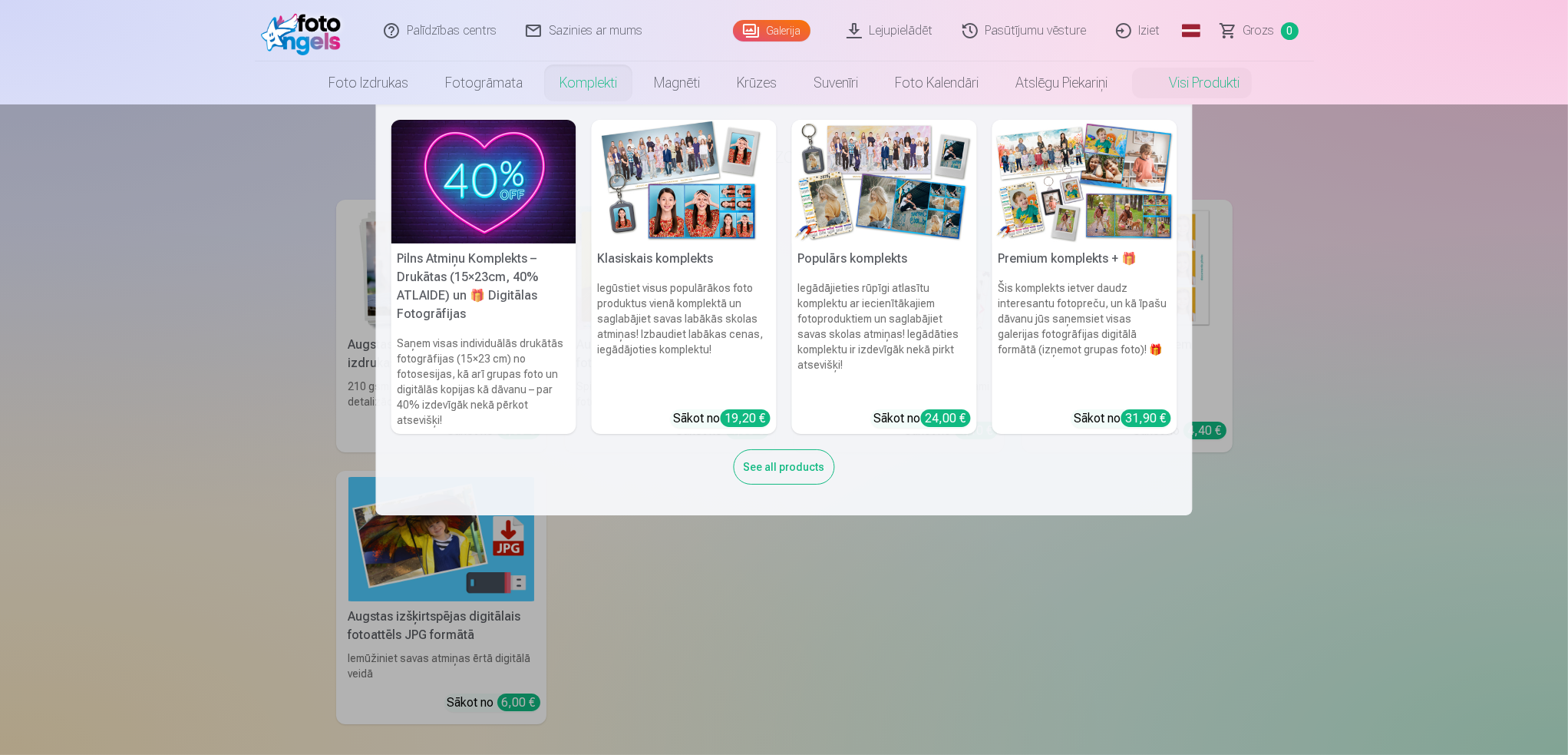
click at [588, 82] on link "Komplekti" at bounding box center [588, 82] width 94 height 43
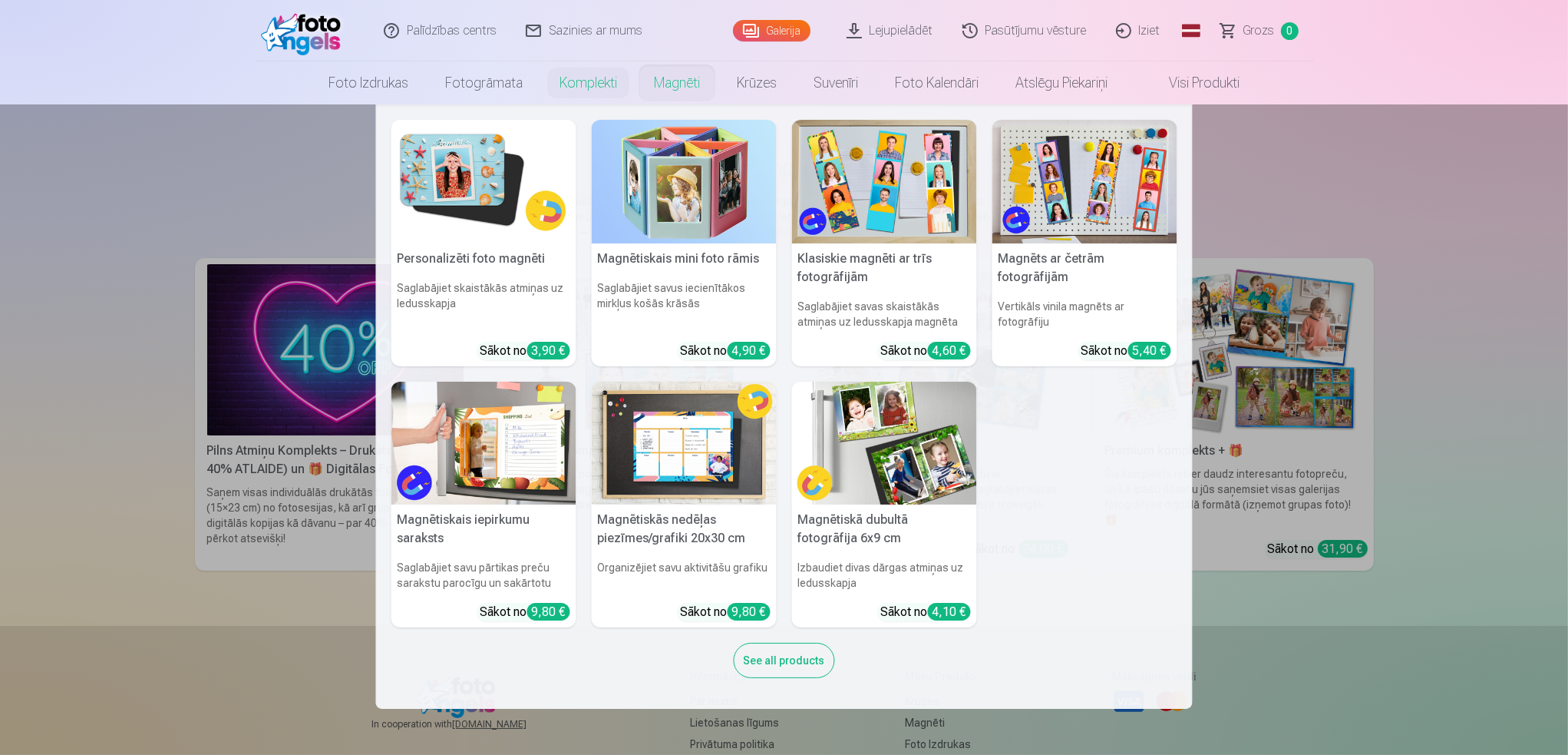
click at [676, 80] on link "Magnēti" at bounding box center [677, 82] width 83 height 43
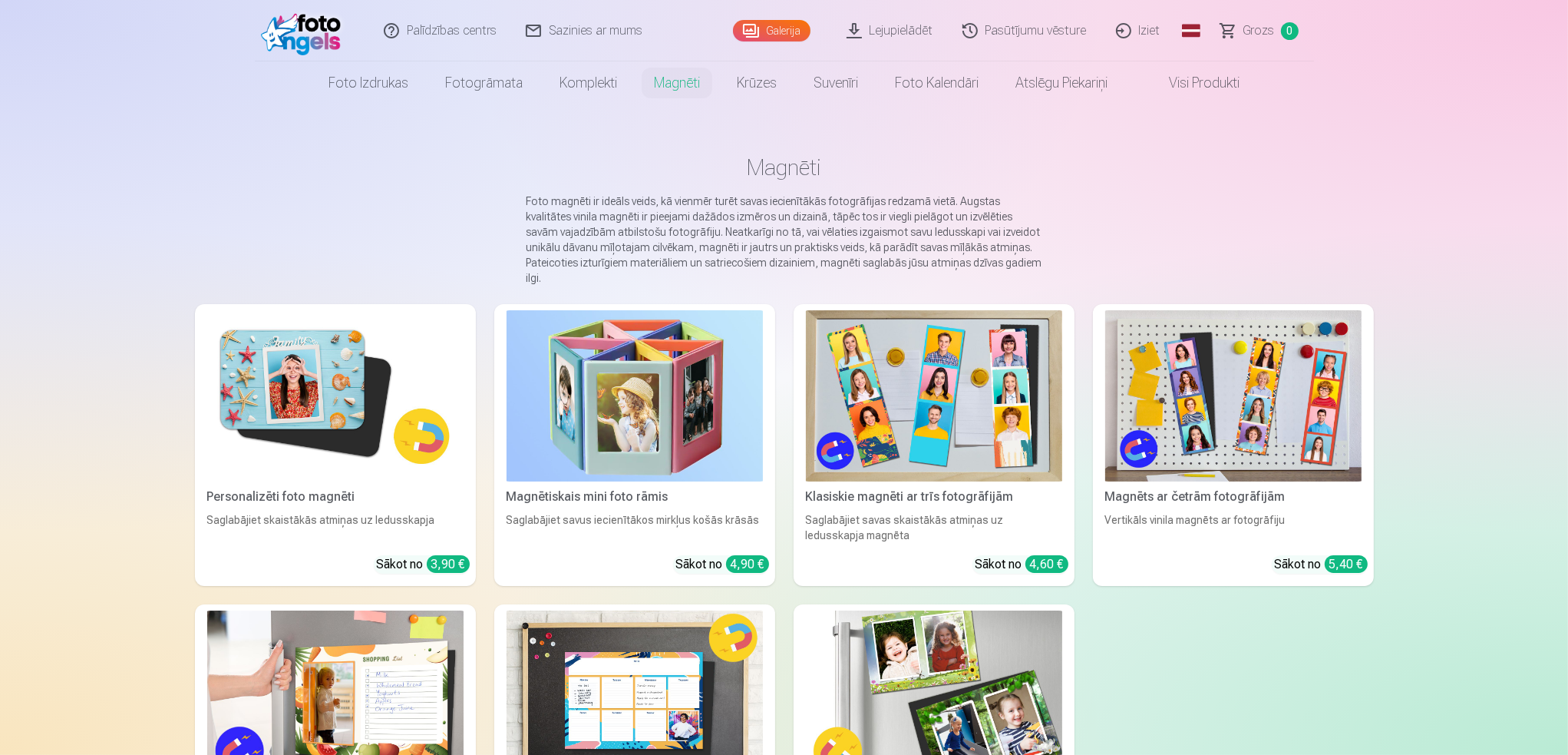
click at [1281, 31] on link "Grozs 0" at bounding box center [1260, 31] width 107 height 61
